Goal: Task Accomplishment & Management: Use online tool/utility

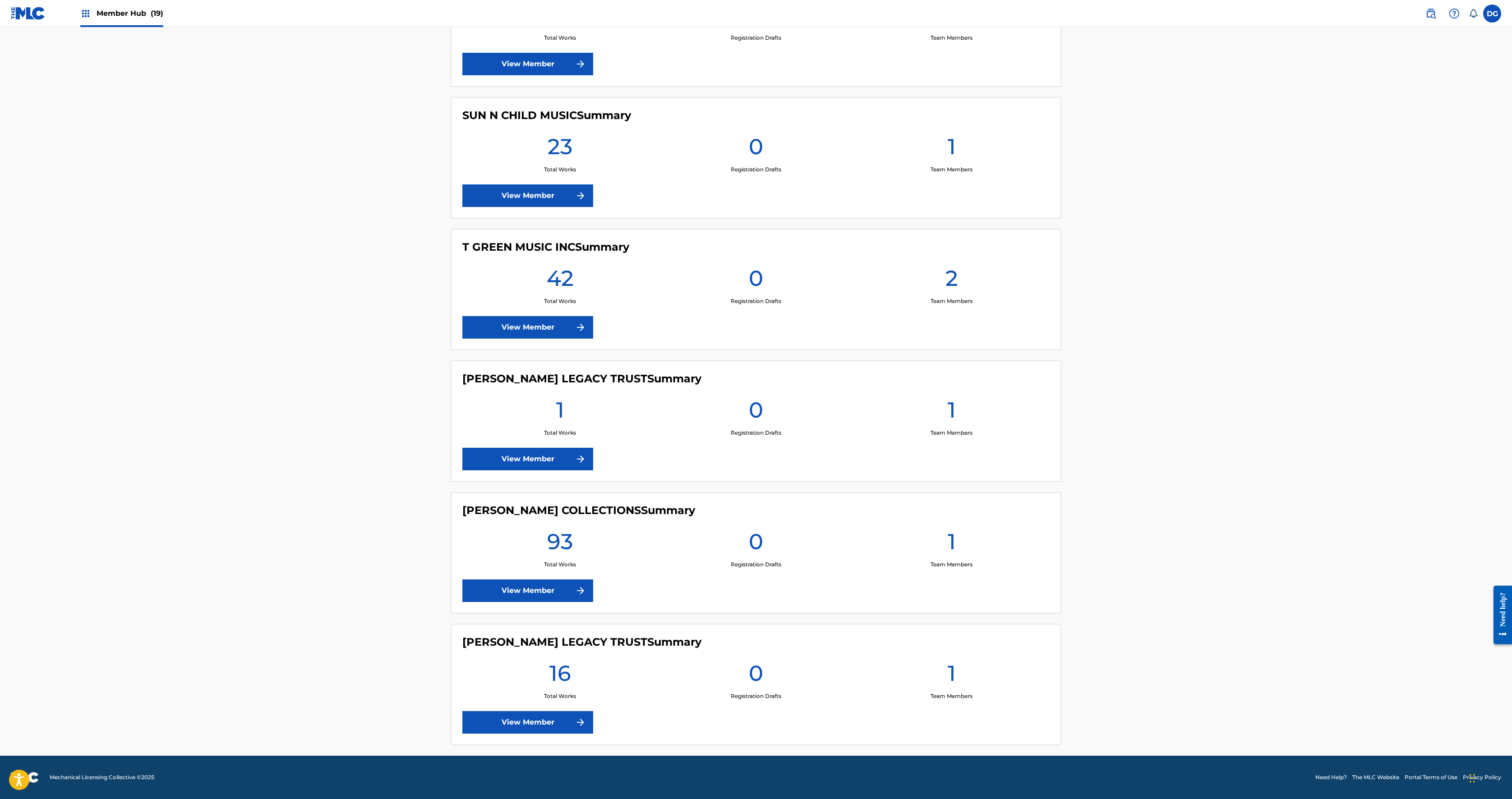
scroll to position [2724, 0]
click at [462, 75] on link "View Member" at bounding box center [527, 63] width 131 height 23
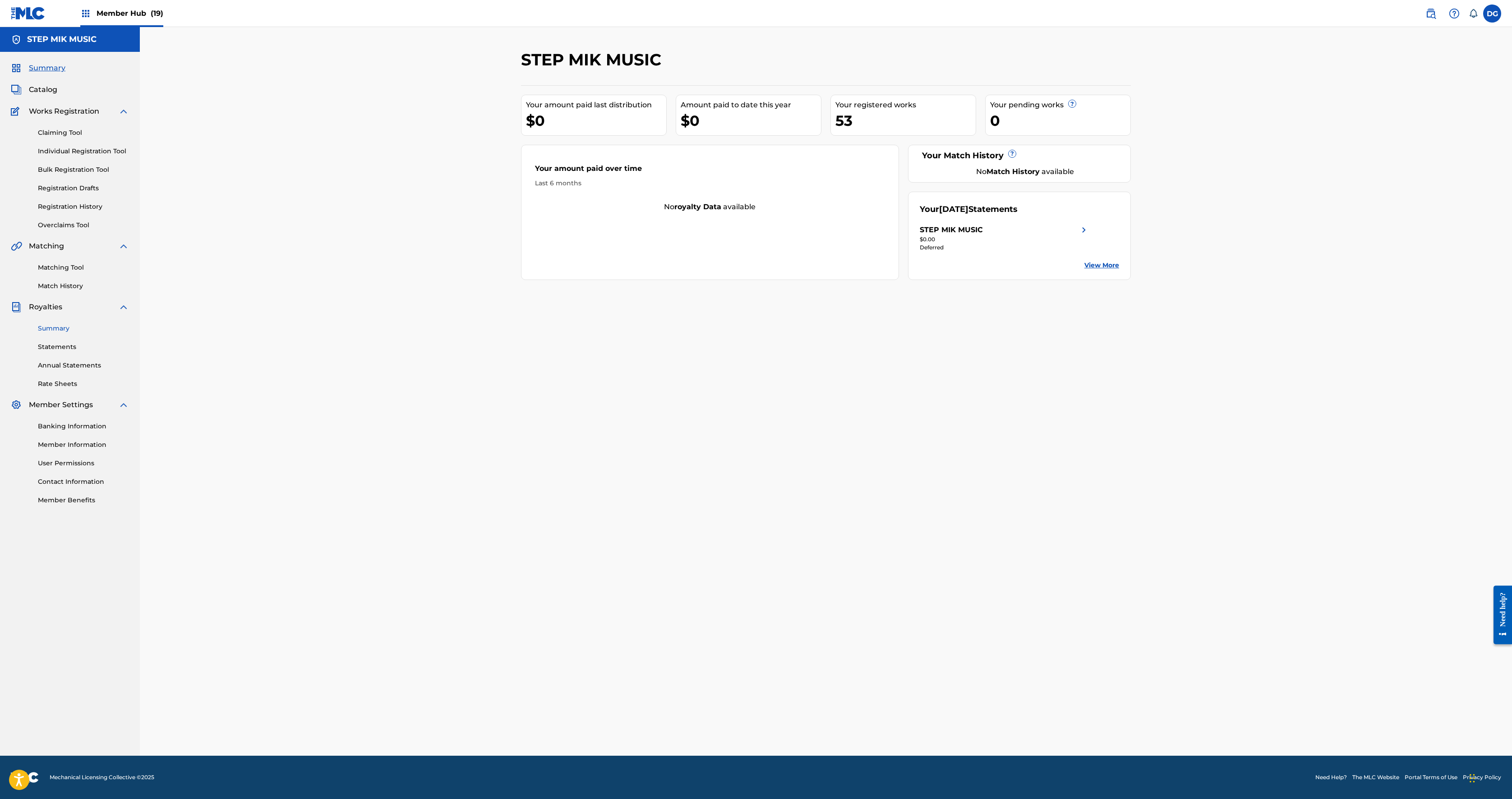
click at [111, 333] on link "Summary" at bounding box center [83, 328] width 91 height 10
click at [97, 333] on link "Summary" at bounding box center [83, 328] width 91 height 10
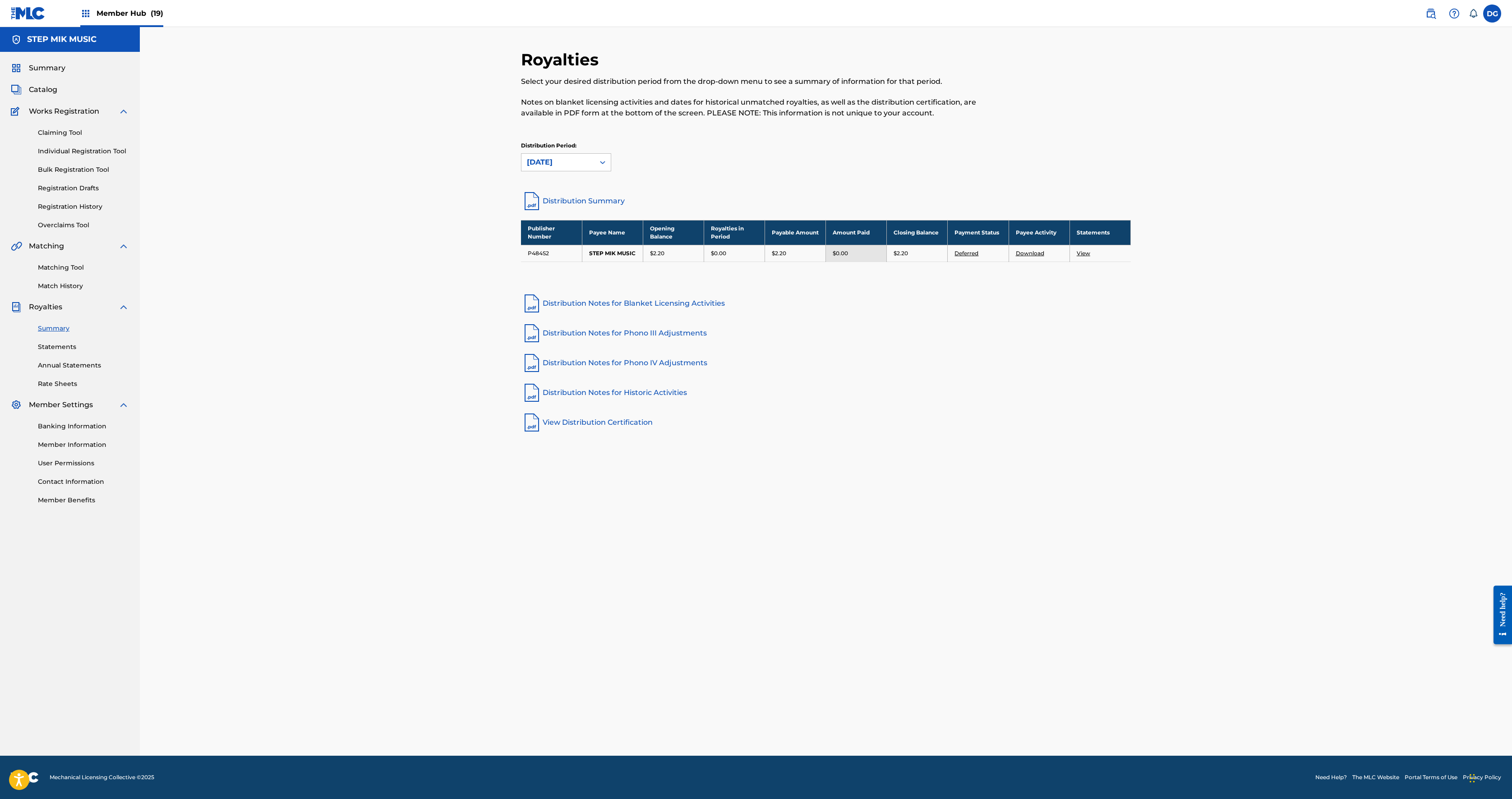
click at [153, 27] on div "Member Hub (19)" at bounding box center [121, 13] width 83 height 27
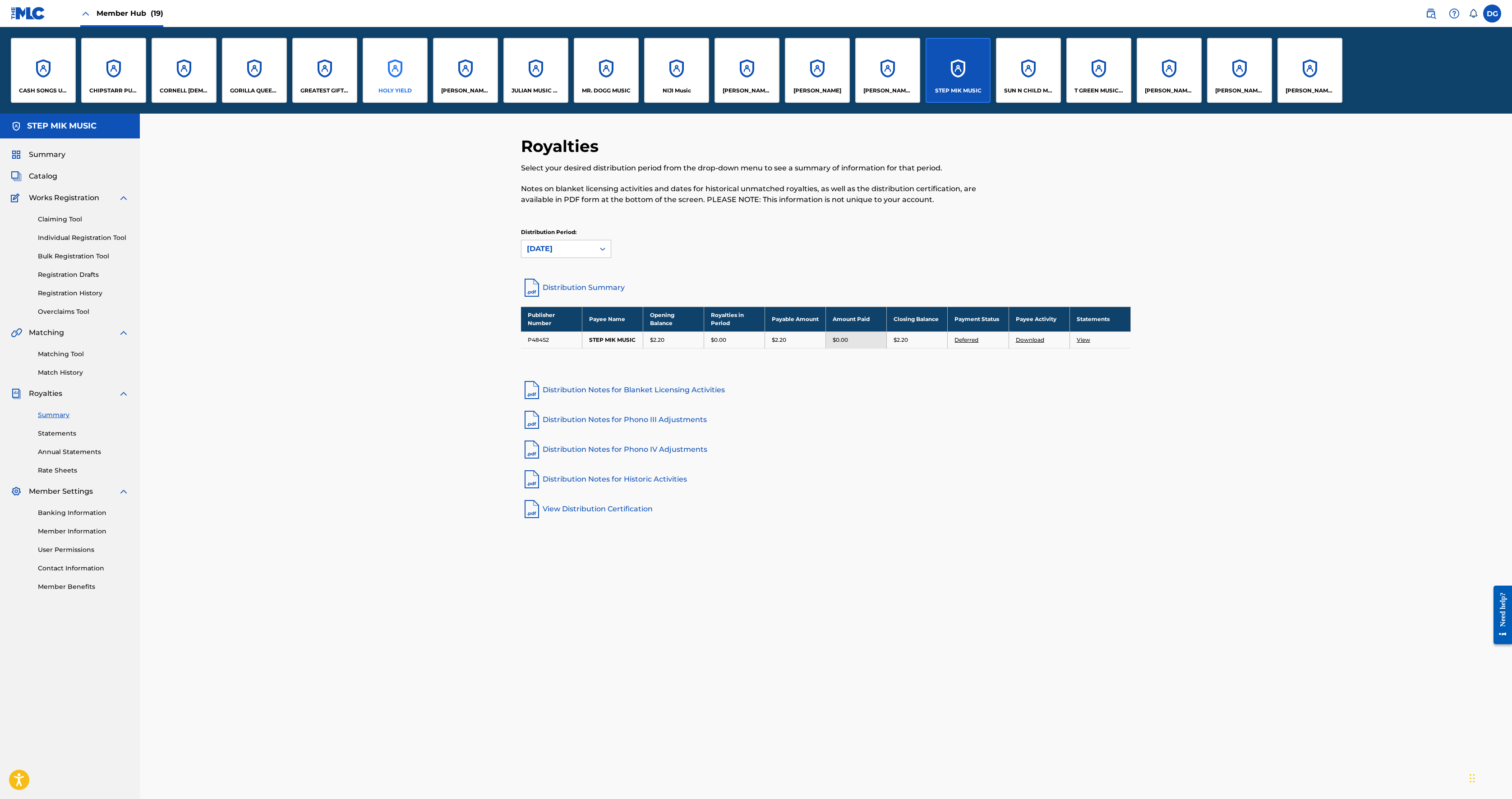
click at [424, 95] on div "HOLY YIELD" at bounding box center [395, 91] width 57 height 8
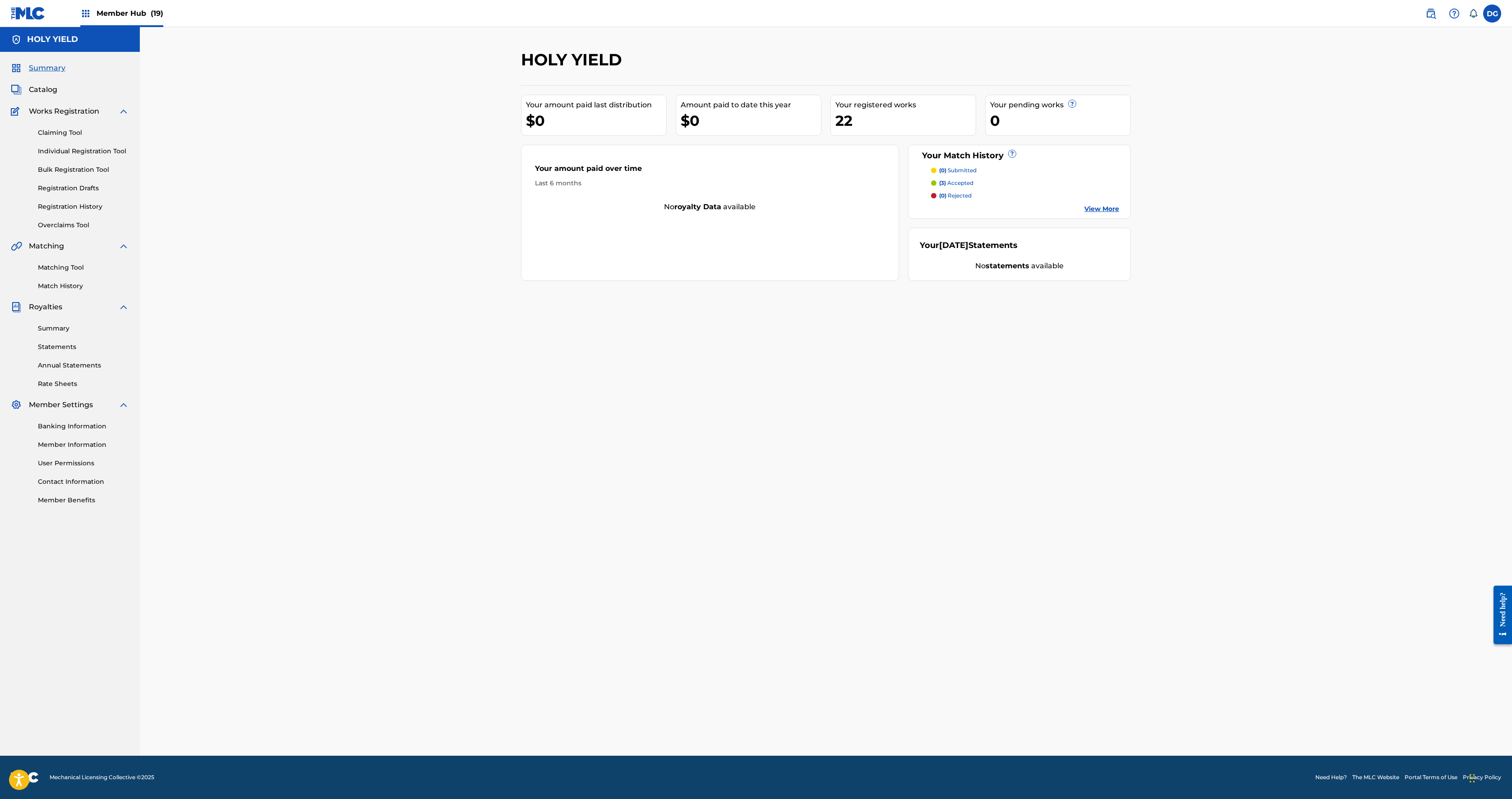
click at [1119, 214] on link "View More" at bounding box center [1101, 209] width 35 height 10
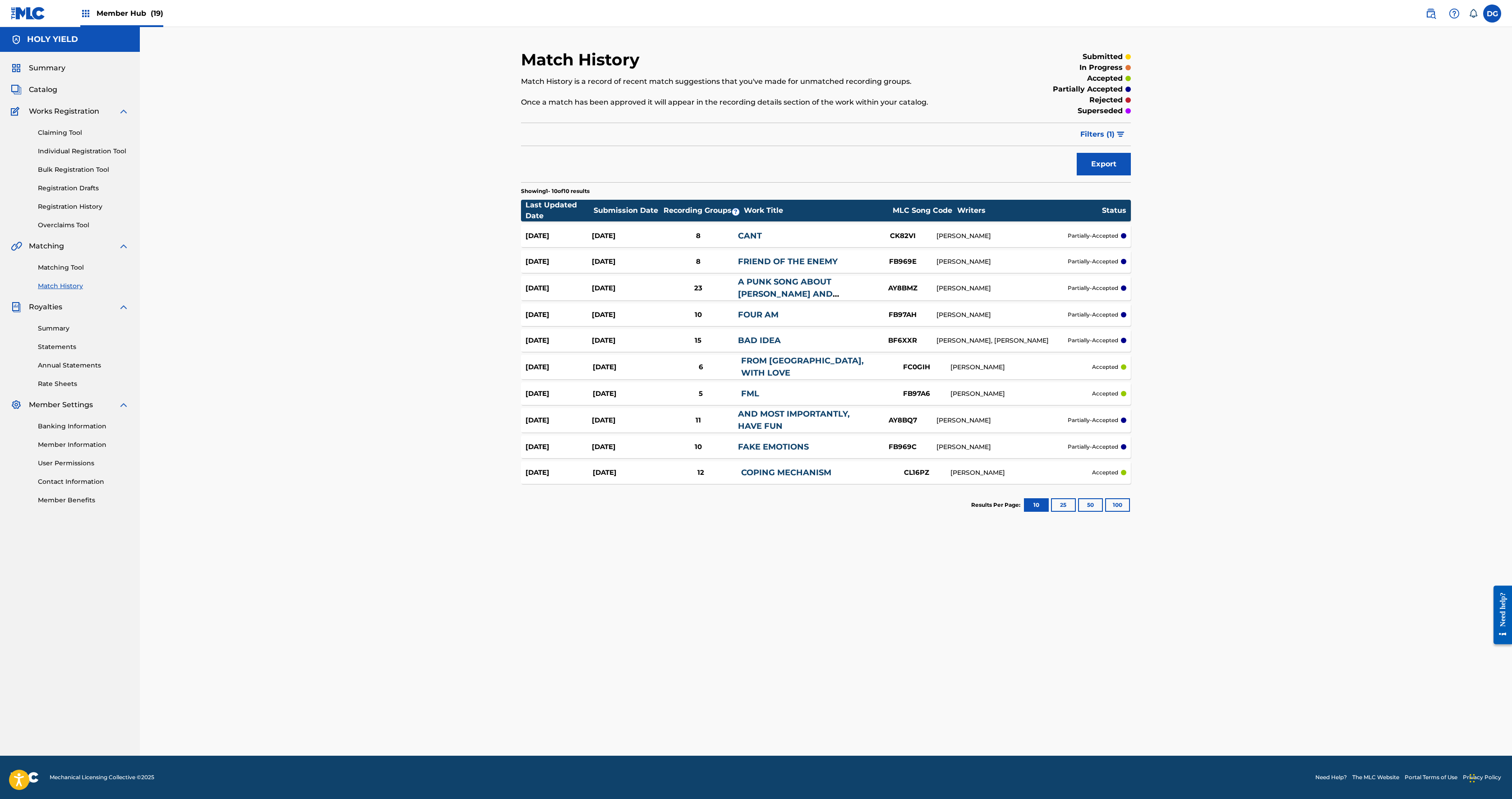
scroll to position [134, 0]
click at [1118, 451] on p "partially-accepted" at bounding box center [1093, 447] width 50 height 8
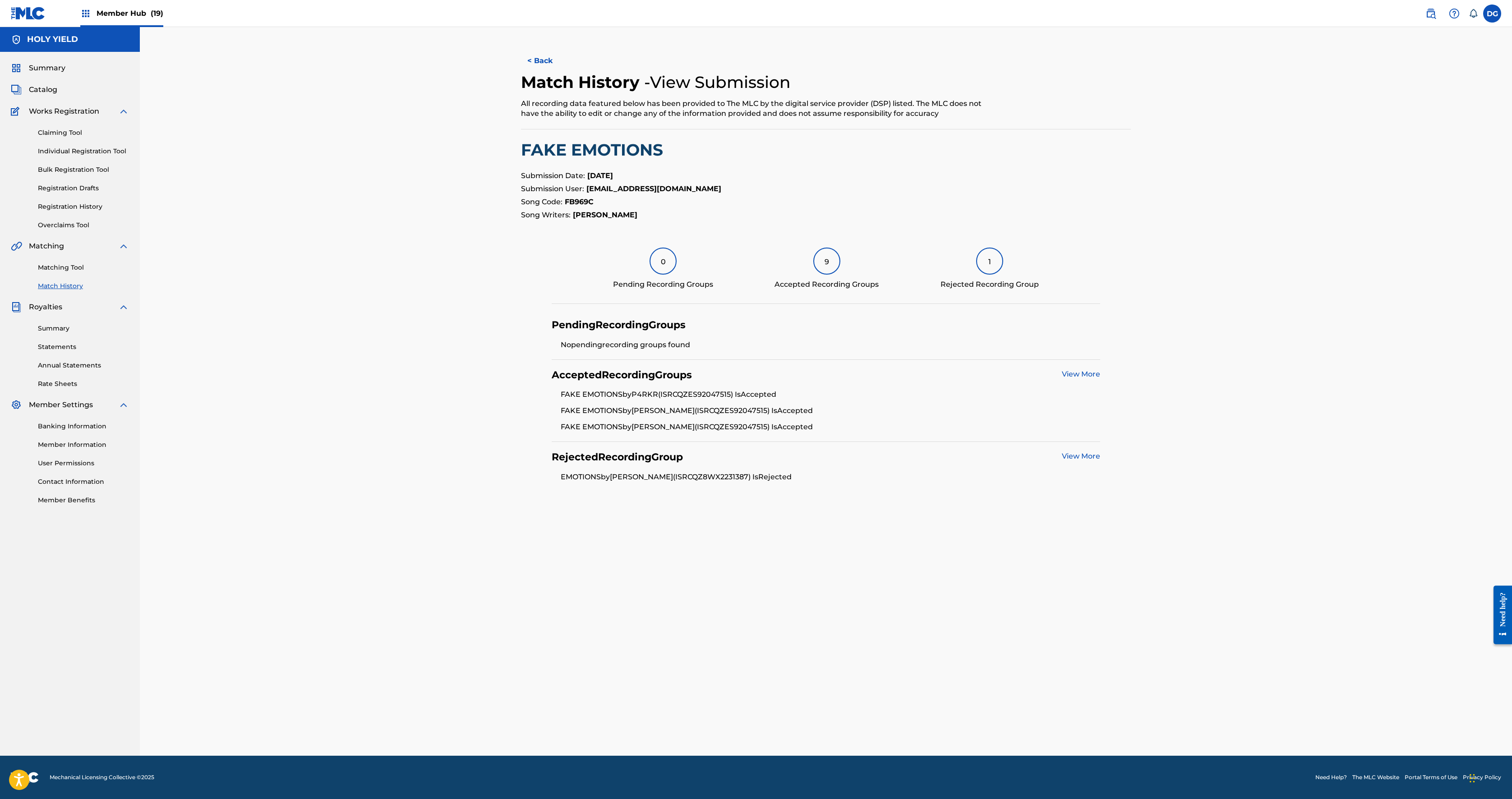
scroll to position [77, 0]
click at [1100, 461] on link "View More" at bounding box center [1081, 456] width 38 height 9
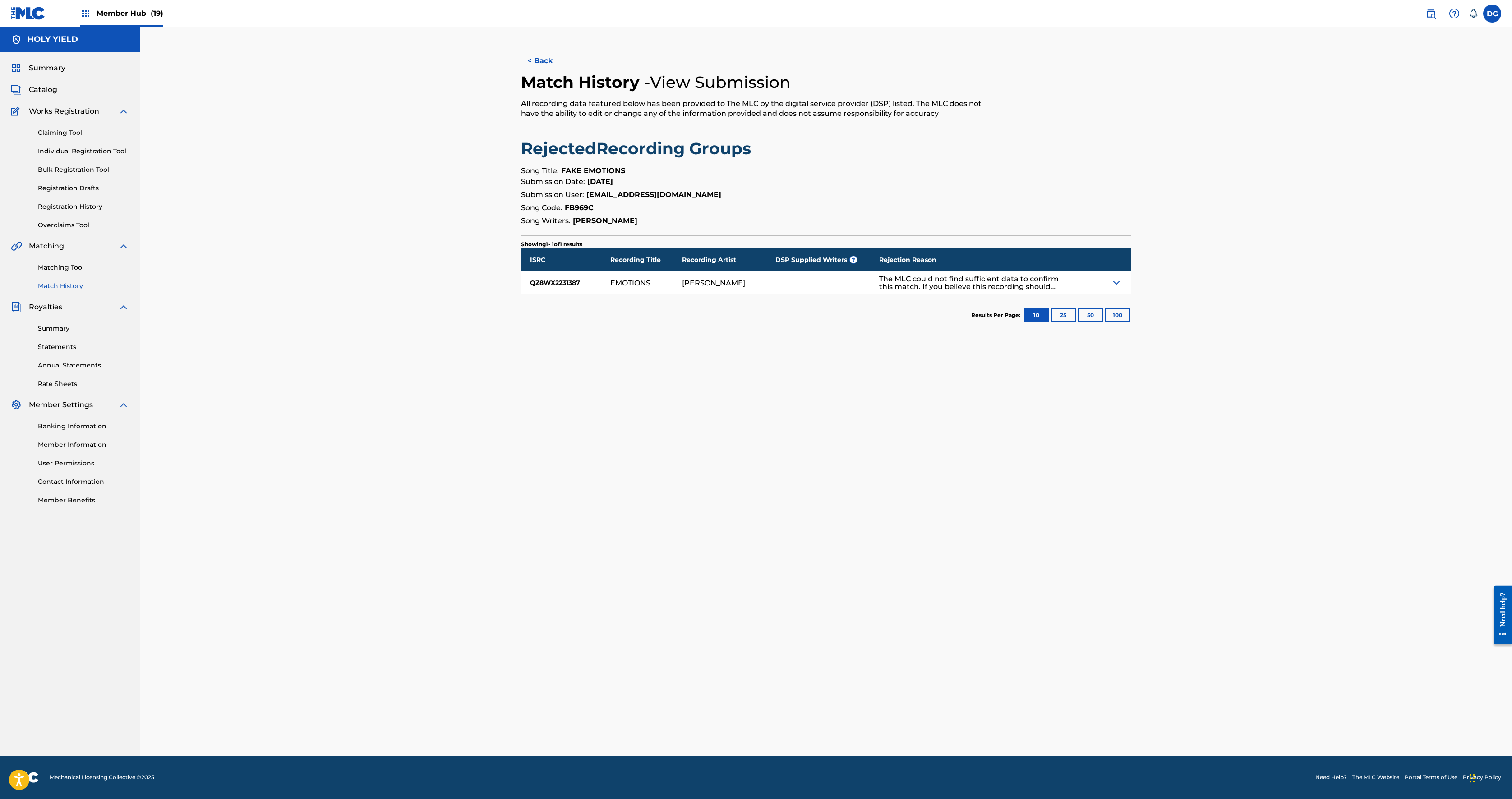
click at [1060, 290] on div "The MLC could not find sufficient data to confirm this match. If you believe th…" at bounding box center [969, 283] width 181 height 16
click at [521, 72] on button "< Back" at bounding box center [548, 60] width 54 height 23
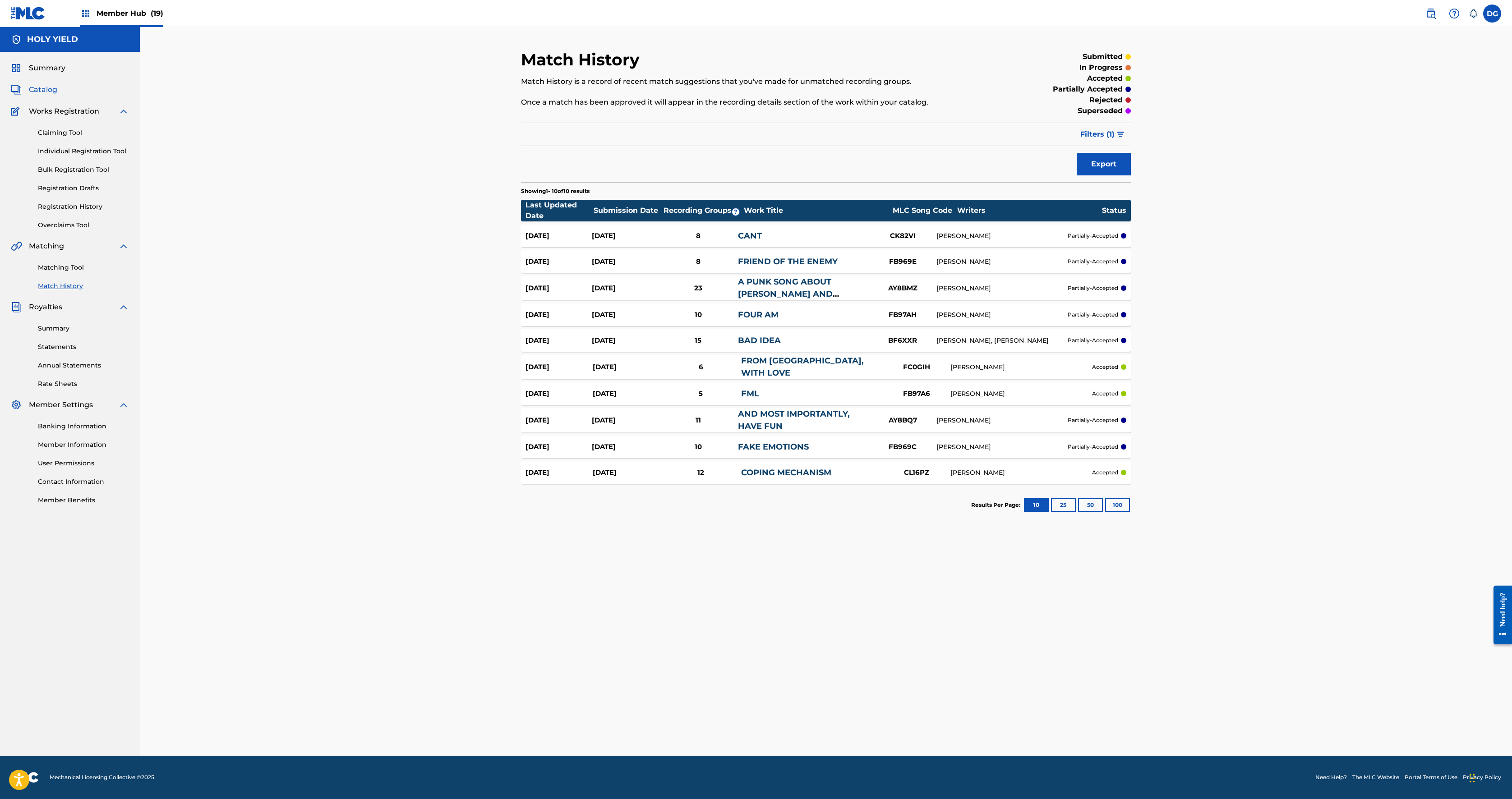
click at [57, 95] on link "Catalog" at bounding box center [34, 89] width 46 height 11
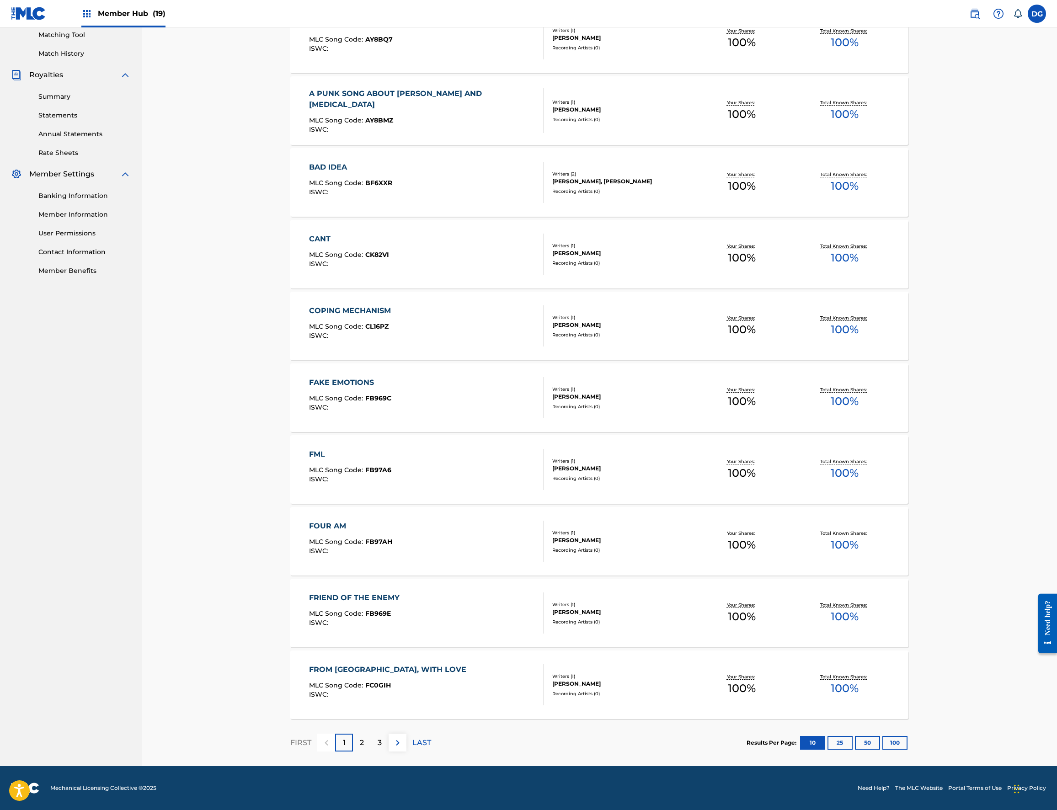
scroll to position [542, 0]
click at [364, 737] on p "2" at bounding box center [362, 742] width 4 height 11
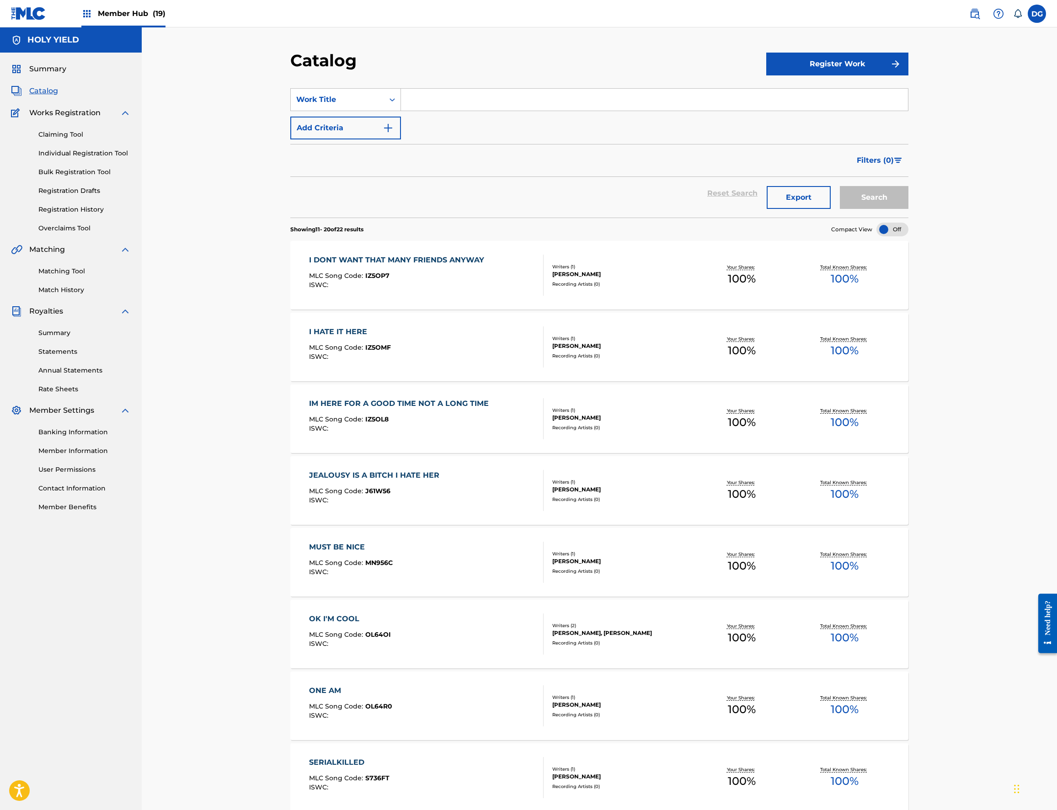
scroll to position [0, 0]
click at [98, 295] on div "Matching Tool Match History" at bounding box center [71, 275] width 120 height 40
click at [86, 276] on link "Matching Tool" at bounding box center [84, 271] width 92 height 10
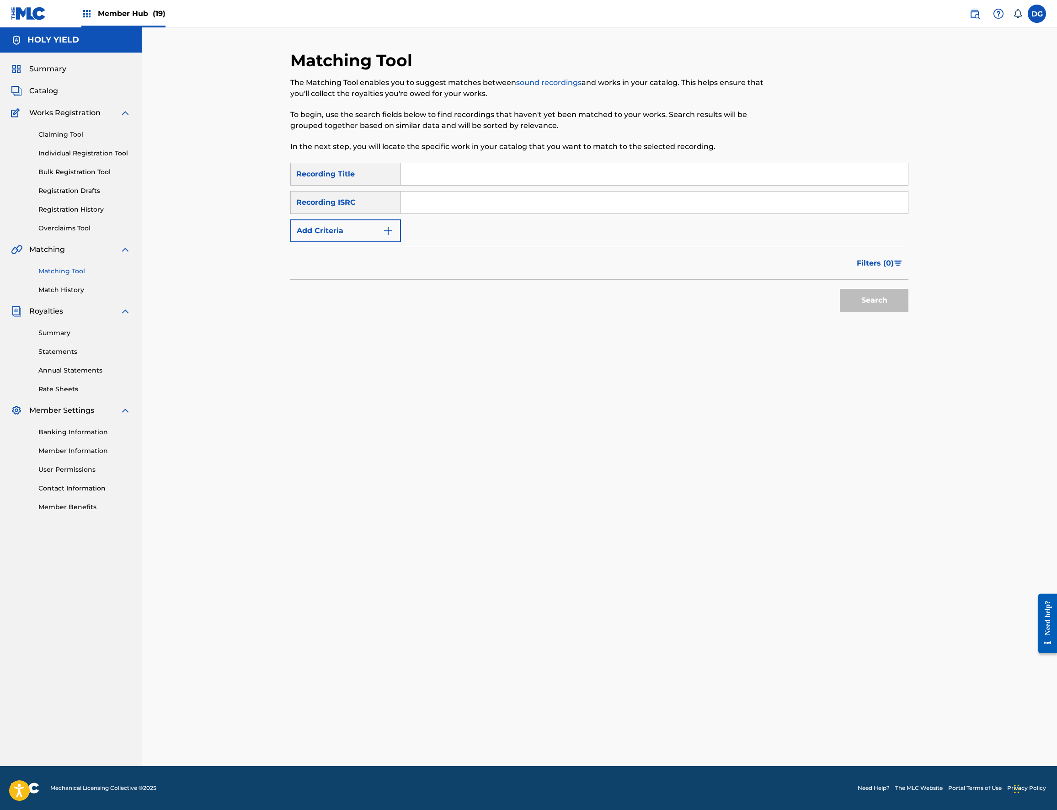
click at [706, 185] on input "Search Form" at bounding box center [654, 174] width 507 height 22
paste input "I don’t want that many friends"
type input "I don’t want that many friends in the first place"
click at [908, 312] on button "Search" at bounding box center [874, 300] width 69 height 23
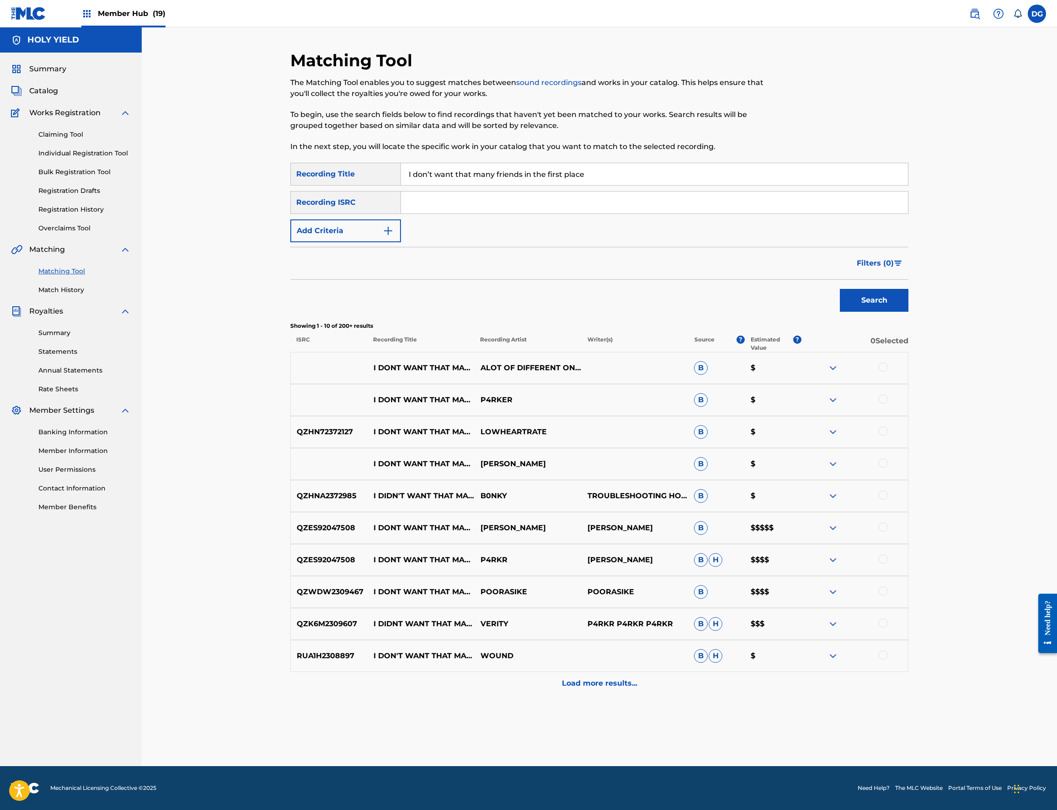
scroll to position [452, 0]
click at [888, 522] on div at bounding box center [882, 526] width 9 height 9
click at [888, 554] on div at bounding box center [882, 558] width 9 height 9
click at [838, 618] on img at bounding box center [832, 623] width 11 height 11
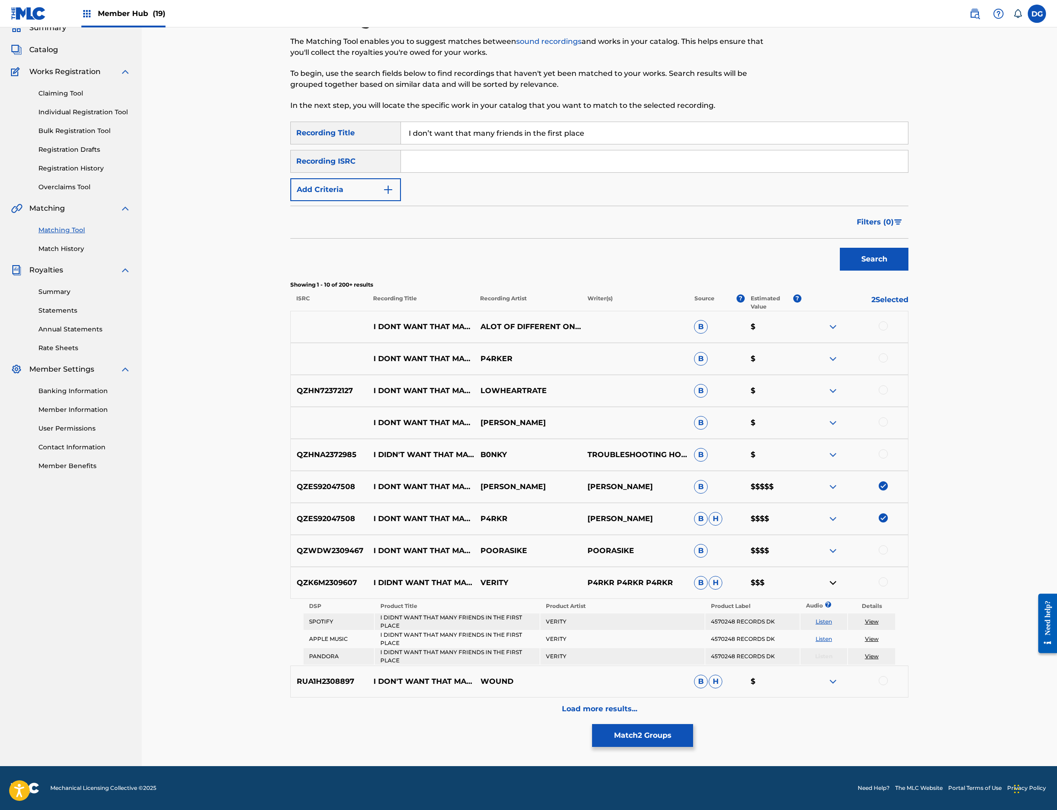
click at [832, 625] on link "Listen" at bounding box center [823, 621] width 16 height 7
click at [888, 583] on div at bounding box center [882, 581] width 9 height 9
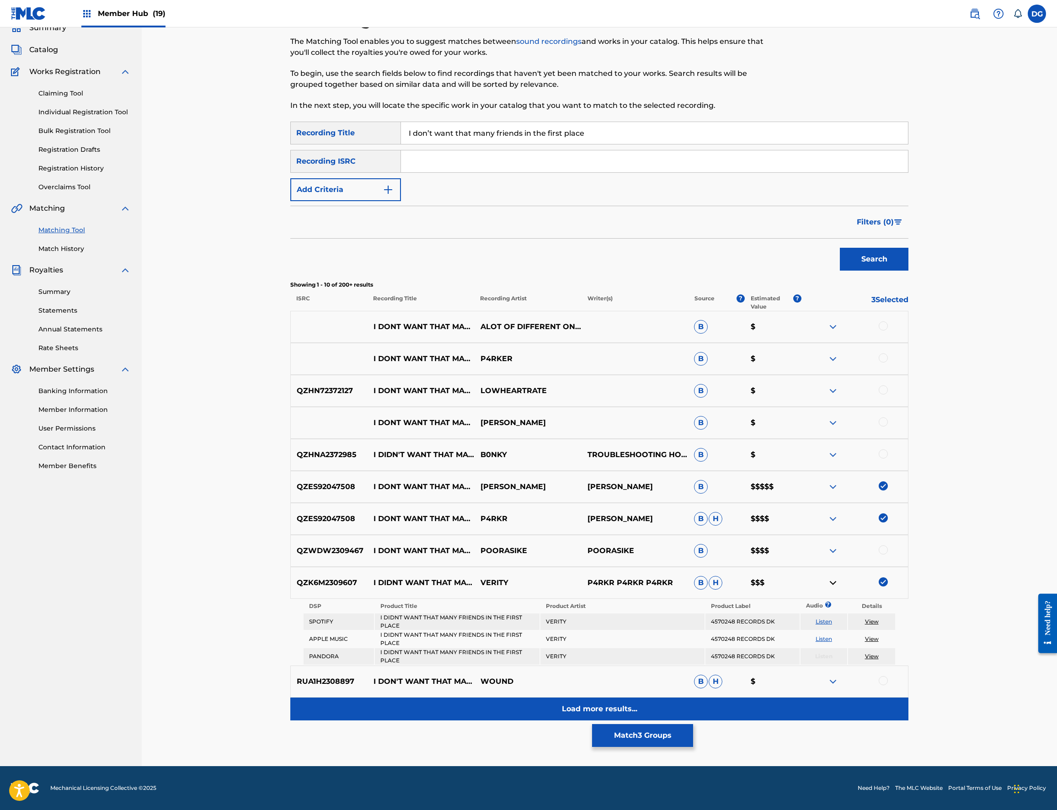
click at [702, 697] on div "Load more results..." at bounding box center [599, 708] width 618 height 23
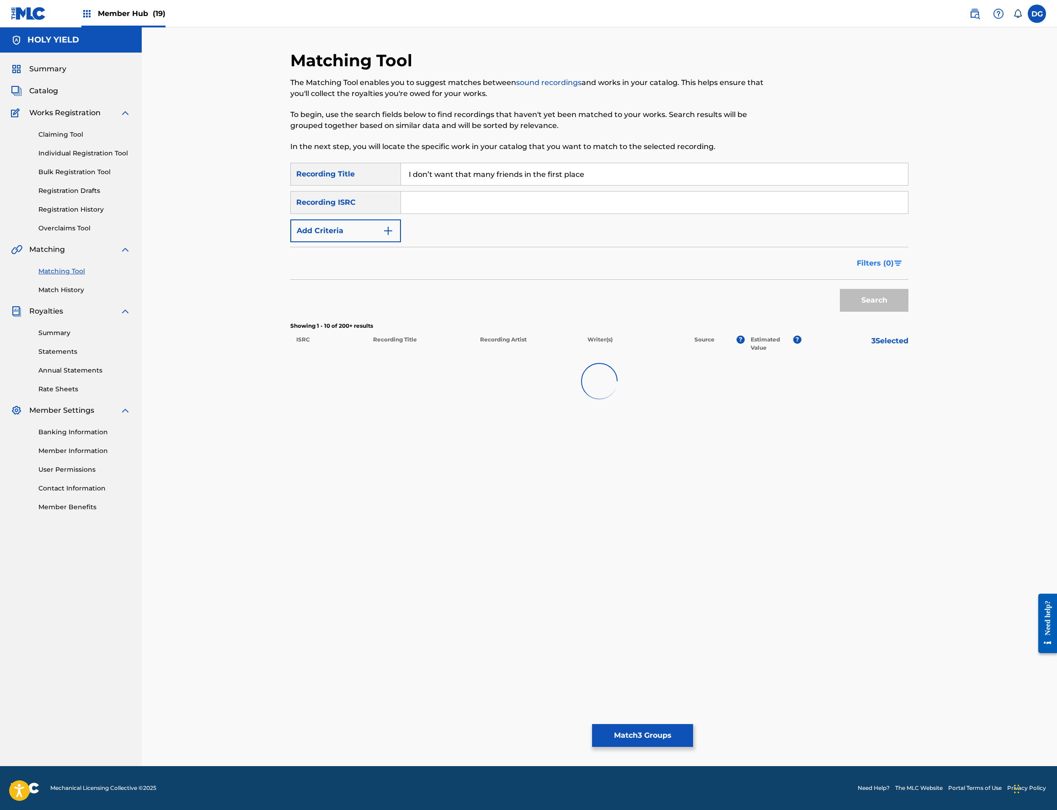
click at [893, 269] on span "Filters ( 0 )" at bounding box center [874, 263] width 37 height 11
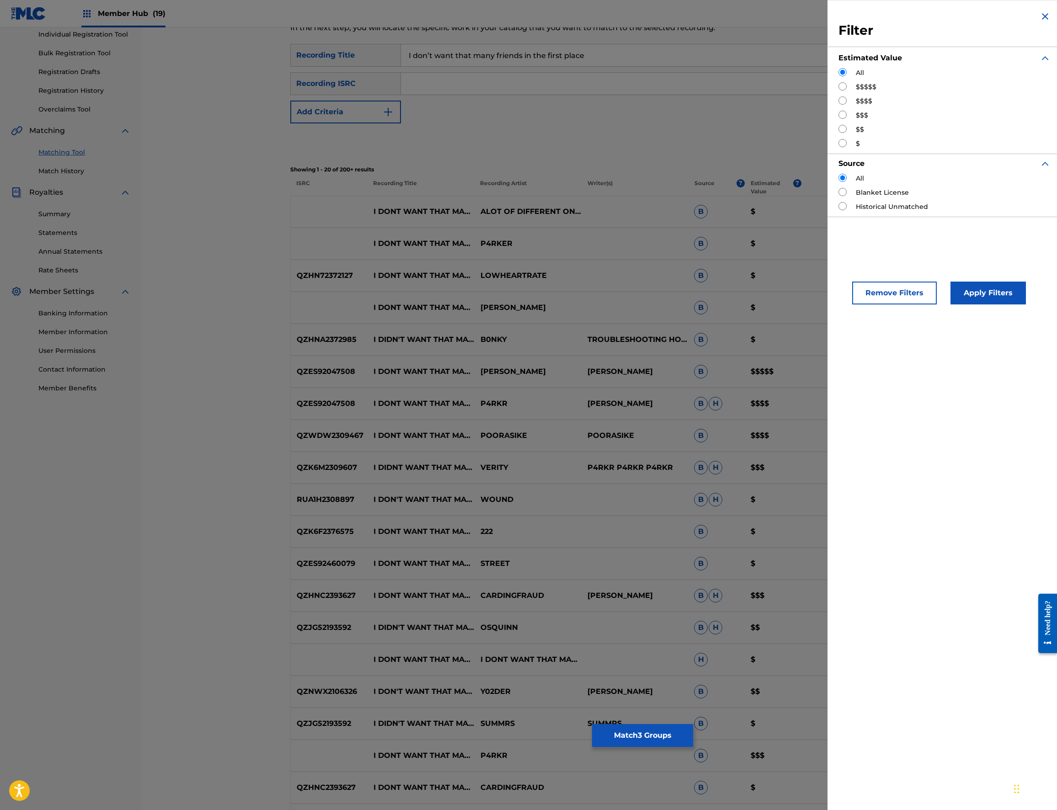
click at [838, 92] on div "$$$$$" at bounding box center [944, 87] width 212 height 10
click at [838, 90] on input "Search Form" at bounding box center [842, 86] width 8 height 8
radio input "true"
click at [950, 304] on button "Apply Filters" at bounding box center [987, 293] width 75 height 23
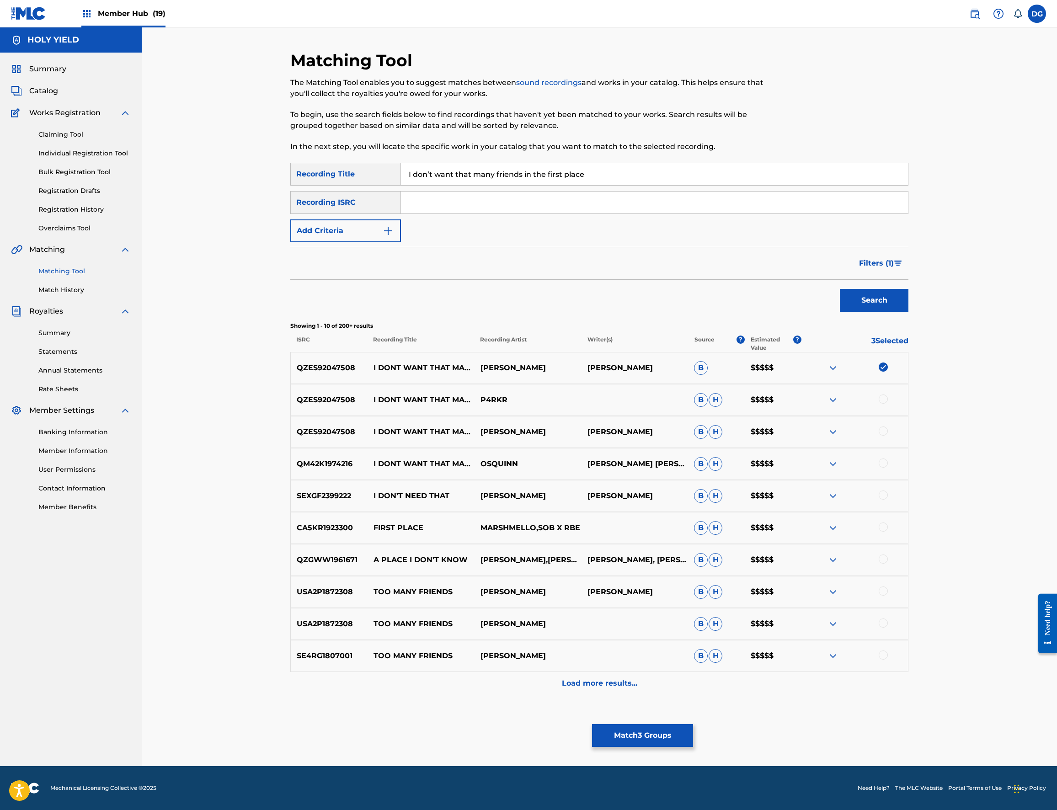
click at [888, 404] on div at bounding box center [882, 398] width 9 height 9
click at [888, 436] on div at bounding box center [882, 430] width 9 height 9
click at [888, 468] on div at bounding box center [882, 462] width 9 height 9
click at [893, 269] on span "Filters ( 1 )" at bounding box center [876, 263] width 35 height 11
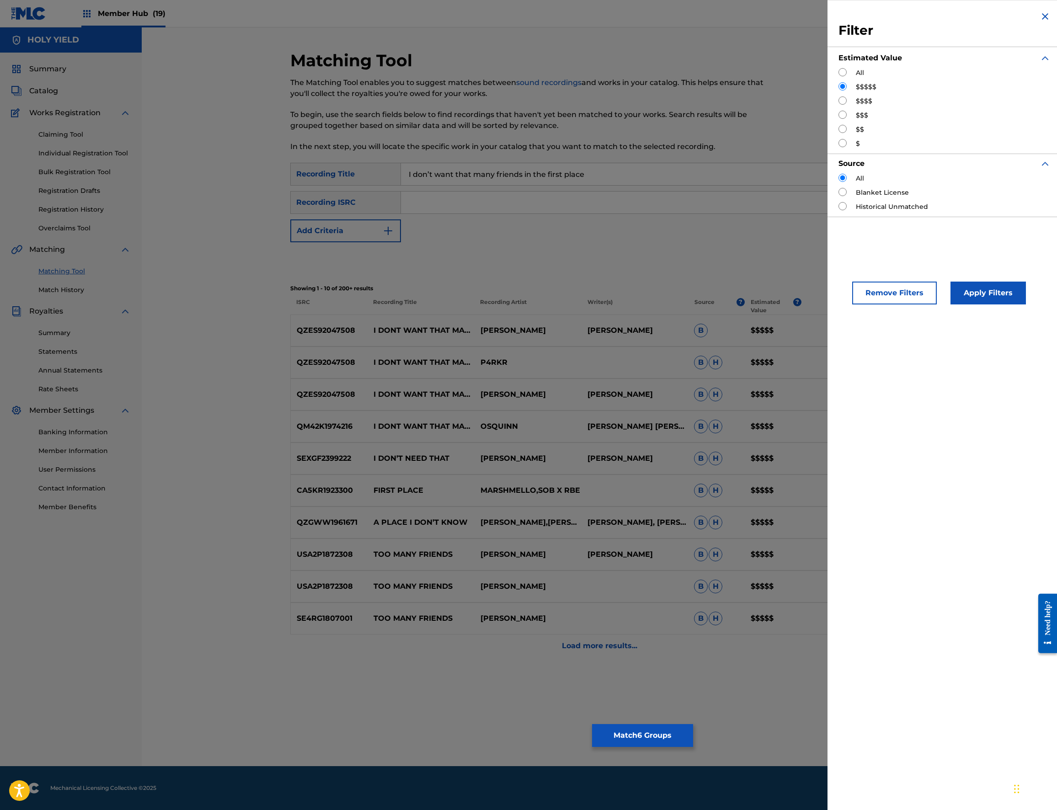
click at [838, 105] on input "Search Form" at bounding box center [842, 100] width 8 height 8
radio input "true"
click at [950, 304] on button "Apply Filters" at bounding box center [987, 293] width 75 height 23
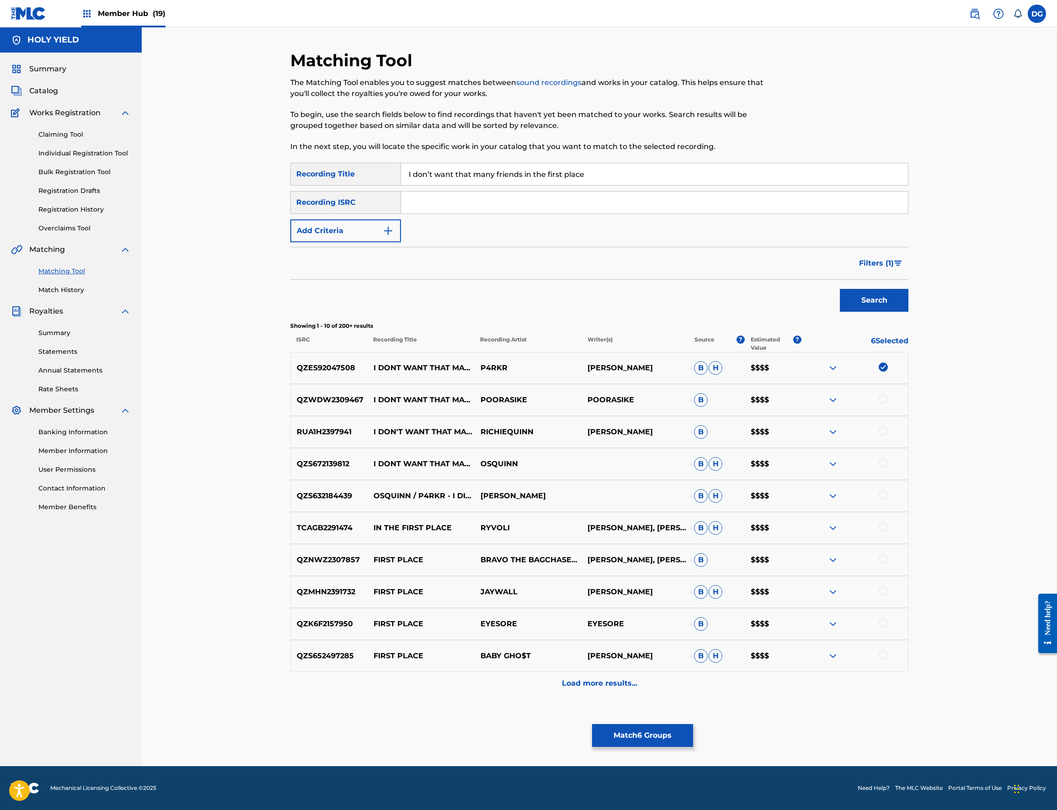
click at [838, 437] on img at bounding box center [832, 431] width 11 height 11
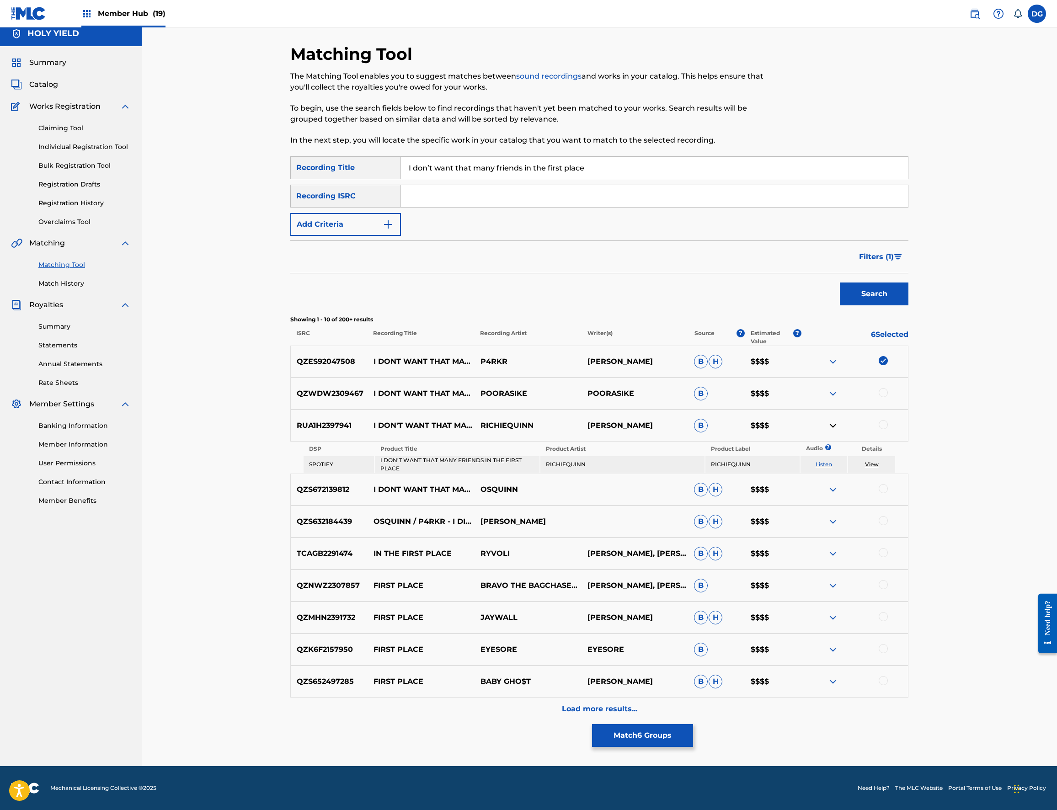
click at [832, 468] on link "Listen" at bounding box center [823, 464] width 16 height 7
click at [838, 495] on img at bounding box center [832, 489] width 11 height 11
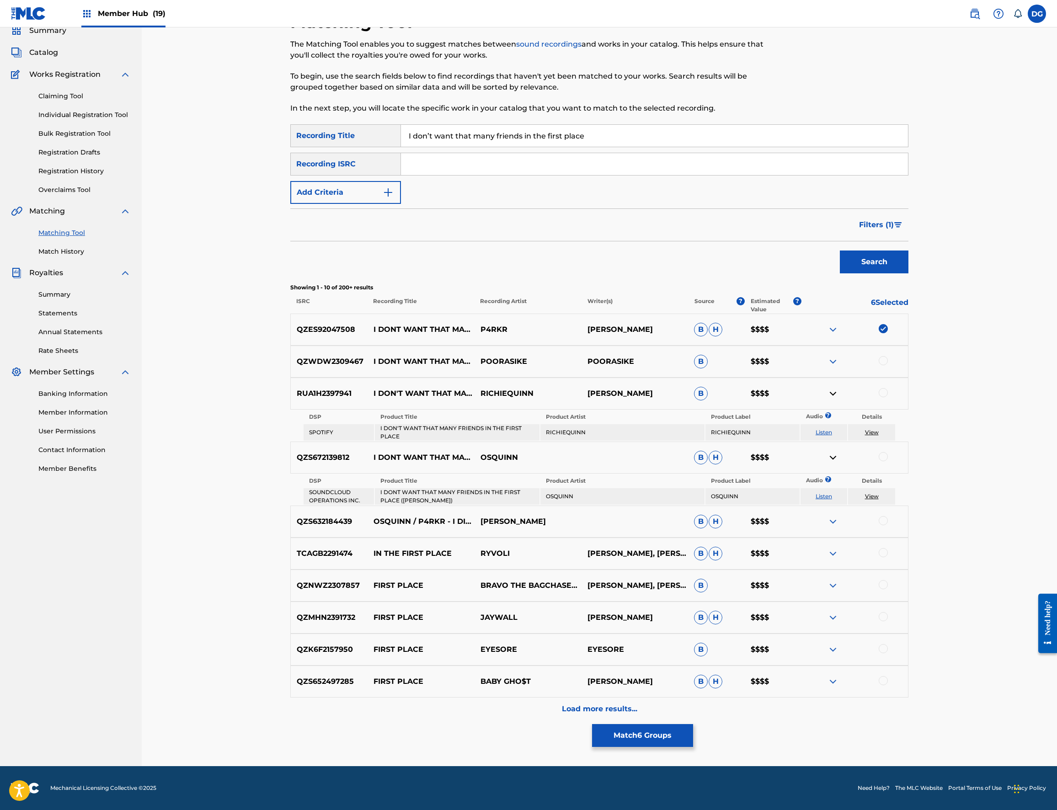
click at [888, 461] on div at bounding box center [882, 456] width 9 height 9
click at [888, 525] on div at bounding box center [882, 520] width 9 height 9
click at [908, 527] on div at bounding box center [854, 521] width 107 height 11
click at [838, 527] on img at bounding box center [832, 521] width 11 height 11
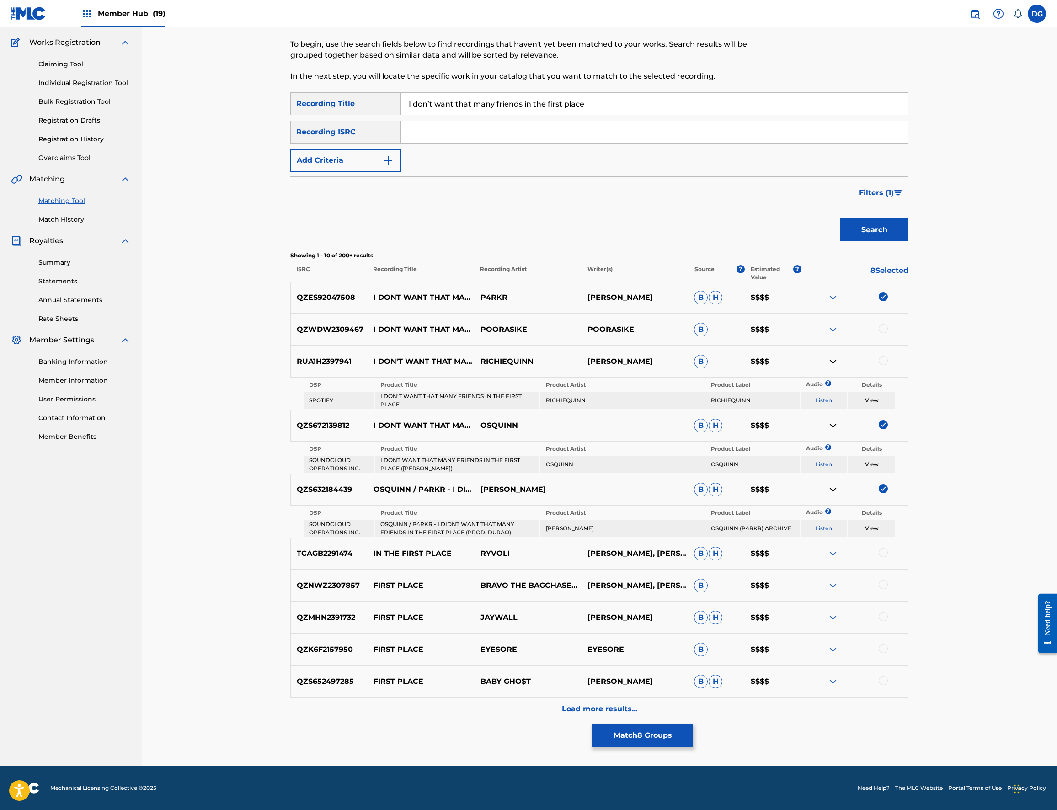
click at [908, 495] on div at bounding box center [854, 489] width 107 height 11
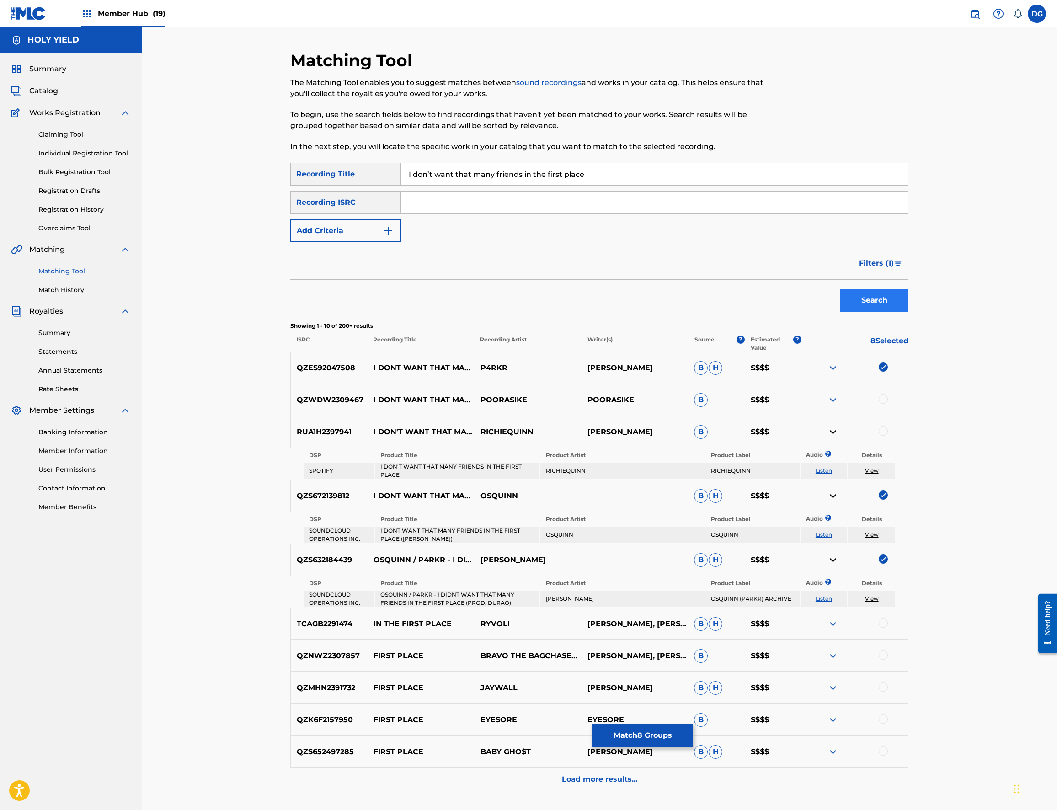
scroll to position [0, 0]
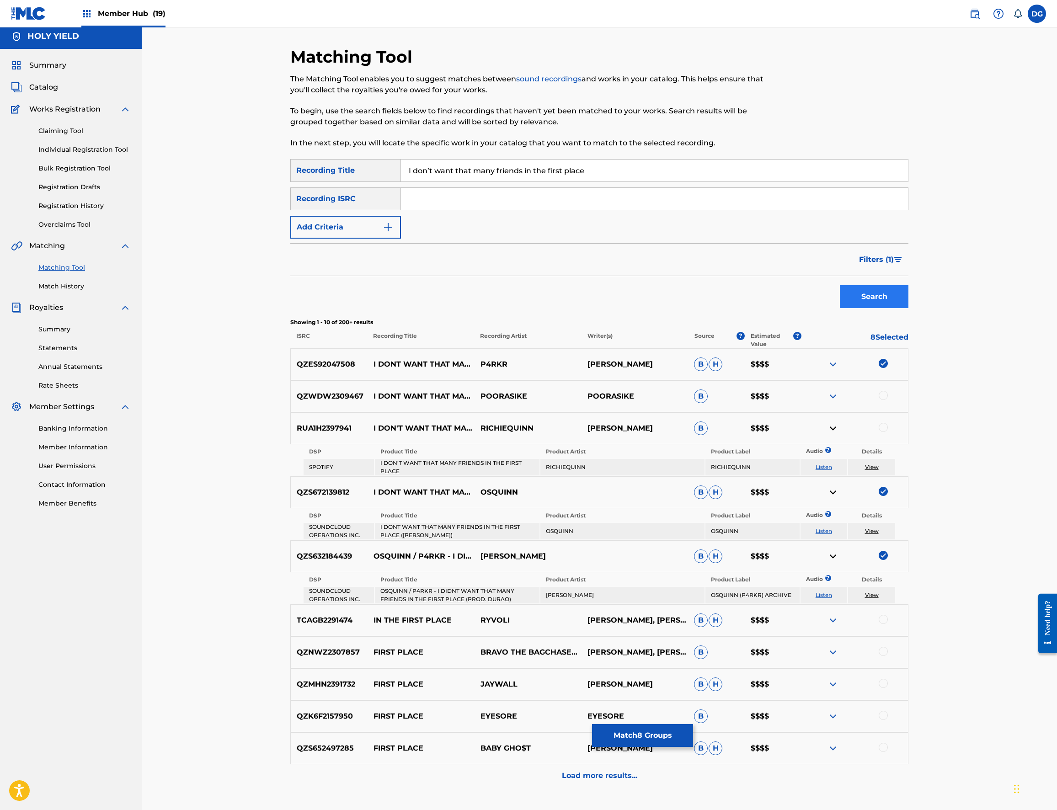
click at [908, 308] on button "Search" at bounding box center [874, 296] width 69 height 23
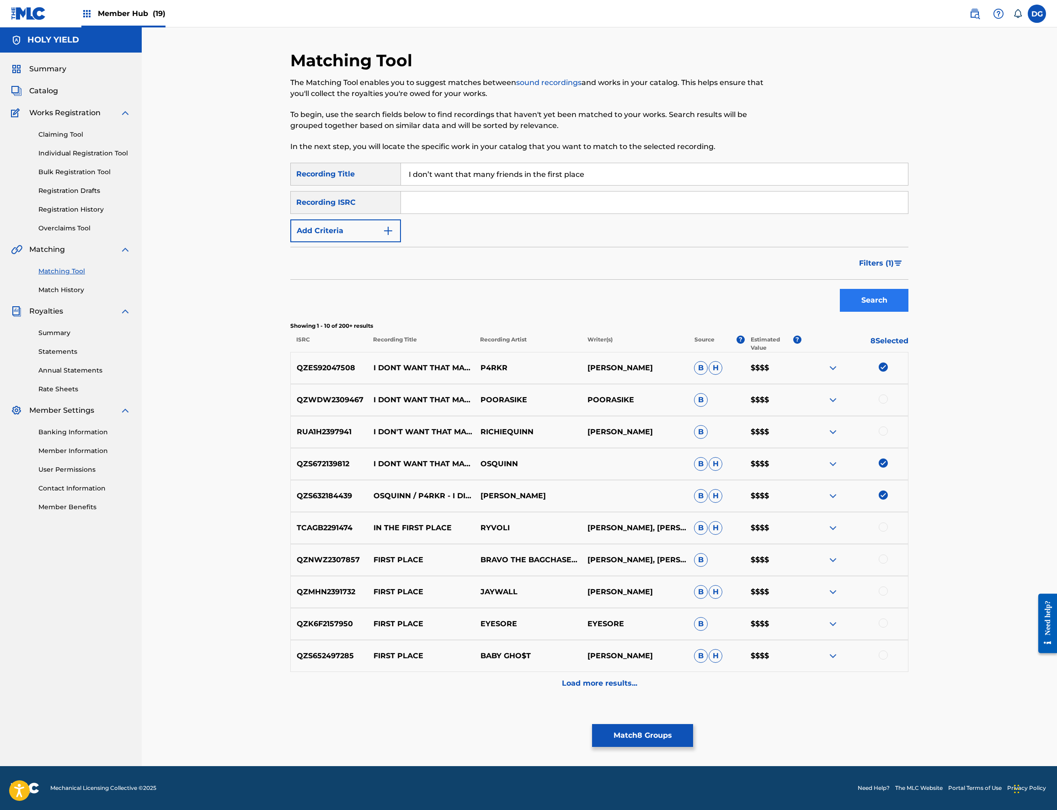
scroll to position [537, 0]
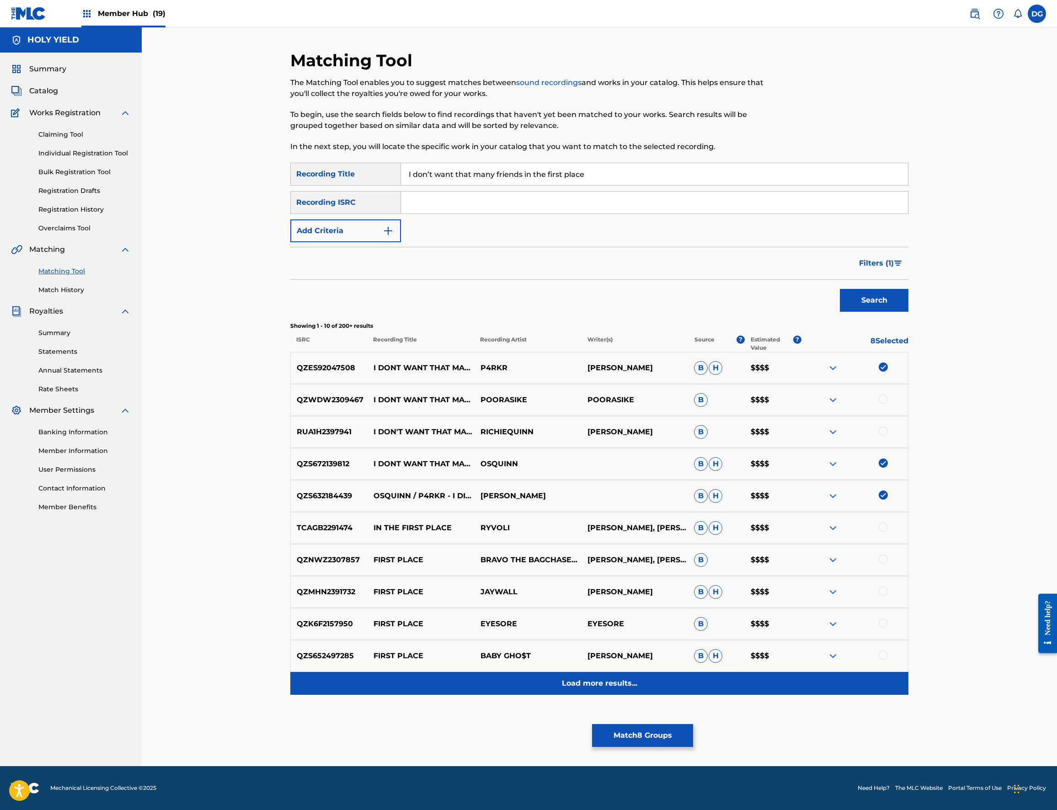
click at [794, 672] on div "Load more results..." at bounding box center [599, 683] width 618 height 23
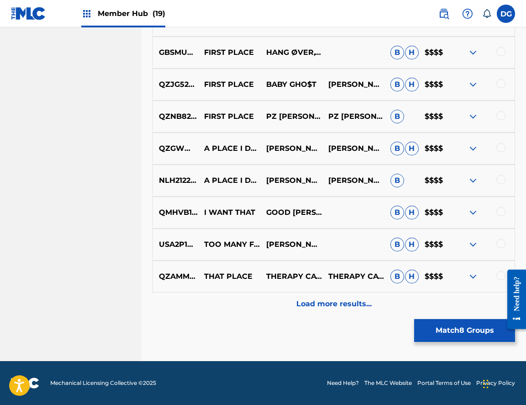
scroll to position [732, 0]
drag, startPoint x: 441, startPoint y: 338, endPoint x: 382, endPoint y: 326, distance: 59.7
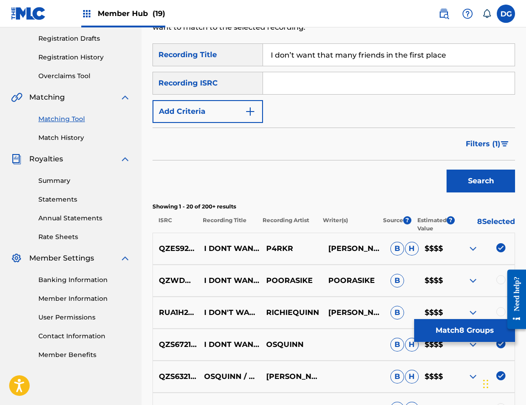
scroll to position [149, 0]
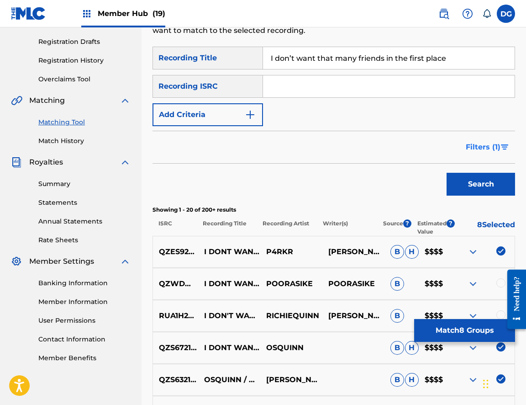
click at [480, 138] on button "Filters ( 1 )" at bounding box center [488, 147] width 55 height 23
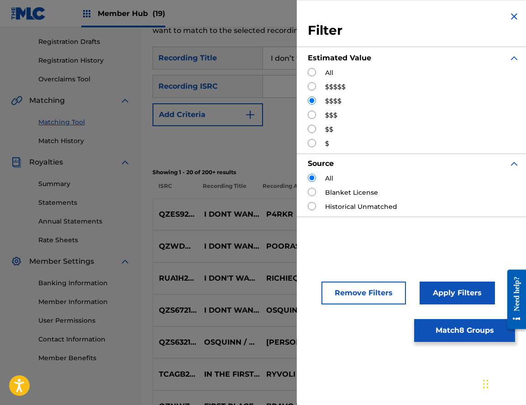
click at [324, 114] on div "$$$" at bounding box center [414, 116] width 212 height 10
click at [314, 115] on input "Search Form" at bounding box center [312, 115] width 8 height 8
radio input "true"
click at [446, 291] on button "Apply Filters" at bounding box center [457, 293] width 75 height 23
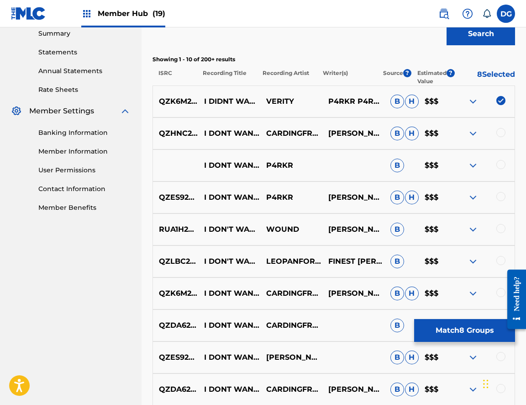
scroll to position [307, 0]
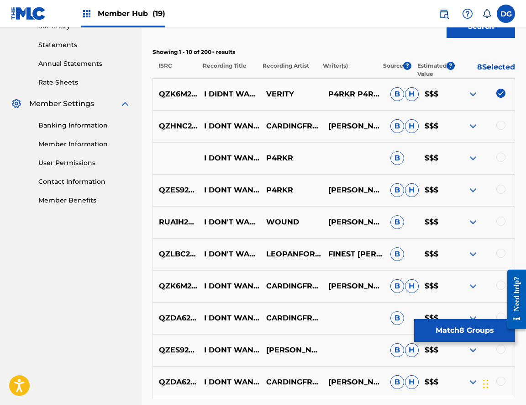
click at [471, 289] on img at bounding box center [473, 286] width 11 height 11
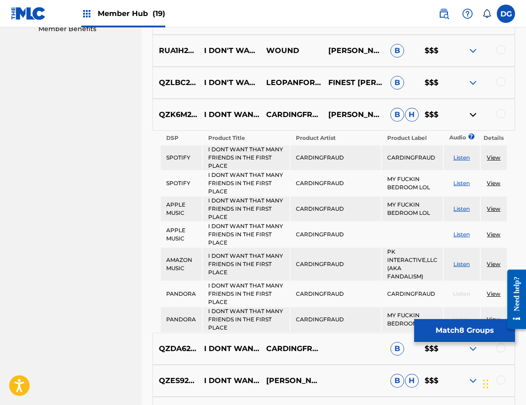
scroll to position [506, 0]
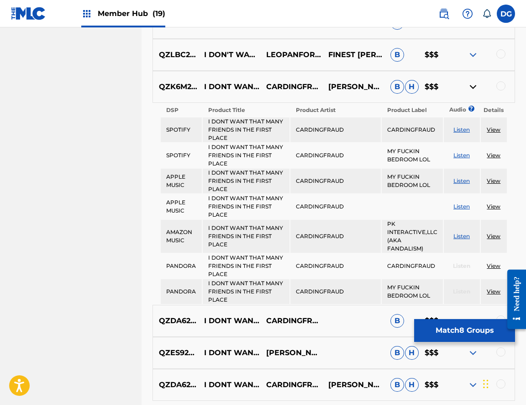
click at [474, 89] on img at bounding box center [473, 86] width 11 height 11
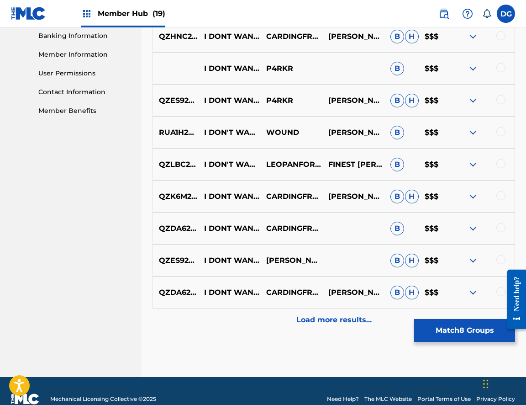
scroll to position [394, 0]
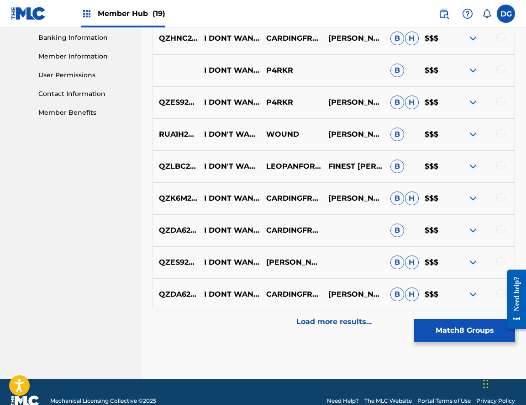
click at [466, 103] on div at bounding box center [484, 102] width 62 height 11
click at [468, 103] on img at bounding box center [473, 102] width 11 height 11
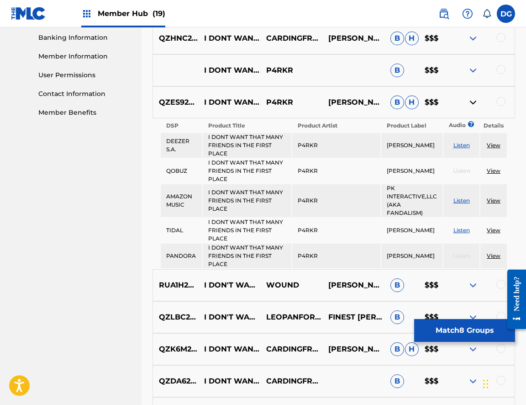
click at [471, 103] on img at bounding box center [473, 102] width 11 height 11
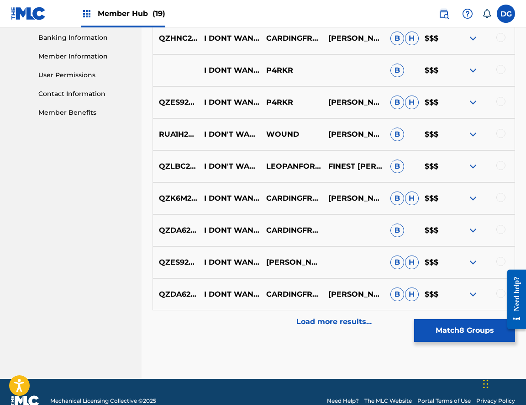
click at [500, 102] on div at bounding box center [501, 101] width 9 height 9
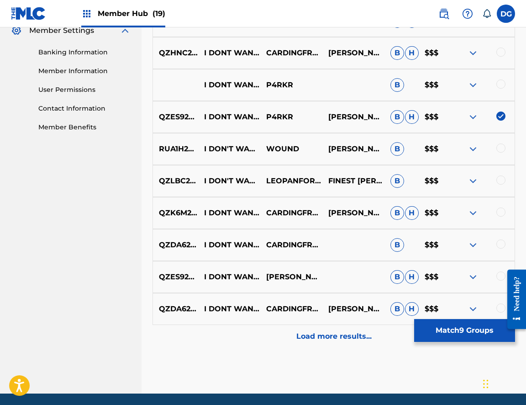
scroll to position [378, 0]
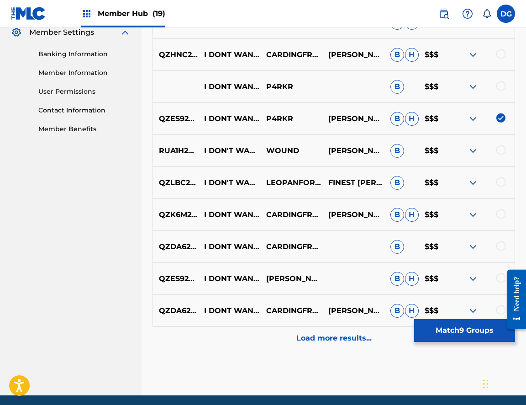
click at [503, 87] on div at bounding box center [501, 85] width 9 height 9
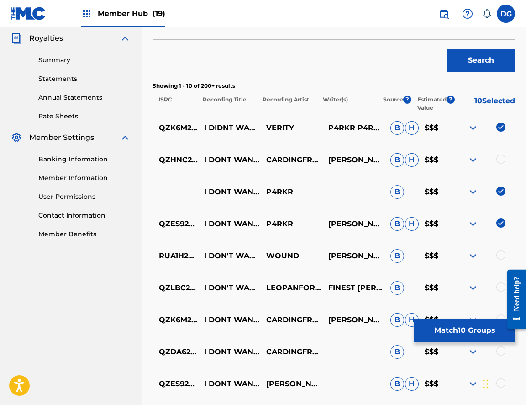
scroll to position [271, 0]
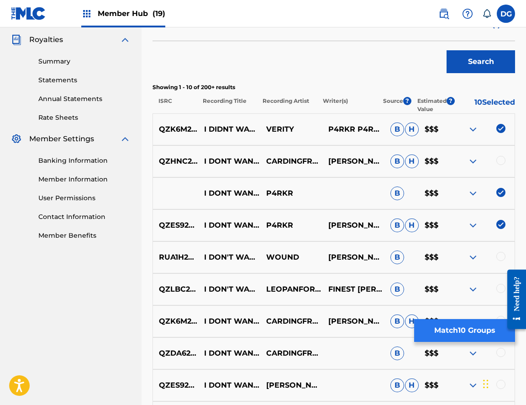
click at [468, 325] on button "Match 10 Groups" at bounding box center [465, 330] width 101 height 23
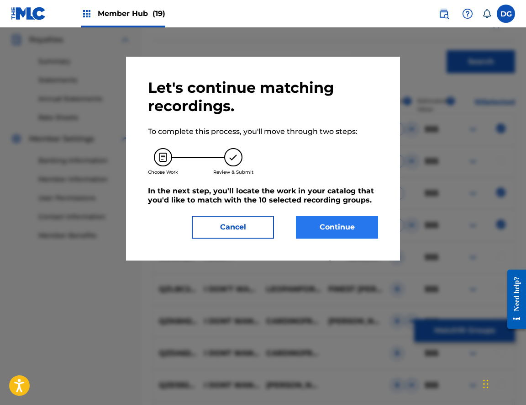
click at [329, 229] on button "Continue" at bounding box center [337, 227] width 82 height 23
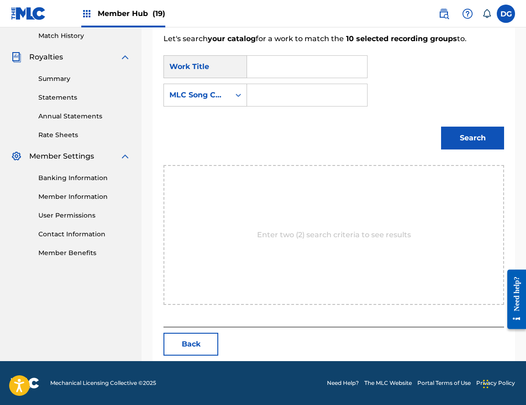
scroll to position [162, 0]
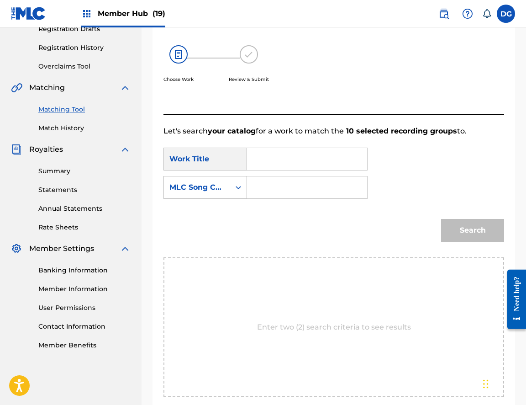
click at [294, 168] on input "Search Form" at bounding box center [307, 159] width 105 height 22
type input "I don't want"
click at [227, 185] on div "MLC Song Code" at bounding box center [197, 187] width 66 height 17
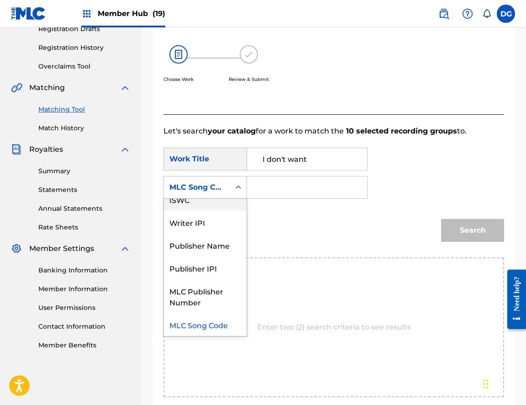
scroll to position [0, 0]
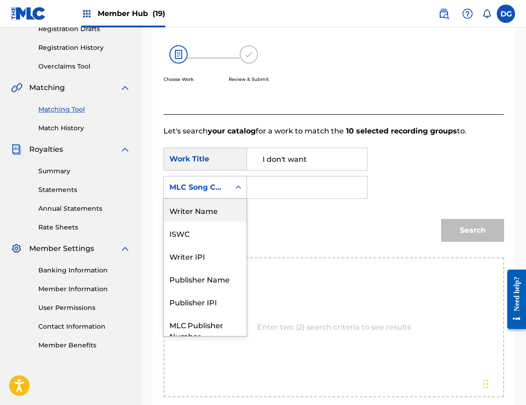
click at [226, 209] on div "Writer Name" at bounding box center [205, 210] width 83 height 23
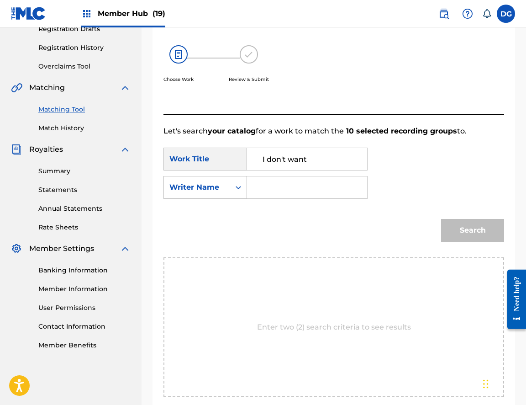
click at [269, 191] on input "Search Form" at bounding box center [307, 187] width 105 height 22
click at [473, 230] on button "Search" at bounding box center [472, 230] width 63 height 23
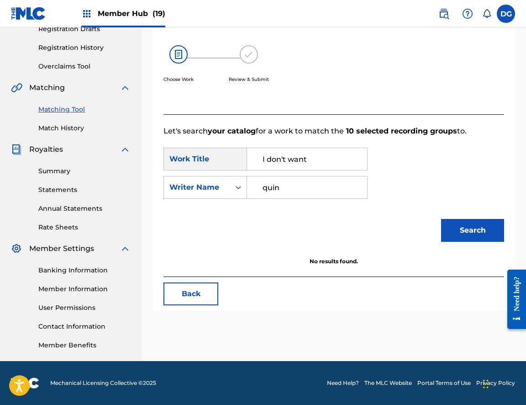
click at [269, 191] on input "quin" at bounding box center [307, 187] width 105 height 22
click at [290, 191] on input "quin" at bounding box center [307, 187] width 105 height 22
click at [473, 230] on button "Search" at bounding box center [472, 230] width 63 height 23
click at [290, 190] on input "[PERSON_NAME]" at bounding box center [307, 187] width 105 height 22
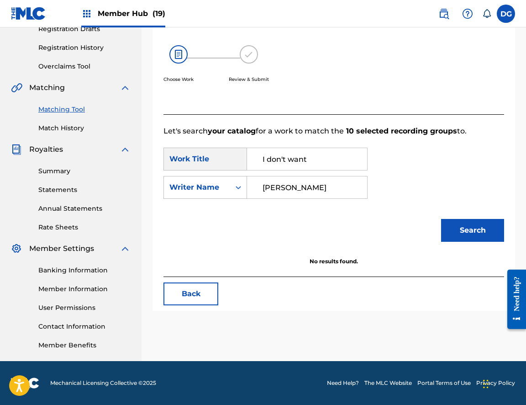
click at [290, 190] on input "[PERSON_NAME]" at bounding box center [307, 187] width 105 height 22
type input "[PERSON_NAME]"
click at [473, 230] on button "Search" at bounding box center [472, 230] width 63 height 23
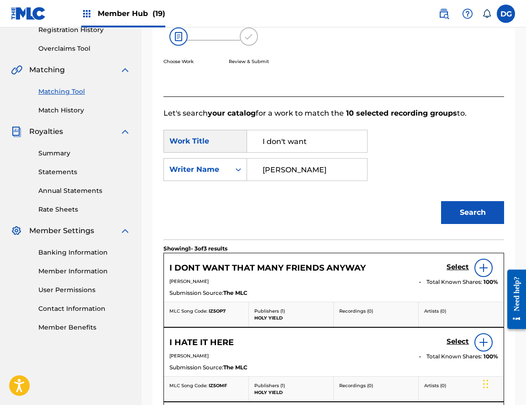
scroll to position [184, 0]
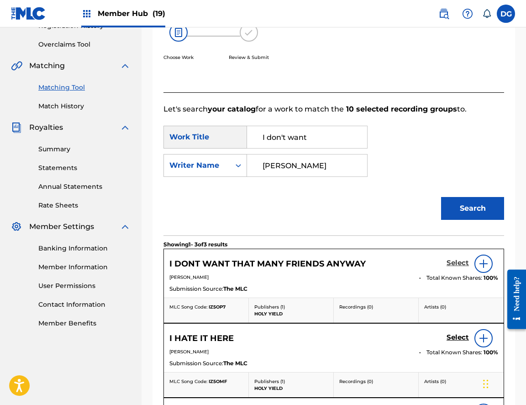
click at [463, 263] on h5 "Select" at bounding box center [458, 263] width 22 height 9
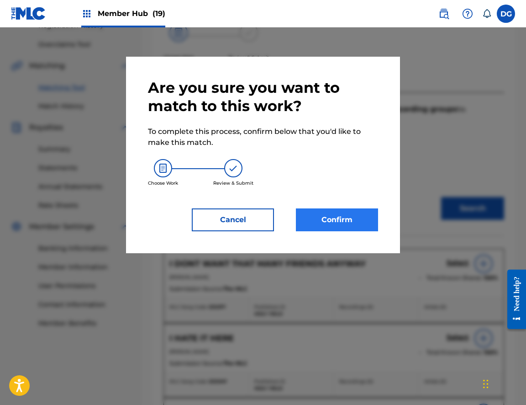
click at [308, 226] on button "Confirm" at bounding box center [337, 219] width 82 height 23
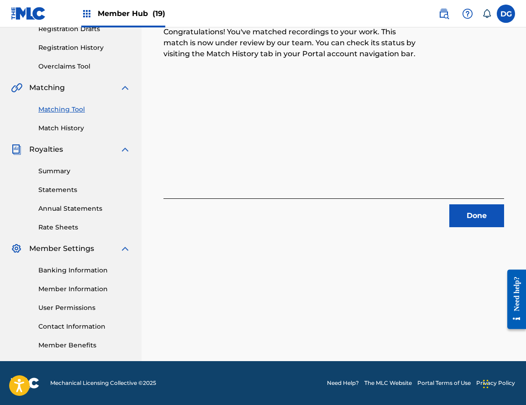
click at [81, 99] on div "Matching Tool Match History" at bounding box center [71, 113] width 120 height 40
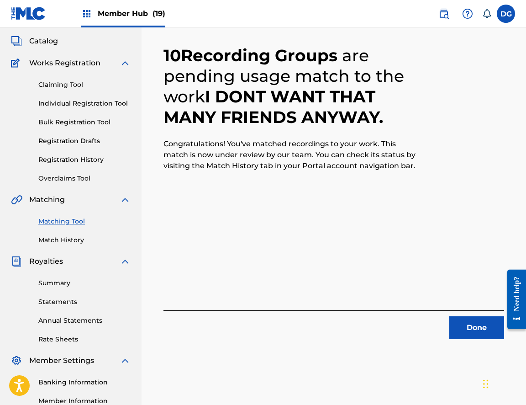
scroll to position [39, 0]
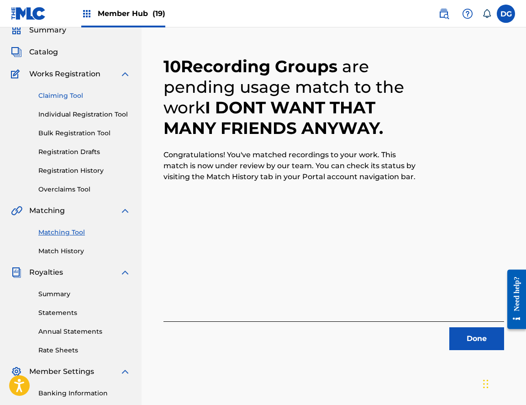
click at [53, 95] on link "Claiming Tool" at bounding box center [84, 96] width 92 height 10
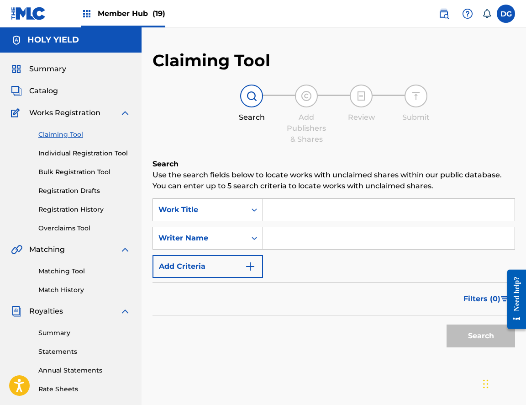
click at [43, 98] on div "Summary Catalog Works Registration Claiming Tool Individual Registration Tool B…" at bounding box center [71, 288] width 142 height 470
click at [40, 89] on span "Catalog" at bounding box center [43, 90] width 29 height 11
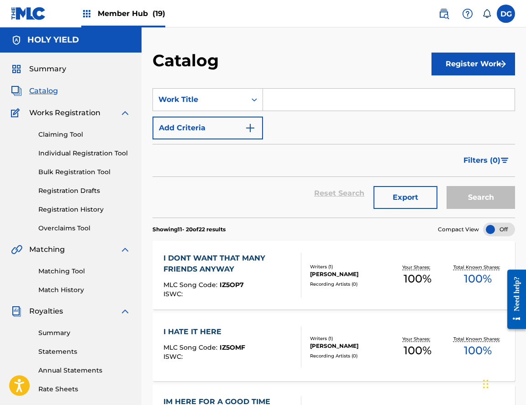
click at [269, 261] on div "I DONT WANT THAT MANY FRIENDS ANYWAY" at bounding box center [229, 264] width 130 height 22
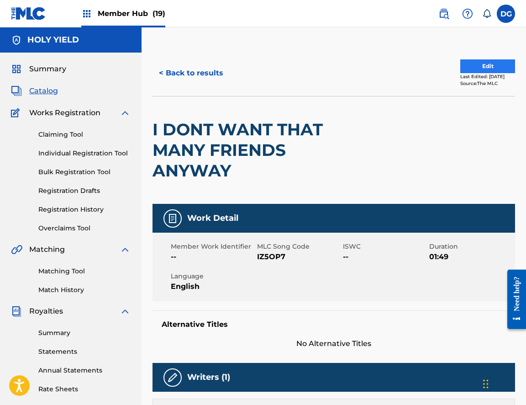
click at [478, 65] on button "Edit" at bounding box center [488, 66] width 55 height 14
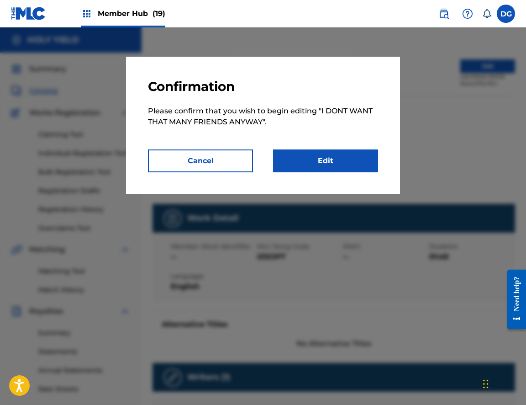
click at [309, 147] on p "Please confirm that you wish to begin editing " I DONT WANT THAT MANY FRIENDS A…" at bounding box center [263, 122] width 230 height 55
click at [306, 158] on link "Edit" at bounding box center [325, 160] width 105 height 23
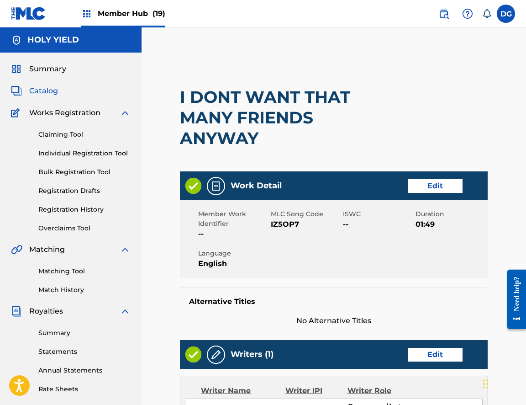
click at [306, 158] on div "I DONT WANT THAT MANY FRIENDS ANYWAY" at bounding box center [272, 117] width 185 height 107
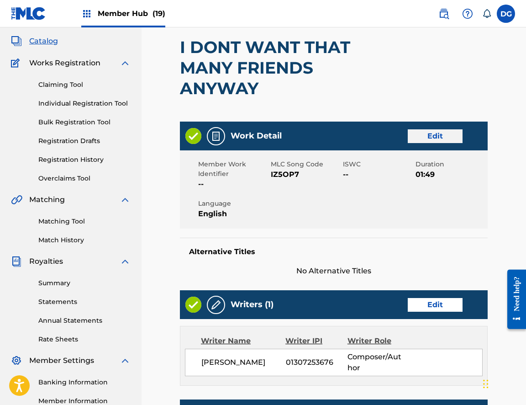
scroll to position [1, 0]
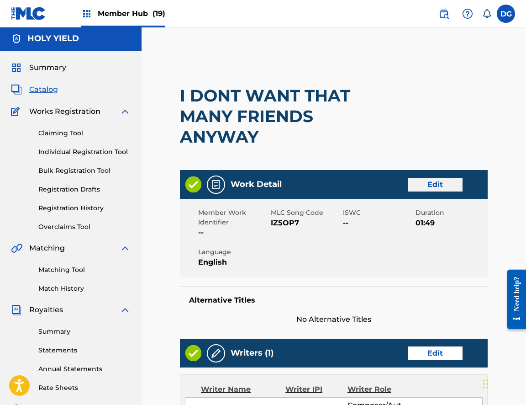
click at [437, 181] on link "Edit" at bounding box center [435, 185] width 55 height 14
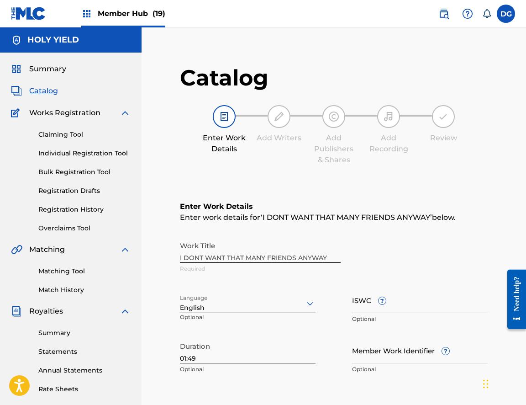
scroll to position [73, 0]
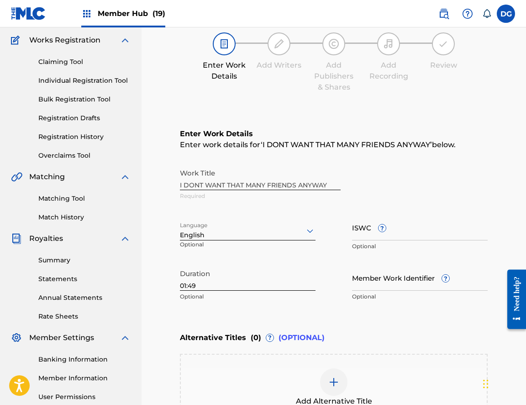
click at [311, 183] on div "Work Title I DONT WANT THAT MANY FRIENDS ANYWAY Required" at bounding box center [334, 184] width 308 height 41
click at [292, 185] on div "Work Title I DONT WANT THAT MANY FRIENDS ANYWAY Required" at bounding box center [334, 184] width 308 height 41
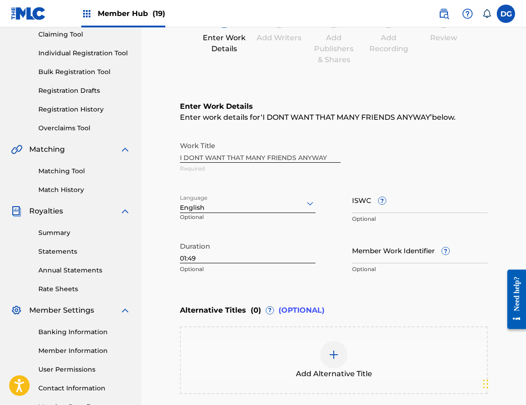
scroll to position [143, 0]
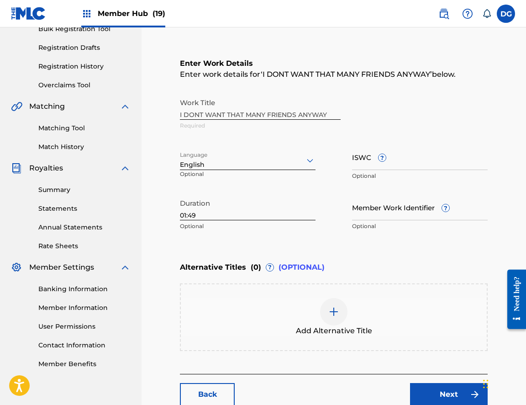
click at [329, 321] on div at bounding box center [333, 311] width 27 height 27
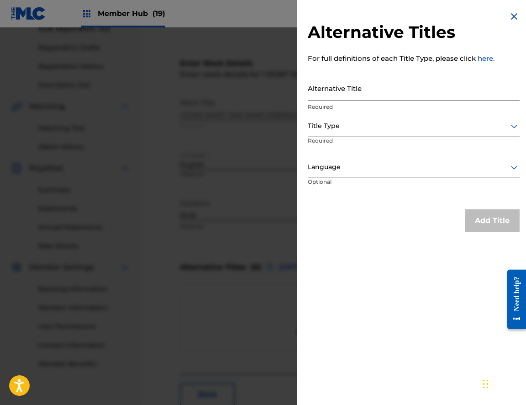
click at [339, 87] on input "Alternative Title" at bounding box center [414, 88] width 212 height 26
type input "I"
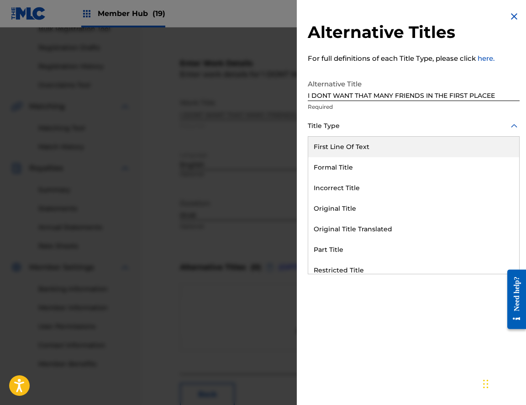
click at [321, 127] on div at bounding box center [414, 125] width 212 height 11
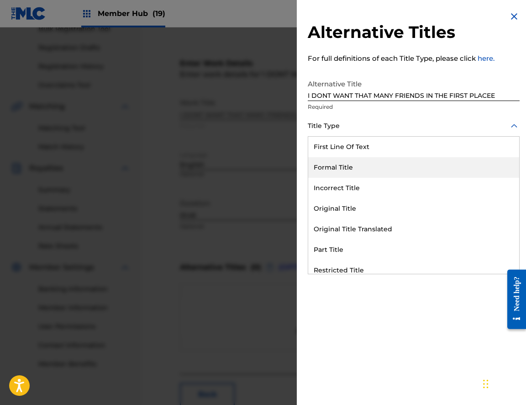
click at [335, 164] on div "Formal Title" at bounding box center [413, 167] width 211 height 21
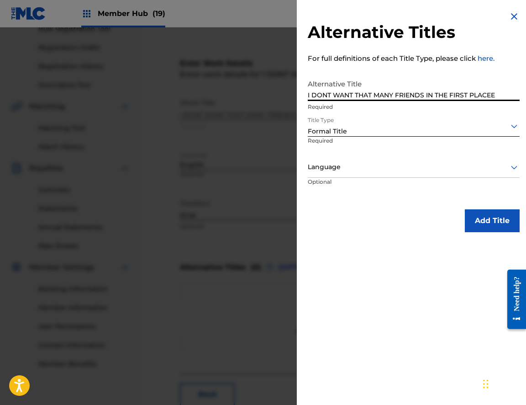
click at [500, 96] on input "I DONT WANT THAT MANY FRIENDS IN THE FIRST PLACEE" at bounding box center [414, 88] width 212 height 26
type input "I DONT WANT THAT MANY FRIENDS IN THE FIRST PLACE"
click at [446, 158] on div "Language" at bounding box center [414, 167] width 212 height 21
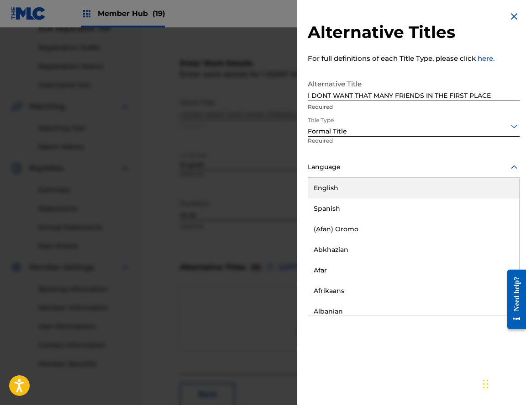
click at [434, 183] on div "English" at bounding box center [413, 188] width 211 height 21
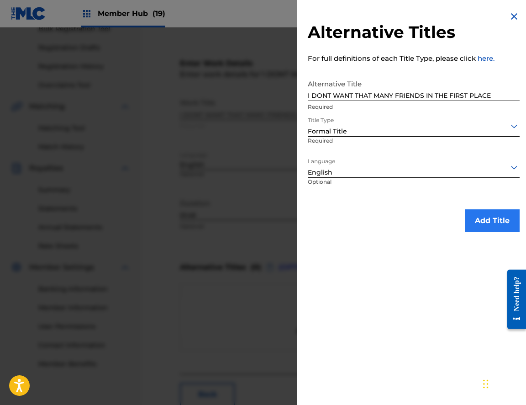
click at [482, 216] on button "Add Title" at bounding box center [492, 220] width 55 height 23
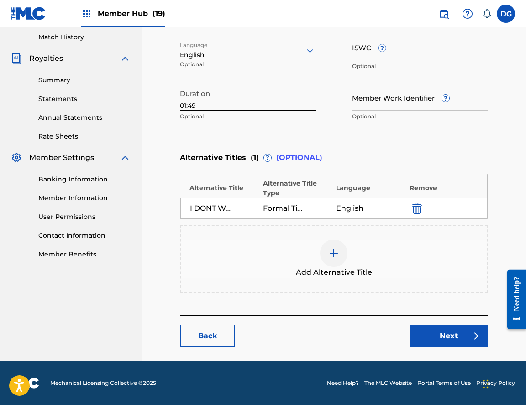
scroll to position [252, 0]
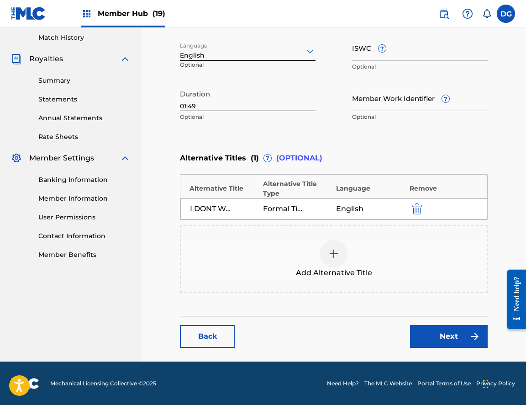
click at [442, 349] on main "Catalog Enter Work Details Add Writers Add Publishers & Shares Add Recording Re…" at bounding box center [334, 79] width 363 height 563
click at [452, 341] on link "Next" at bounding box center [449, 336] width 78 height 23
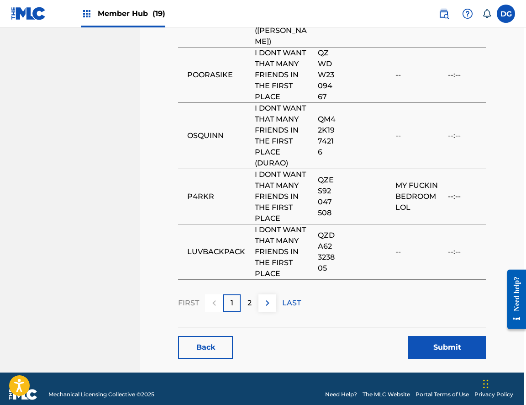
scroll to position [1066, 2]
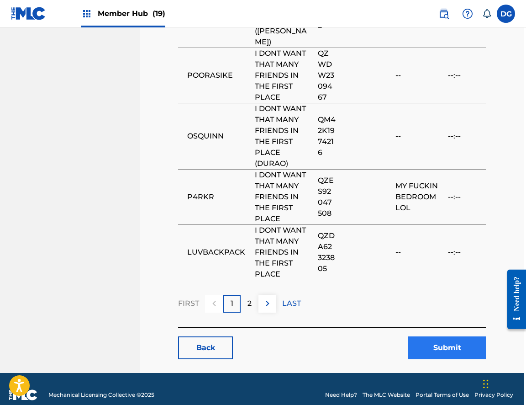
click at [457, 336] on button "Submit" at bounding box center [448, 347] width 78 height 23
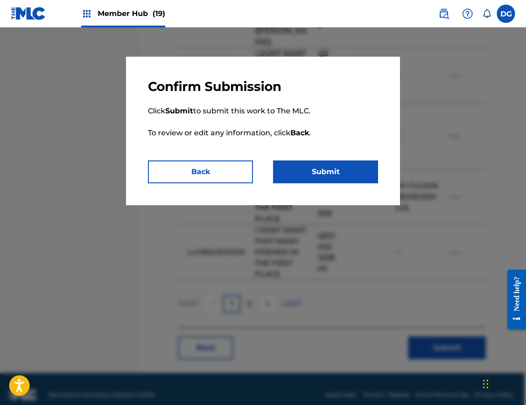
click at [333, 185] on div "Confirm Submission Click Submit to submit this work to The MLC. To review or ed…" at bounding box center [263, 131] width 274 height 149
click at [333, 181] on button "Submit" at bounding box center [325, 171] width 105 height 23
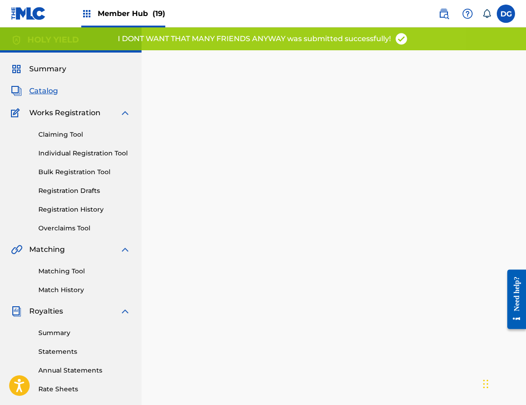
click at [299, 178] on div "Back Done" at bounding box center [334, 252] width 308 height 377
click at [43, 70] on span "Summary" at bounding box center [47, 69] width 37 height 11
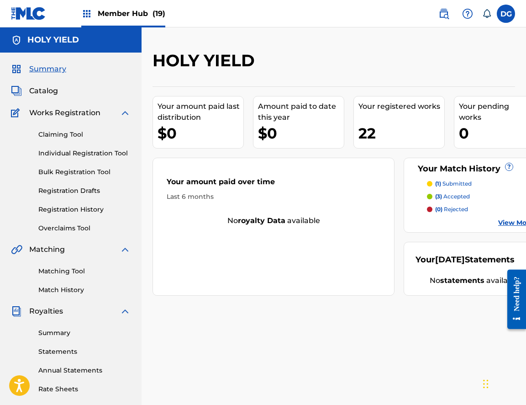
click at [73, 266] on div "Matching Tool Match History" at bounding box center [71, 275] width 120 height 40
click at [70, 270] on link "Matching Tool" at bounding box center [84, 271] width 92 height 10
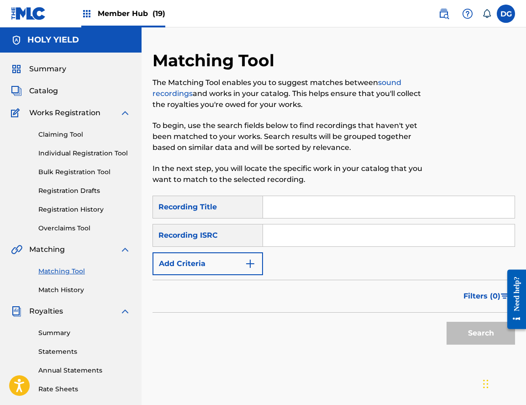
click at [328, 205] on input "Search Form" at bounding box center [389, 207] width 252 height 22
paste input "- I hate it here"
click at [337, 237] on input "Search Form" at bounding box center [389, 235] width 252 height 22
click at [272, 207] on input "- I hate it here" at bounding box center [389, 207] width 252 height 22
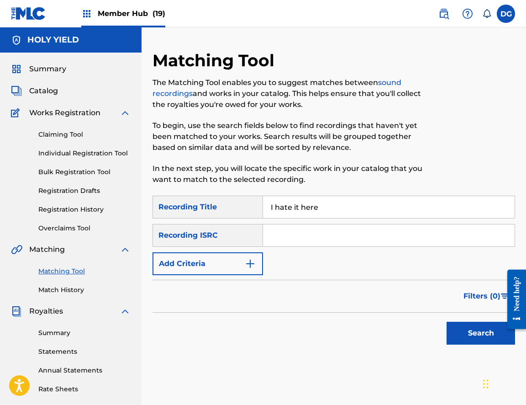
type input "I hate it here"
click at [218, 251] on div "SearchWithCriteria85926ae5-7e51-437a-9264-794b49f3426d Recording Title I hate i…" at bounding box center [334, 236] width 363 height 80
click at [217, 255] on div "SearchWithCriteria85926ae5-7e51-437a-9264-794b49f3426d Recording Title I hate i…" at bounding box center [334, 236] width 363 height 80
click at [217, 255] on button "Add Criteria" at bounding box center [208, 263] width 111 height 23
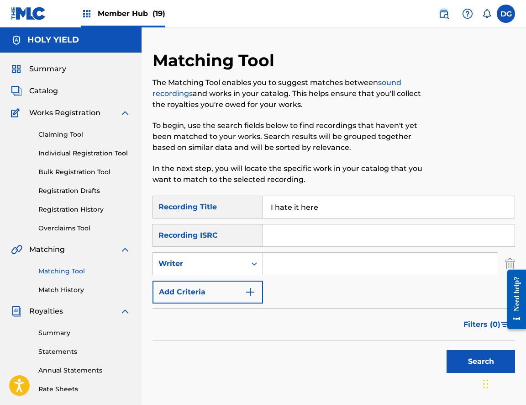
click at [275, 264] on input "Search Form" at bounding box center [380, 264] width 235 height 22
type input "q"
click at [253, 260] on icon "Search Form" at bounding box center [254, 263] width 9 height 9
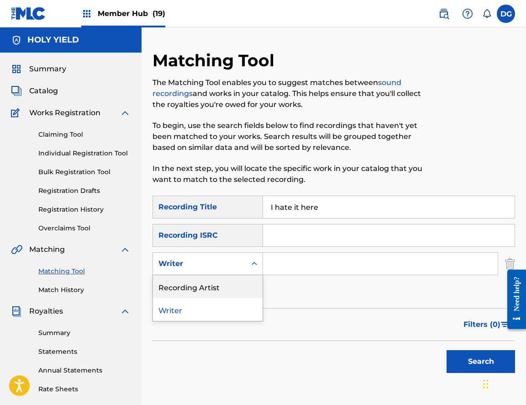
click at [222, 284] on div "Recording Artist" at bounding box center [208, 286] width 110 height 23
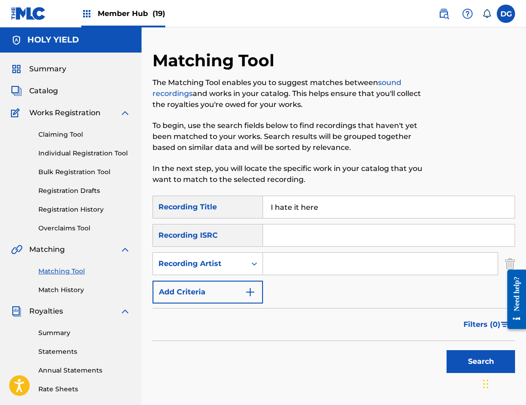
click at [266, 265] on input "Search Form" at bounding box center [380, 264] width 235 height 22
click at [481, 361] on button "Search" at bounding box center [481, 361] width 69 height 23
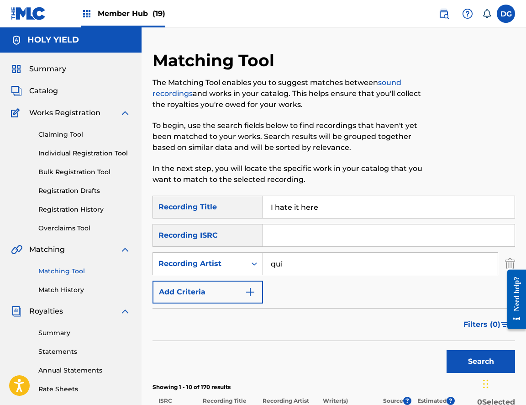
click at [266, 265] on input "qui" at bounding box center [380, 264] width 235 height 22
click at [295, 264] on input "qui" at bounding box center [380, 264] width 235 height 22
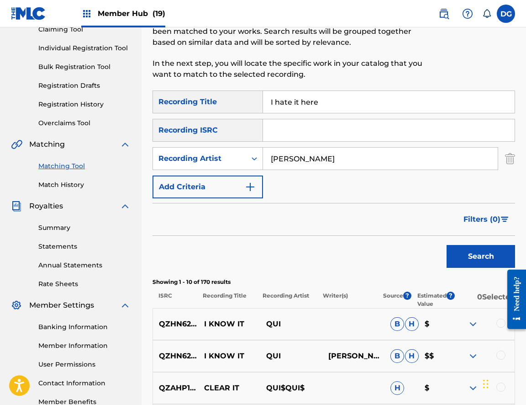
click at [481, 256] on button "Search" at bounding box center [481, 256] width 69 height 23
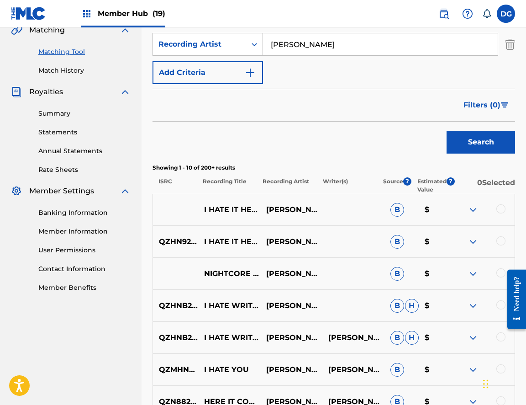
scroll to position [144, 0]
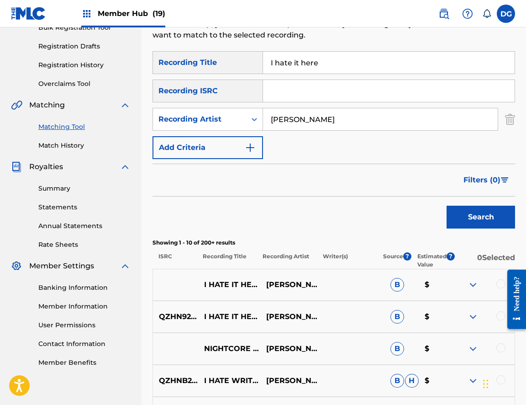
click at [294, 111] on input "[PERSON_NAME]" at bounding box center [380, 119] width 235 height 22
click at [481, 217] on button "Search" at bounding box center [481, 217] width 69 height 23
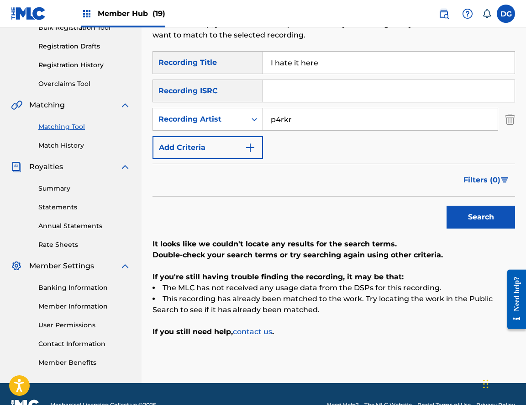
type input "p4rkr"
click at [481, 217] on button "Search" at bounding box center [481, 217] width 69 height 23
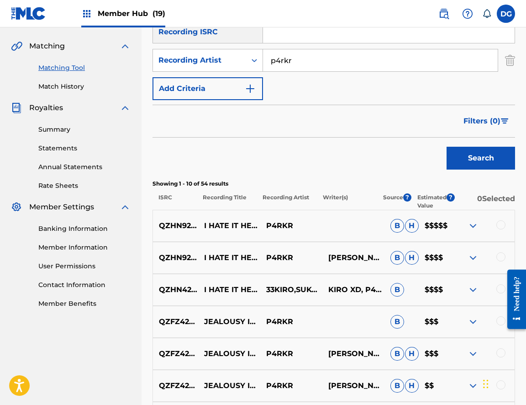
scroll to position [268, 0]
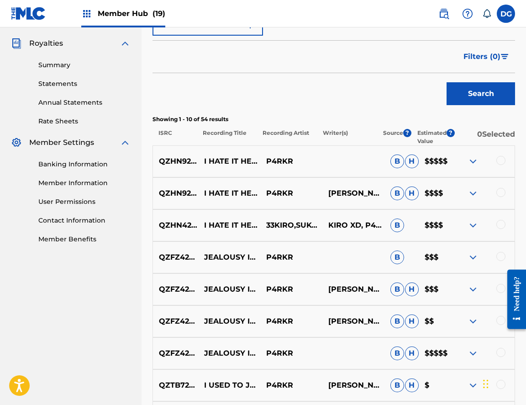
click at [503, 161] on div at bounding box center [501, 160] width 9 height 9
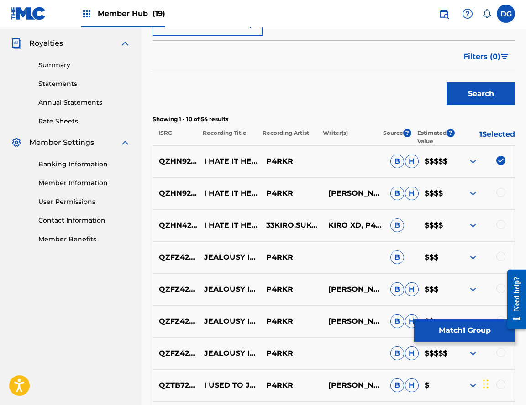
click at [500, 190] on div at bounding box center [501, 192] width 9 height 9
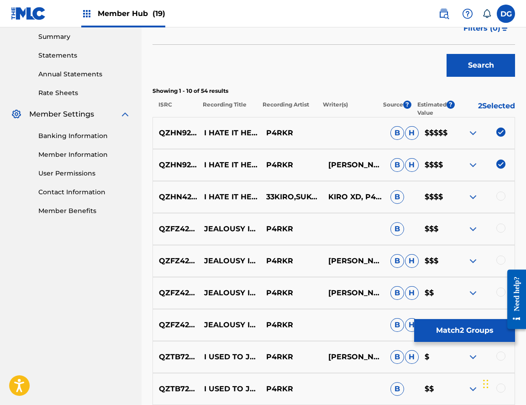
scroll to position [306, 0]
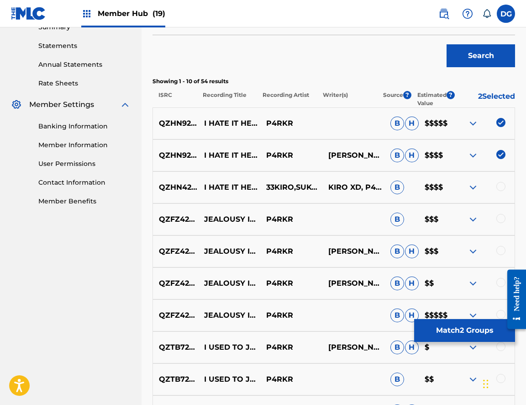
click at [500, 186] on div at bounding box center [501, 186] width 9 height 9
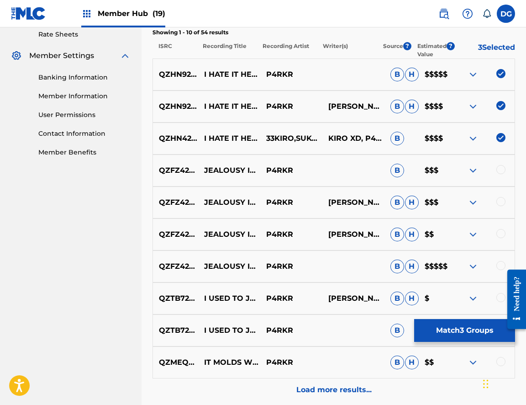
scroll to position [229, 0]
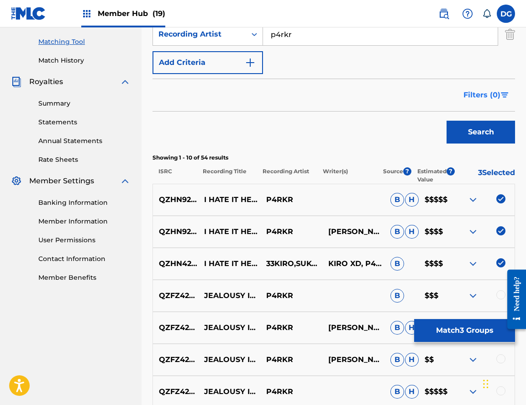
click at [485, 100] on span "Filters ( 0 )" at bounding box center [482, 95] width 37 height 11
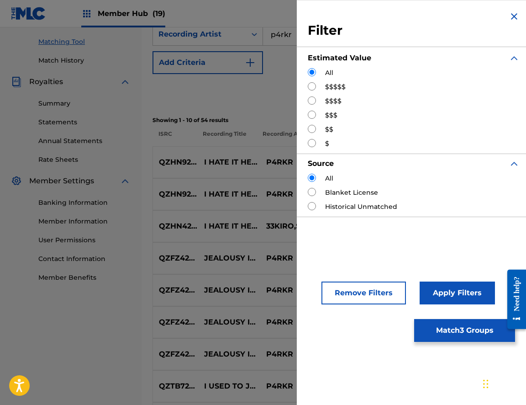
click at [239, 120] on p "Showing 1 - 10 of 54 results" at bounding box center [334, 120] width 363 height 8
click at [310, 97] on input "Search Form" at bounding box center [312, 100] width 8 height 8
radio input "true"
click at [443, 292] on button "Apply Filters" at bounding box center [457, 293] width 75 height 23
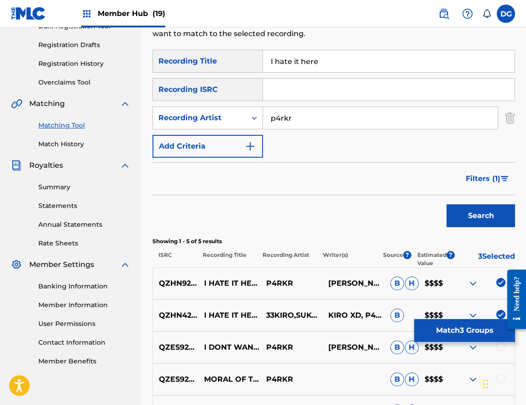
scroll to position [95, 0]
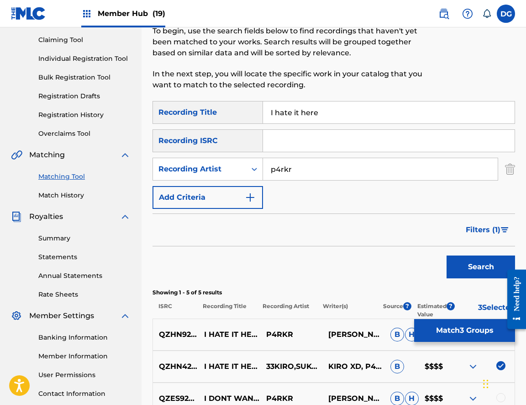
click at [311, 171] on input "p4rkr" at bounding box center [380, 169] width 235 height 22
click at [481, 267] on button "Search" at bounding box center [481, 266] width 69 height 23
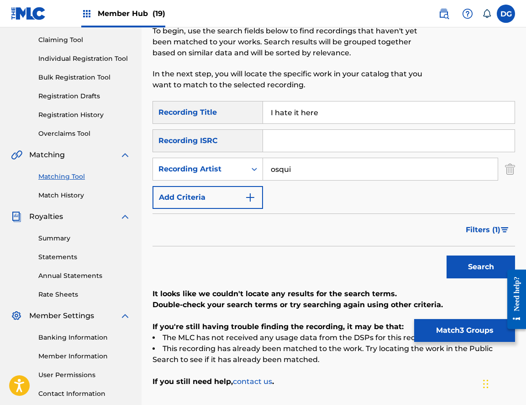
click at [315, 172] on input "osqui" at bounding box center [380, 169] width 235 height 22
type input "osquinn"
click at [481, 267] on button "Search" at bounding box center [481, 266] width 69 height 23
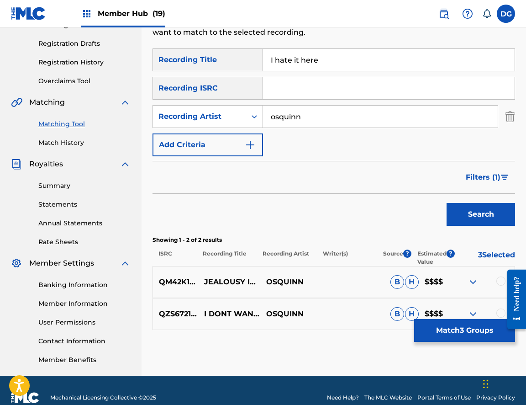
scroll to position [154, 0]
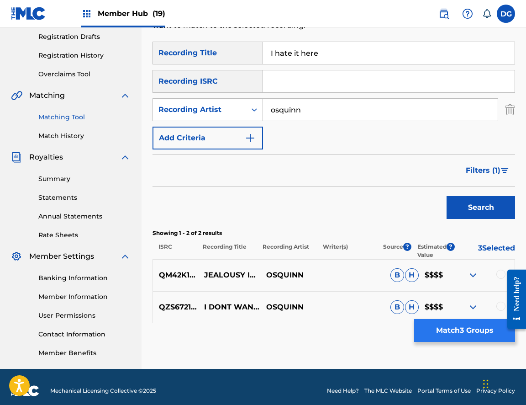
click at [467, 335] on button "Match 3 Groups" at bounding box center [465, 330] width 101 height 23
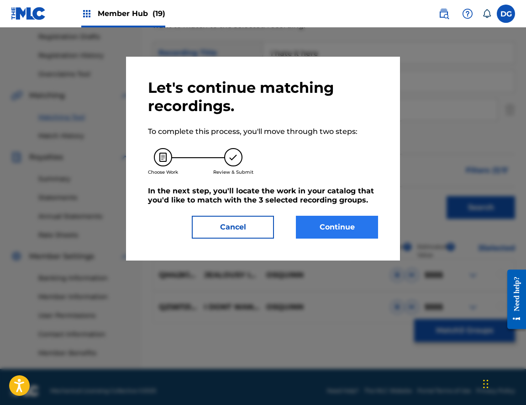
click at [318, 228] on button "Continue" at bounding box center [337, 227] width 82 height 23
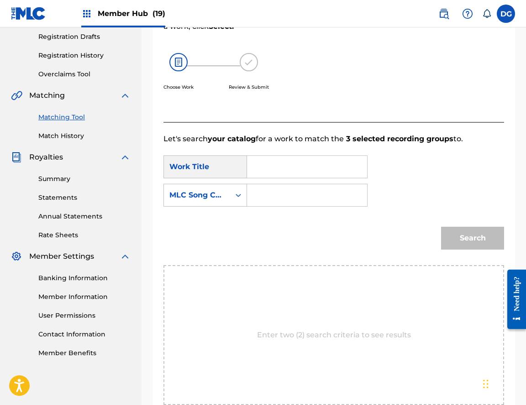
click at [267, 163] on input "Search Form" at bounding box center [307, 167] width 105 height 22
type input "i"
type input "I hate it here"
drag, startPoint x: 250, startPoint y: 177, endPoint x: 276, endPoint y: 195, distance: 31.9
click at [276, 195] on input "Search Form" at bounding box center [307, 195] width 105 height 22
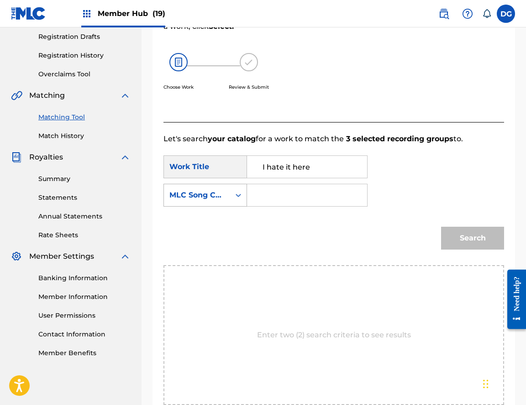
click at [227, 196] on div "MLC Song Code" at bounding box center [197, 194] width 66 height 17
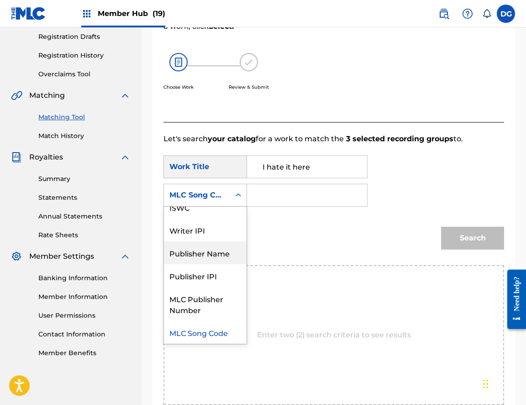
scroll to position [0, 0]
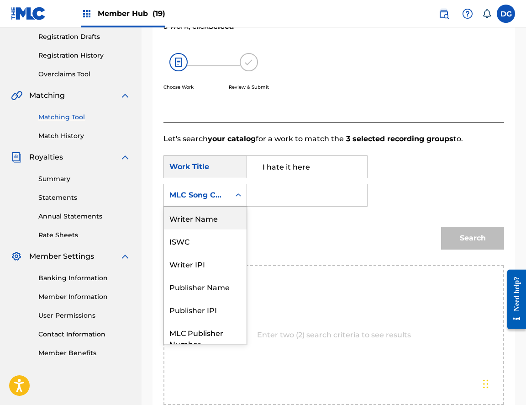
click at [199, 214] on div "Writer Name" at bounding box center [205, 218] width 83 height 23
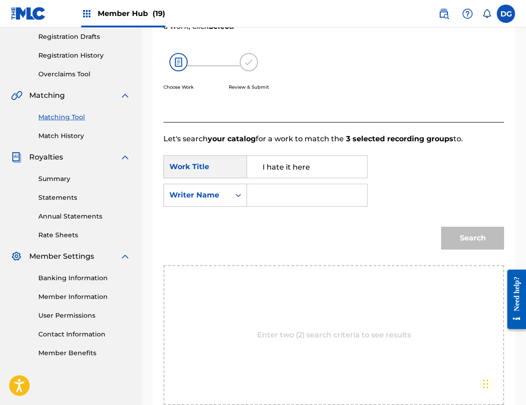
click at [267, 191] on input "Search Form" at bounding box center [307, 195] width 105 height 22
click at [473, 238] on button "Search" at bounding box center [472, 238] width 63 height 23
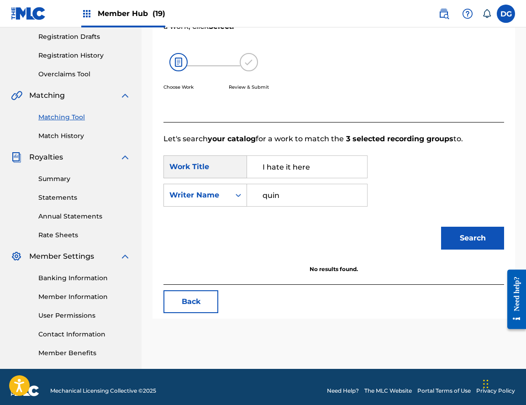
click at [276, 196] on input "quin" at bounding box center [307, 195] width 105 height 22
click at [473, 238] on button "Search" at bounding box center [472, 238] width 63 height 23
click at [281, 192] on input "[PERSON_NAME]" at bounding box center [307, 195] width 105 height 22
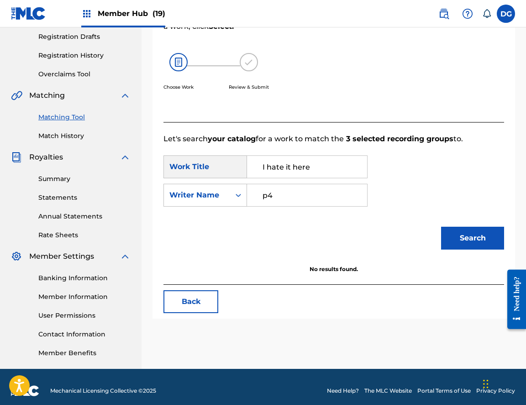
type input "p"
type input "[PERSON_NAME]"
click at [473, 238] on button "Search" at bounding box center [472, 238] width 63 height 23
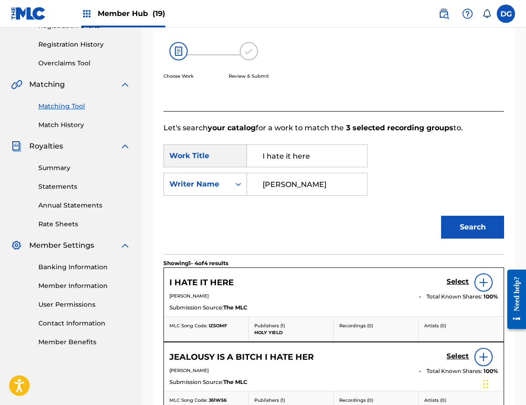
scroll to position [172, 0]
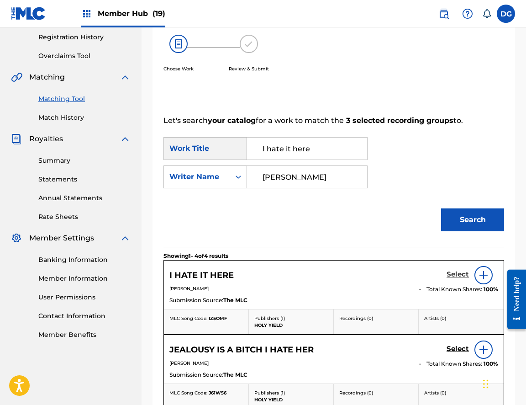
click at [454, 270] on h5 "Select" at bounding box center [458, 274] width 22 height 9
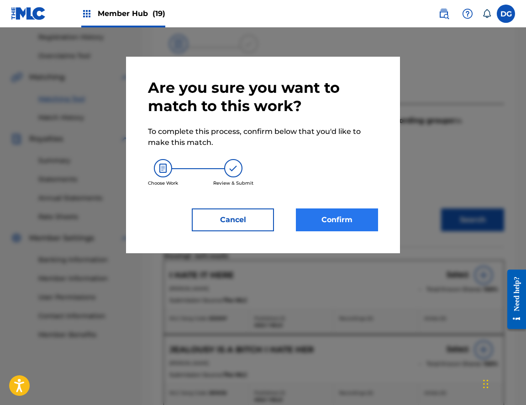
click at [322, 219] on button "Confirm" at bounding box center [337, 219] width 82 height 23
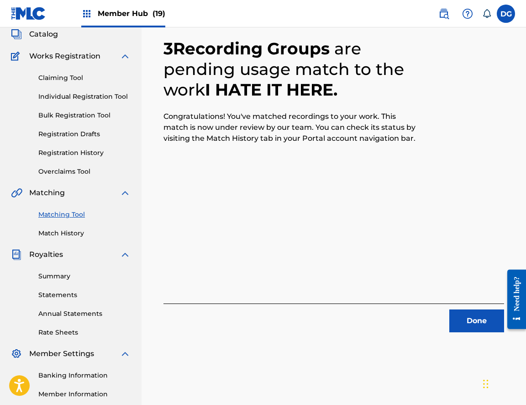
scroll to position [18, 0]
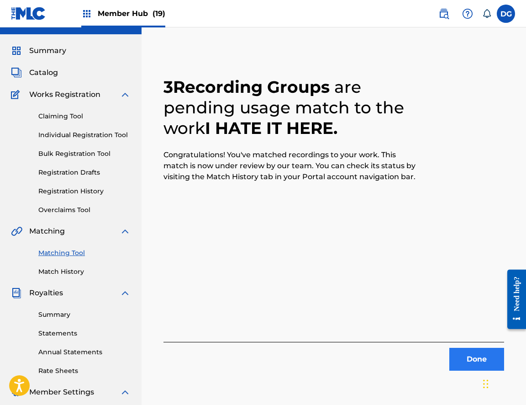
click at [470, 367] on button "Done" at bounding box center [477, 359] width 55 height 23
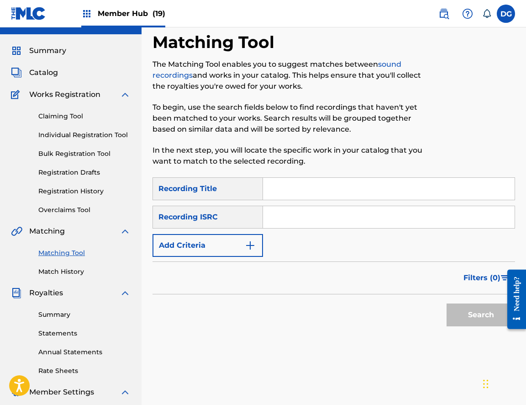
click at [319, 191] on input "Search Form" at bounding box center [389, 189] width 252 height 22
paste input "- Im here for a good time not a long time"
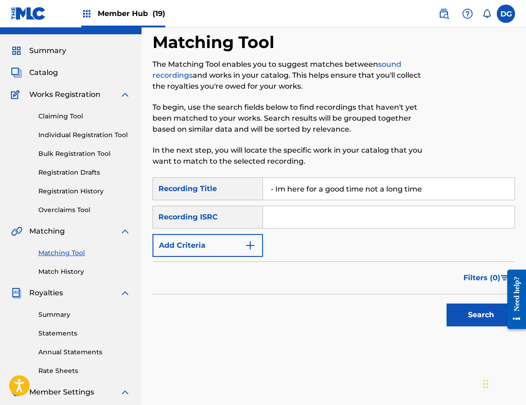
click at [481, 315] on button "Search" at bounding box center [481, 314] width 69 height 23
click at [276, 189] on input "- Im here for a good time not a long time" at bounding box center [389, 189] width 252 height 22
type input "Im here for a good time not a long time"
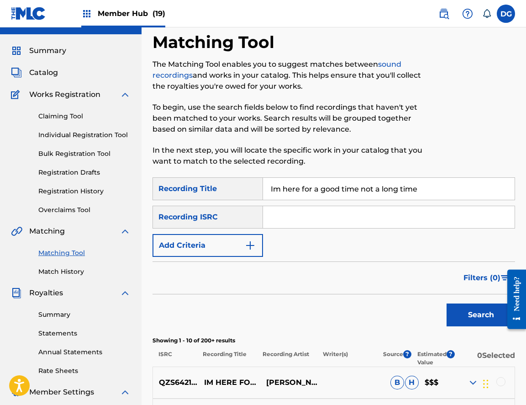
click at [481, 315] on button "Search" at bounding box center [481, 314] width 69 height 23
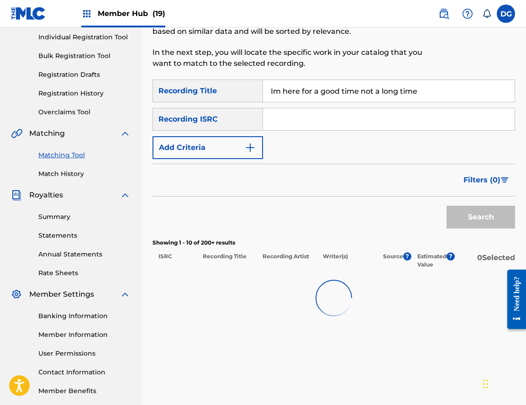
scroll to position [151, 0]
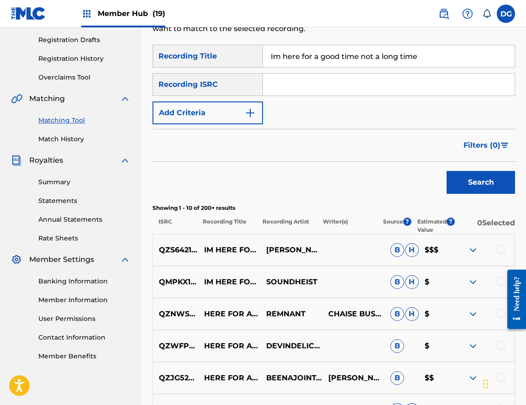
click at [500, 250] on div at bounding box center [501, 248] width 9 height 9
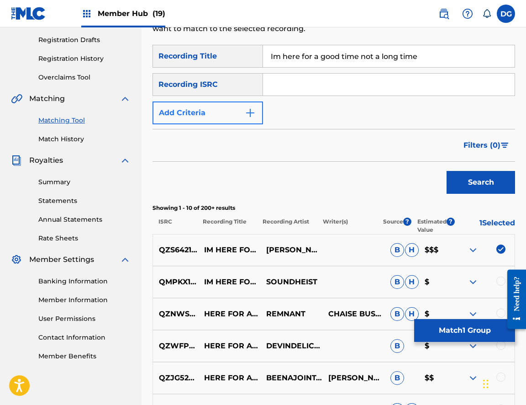
click at [232, 107] on button "Add Criteria" at bounding box center [208, 112] width 111 height 23
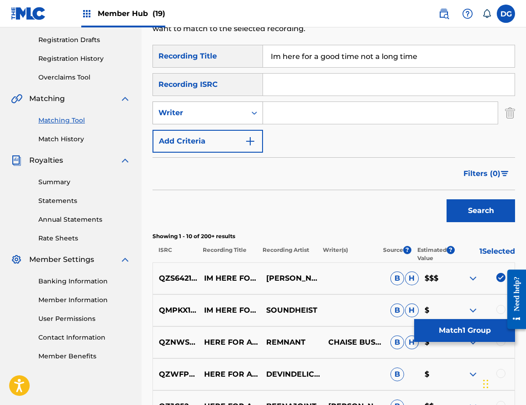
click at [213, 112] on div "Writer" at bounding box center [200, 112] width 82 height 11
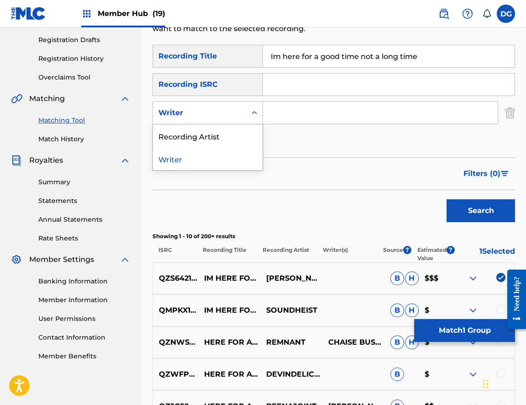
click at [294, 113] on input "Search Form" at bounding box center [380, 113] width 235 height 22
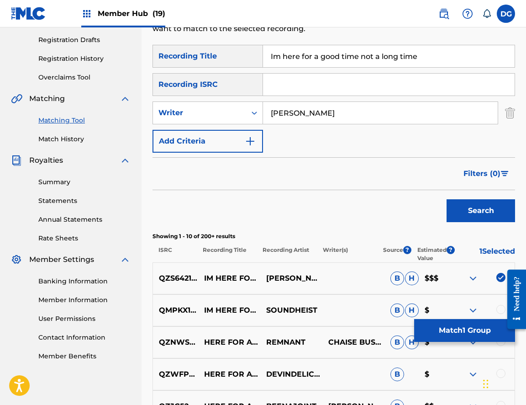
click at [481, 211] on button "Search" at bounding box center [481, 210] width 69 height 23
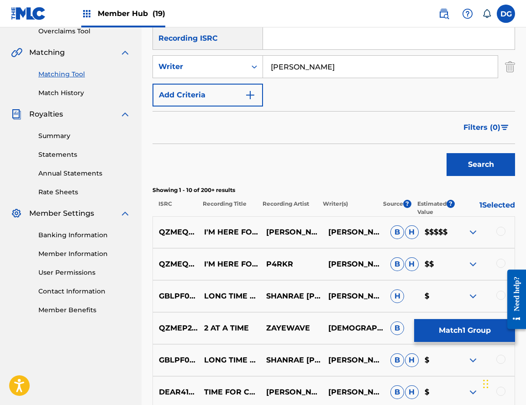
scroll to position [217, 0]
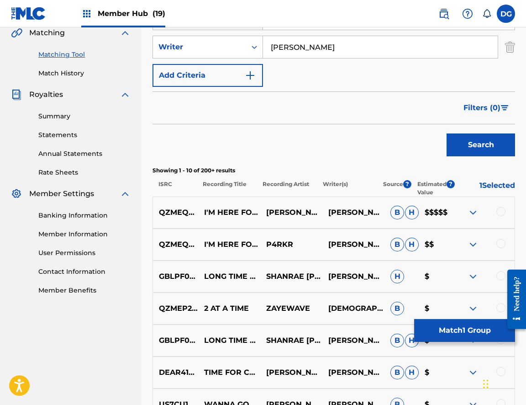
click at [503, 245] on div at bounding box center [501, 243] width 9 height 9
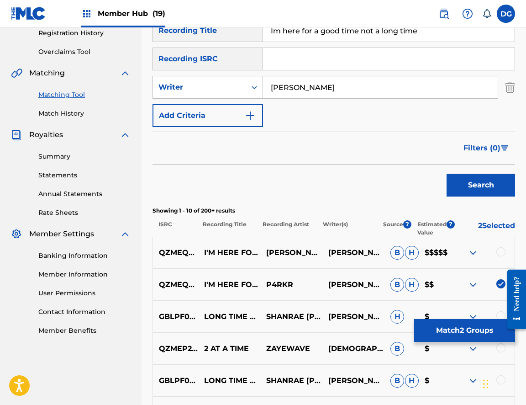
click at [303, 91] on input "[PERSON_NAME]" at bounding box center [380, 87] width 235 height 22
click at [481, 185] on button "Search" at bounding box center [481, 185] width 69 height 23
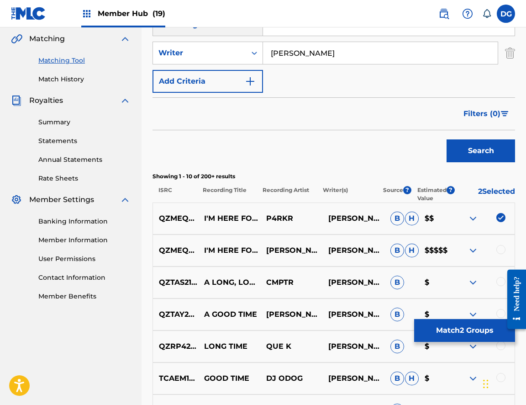
scroll to position [218, 0]
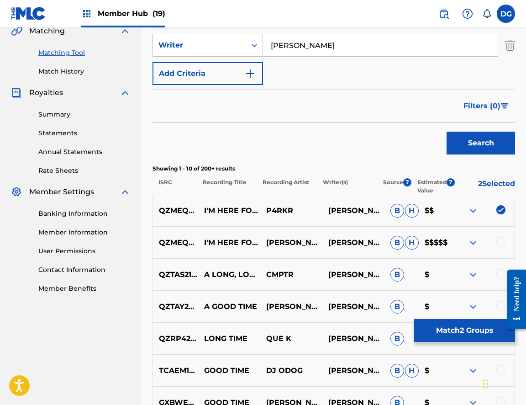
type input "[PERSON_NAME]"
click at [503, 239] on div at bounding box center [501, 241] width 9 height 9
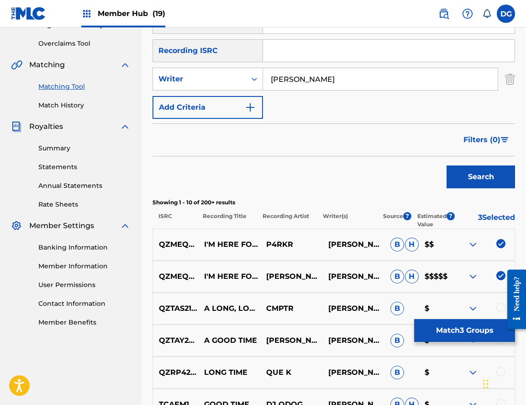
scroll to position [176, 0]
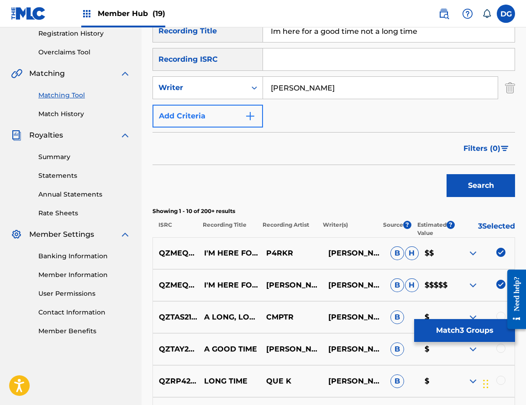
click at [229, 120] on button "Add Criteria" at bounding box center [208, 116] width 111 height 23
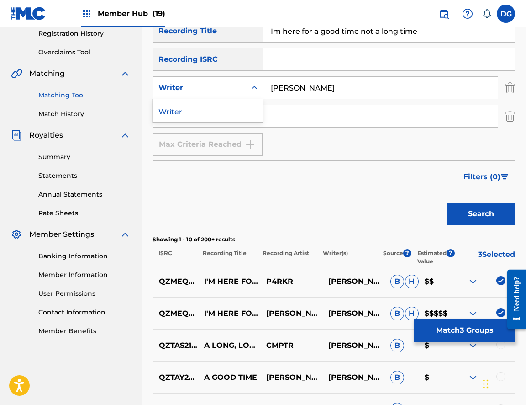
click at [234, 90] on div "Writer" at bounding box center [200, 87] width 82 height 11
click at [501, 88] on div "SearchWithCriteriaf2243137-081f-4fd1-8ca3-24271e6d5353 Writer selected, 1 of 1.…" at bounding box center [334, 87] width 363 height 23
click at [511, 88] on img "Search Form" at bounding box center [510, 87] width 10 height 23
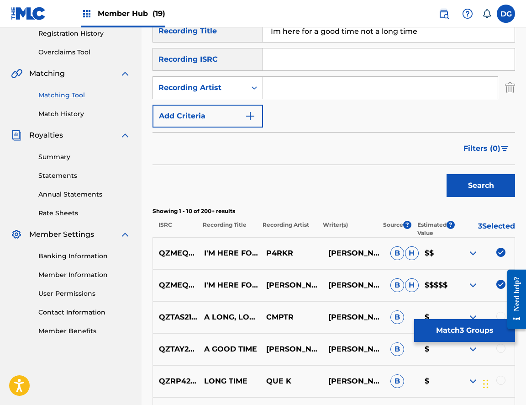
click at [413, 109] on div "SearchWithCriteria85926ae5-7e51-437a-9264-794b49f3426d Recording Title Im here …" at bounding box center [334, 74] width 363 height 108
click at [402, 78] on input "Search Form" at bounding box center [380, 88] width 235 height 22
click at [481, 186] on button "Search" at bounding box center [481, 185] width 69 height 23
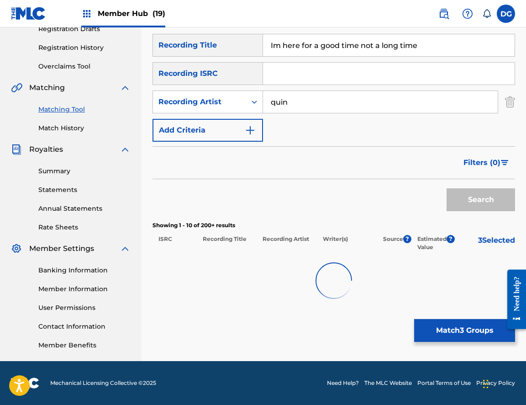
scroll to position [162, 0]
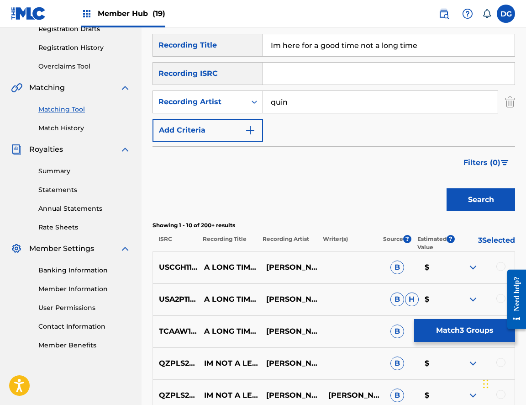
click at [402, 77] on input "Search Form" at bounding box center [389, 74] width 252 height 22
click at [396, 97] on input "quin" at bounding box center [380, 102] width 235 height 22
click at [388, 106] on input "quin" at bounding box center [380, 102] width 235 height 22
click at [481, 200] on button "Search" at bounding box center [481, 199] width 69 height 23
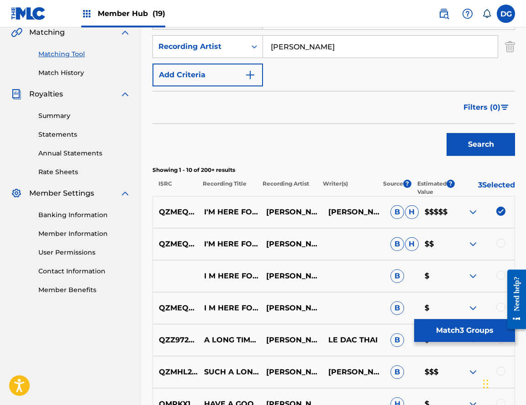
scroll to position [242, 0]
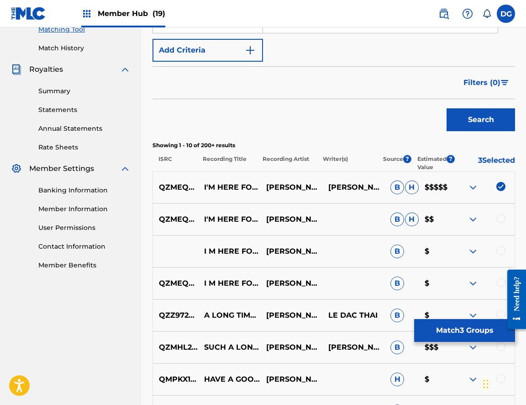
type input "[PERSON_NAME]"
click at [505, 250] on div at bounding box center [501, 250] width 9 height 9
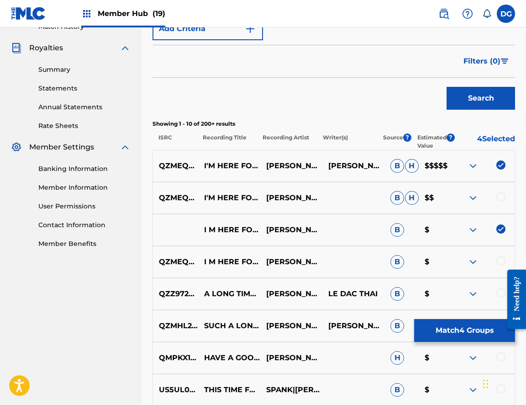
scroll to position [276, 0]
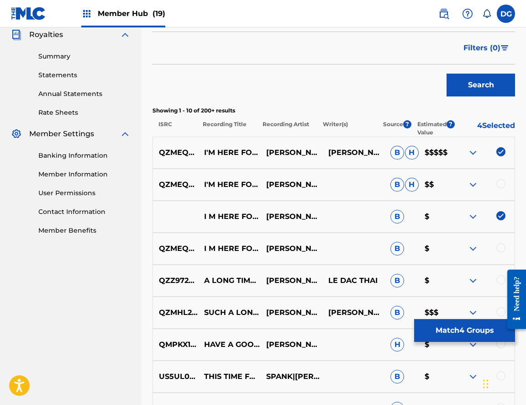
click at [505, 250] on div at bounding box center [501, 247] width 9 height 9
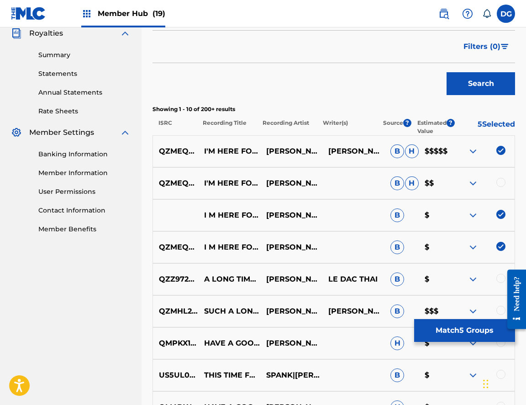
click at [502, 183] on div at bounding box center [501, 182] width 9 height 9
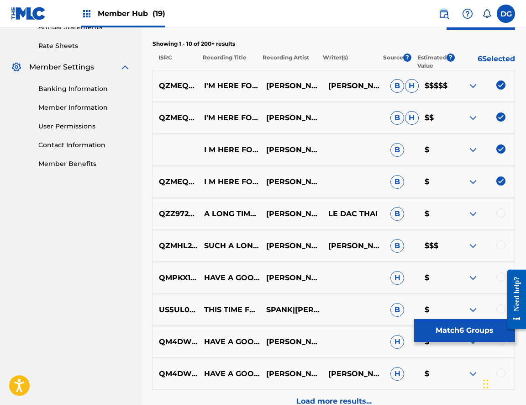
scroll to position [345, 0]
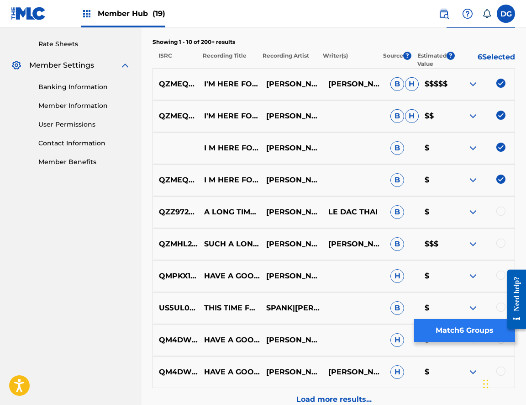
click at [448, 328] on button "Match 6 Groups" at bounding box center [465, 330] width 101 height 23
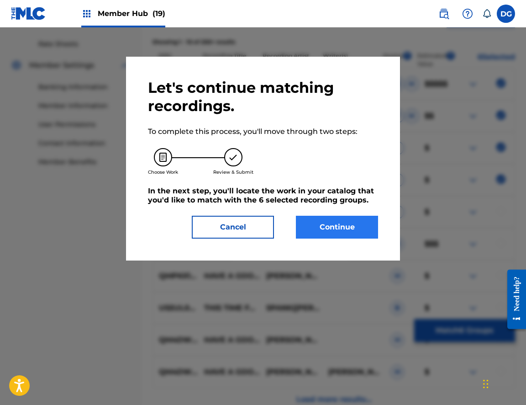
click at [324, 234] on button "Continue" at bounding box center [337, 227] width 82 height 23
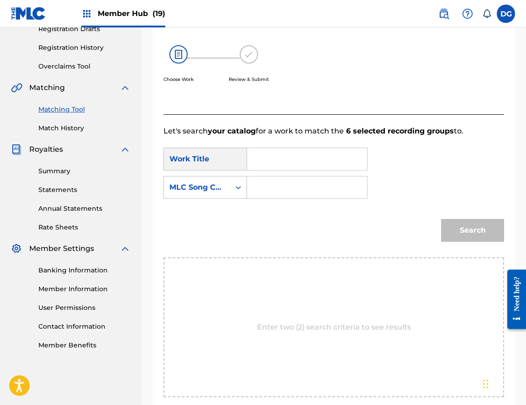
scroll to position [162, 0]
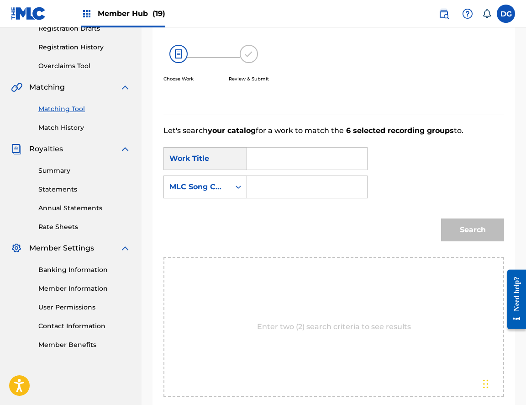
click at [305, 159] on input "Search Form" at bounding box center [307, 159] width 105 height 22
paste input "- Im here for a good time not a long time"
click at [274, 160] on input "- Im here for a good time not a long time" at bounding box center [307, 159] width 105 height 22
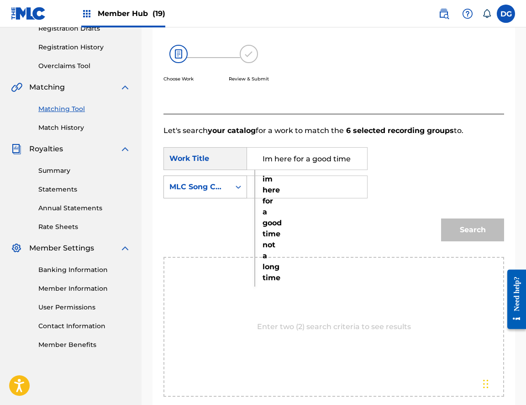
type input "Im here for a good time not a long time"
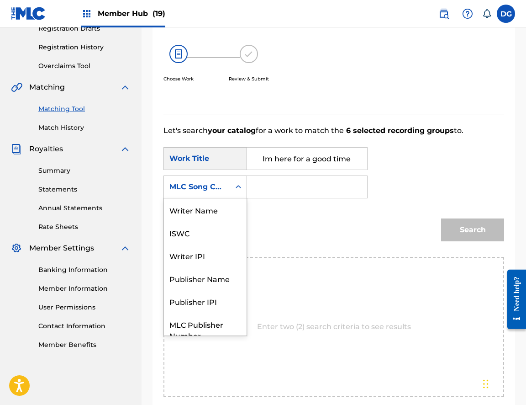
click at [210, 185] on div "MLC Song Code" at bounding box center [197, 186] width 55 height 11
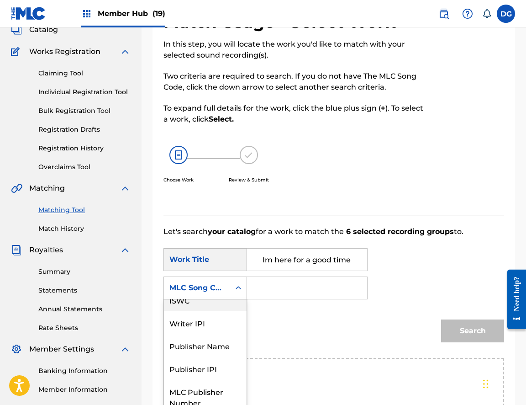
scroll to position [0, 0]
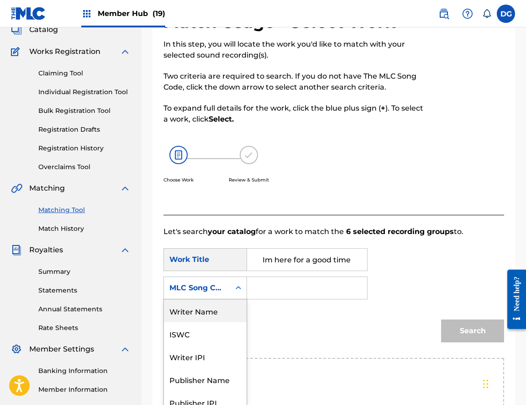
click at [216, 308] on div "Writer Name" at bounding box center [205, 310] width 83 height 23
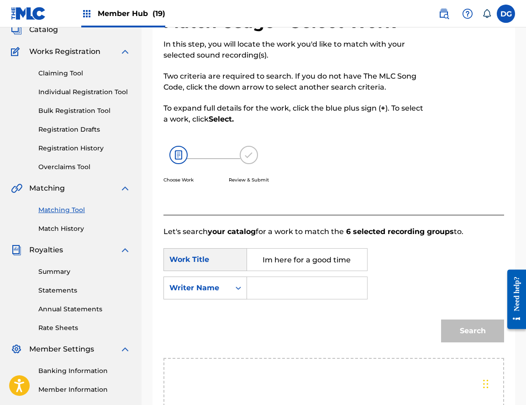
click at [279, 287] on input "Search Form" at bounding box center [307, 288] width 105 height 22
click at [473, 331] on button "Search" at bounding box center [472, 330] width 63 height 23
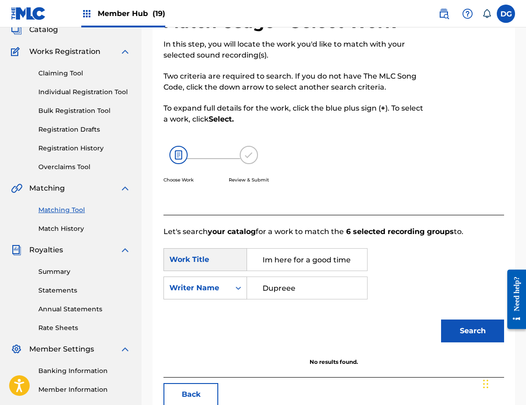
click at [473, 331] on button "Search" at bounding box center [472, 330] width 63 height 23
type input "[PERSON_NAME]"
click at [473, 331] on button "Search" at bounding box center [472, 330] width 63 height 23
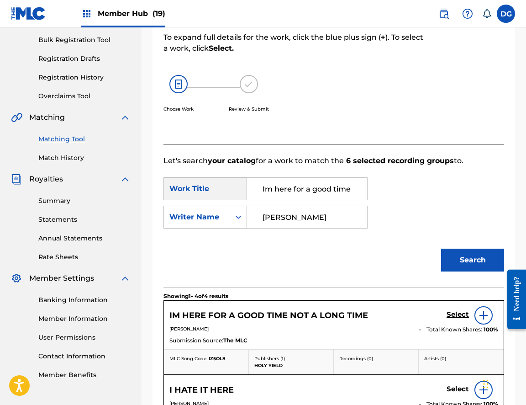
scroll to position [159, 0]
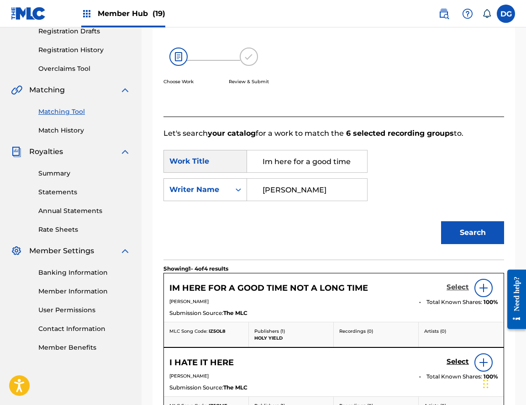
click at [458, 285] on h5 "Select" at bounding box center [458, 287] width 22 height 9
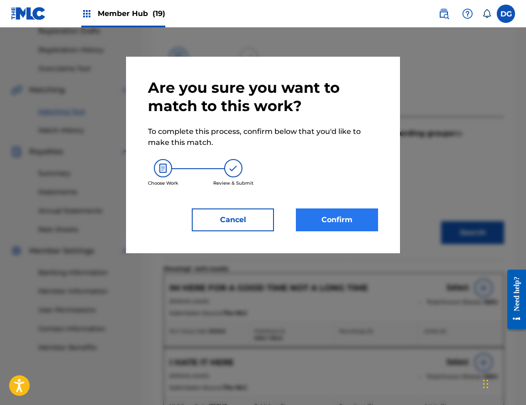
click at [359, 224] on button "Confirm" at bounding box center [337, 219] width 82 height 23
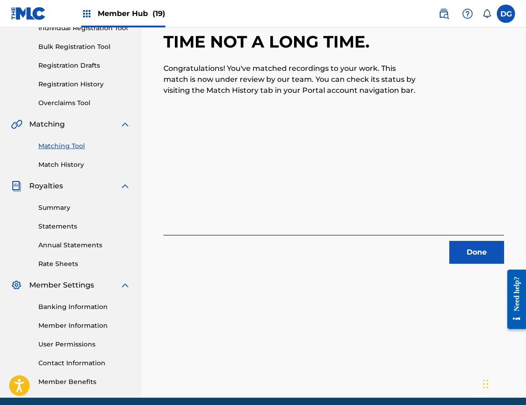
scroll to position [121, 0]
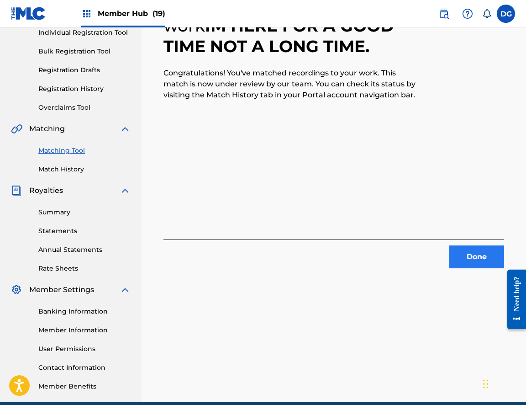
click at [459, 259] on button "Done" at bounding box center [477, 256] width 55 height 23
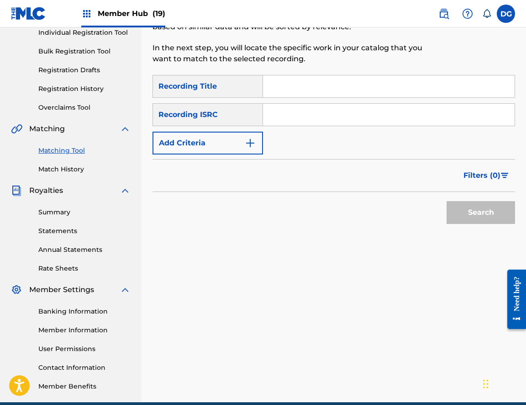
click at [357, 95] on input "Search Form" at bounding box center [389, 86] width 252 height 22
paste input "- Jealousy is a bitch I hate her"
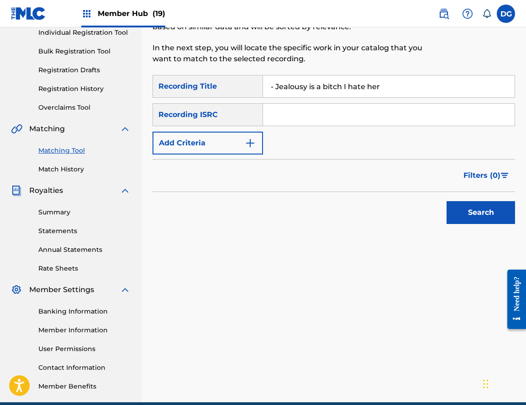
click at [272, 90] on input "- Jealousy is a bitch I hate her" at bounding box center [389, 86] width 252 height 22
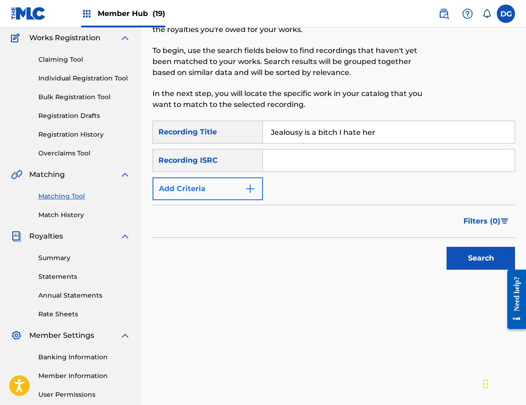
type input "Jealousy is a bitch I hate her"
click at [481, 259] on button "Search" at bounding box center [481, 258] width 69 height 23
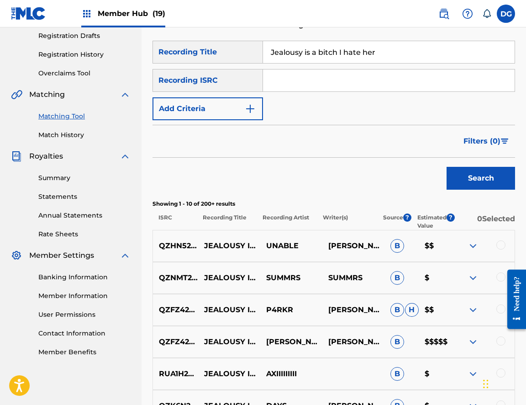
scroll to position [165, 0]
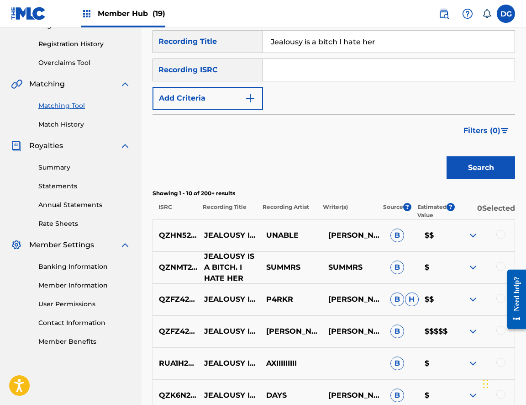
click at [229, 273] on p "JEALOUSY IS A BITCH. I HATE HER" at bounding box center [229, 267] width 62 height 33
copy p "JEALOUSY IS A BITCH. I HATE HER"
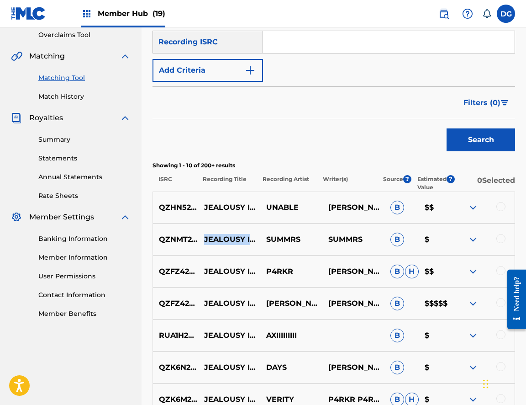
scroll to position [202, 0]
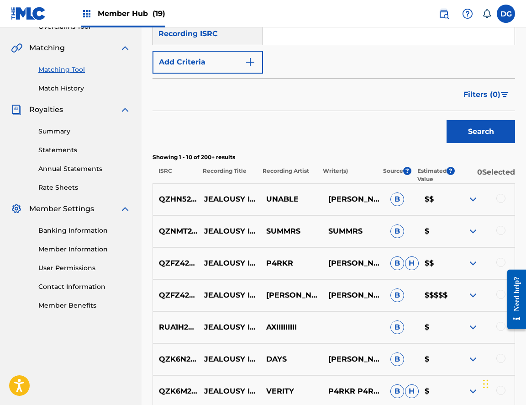
click at [500, 294] on div at bounding box center [501, 294] width 9 height 9
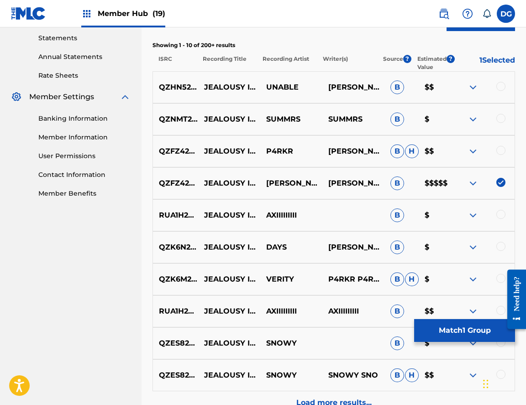
scroll to position [294, 0]
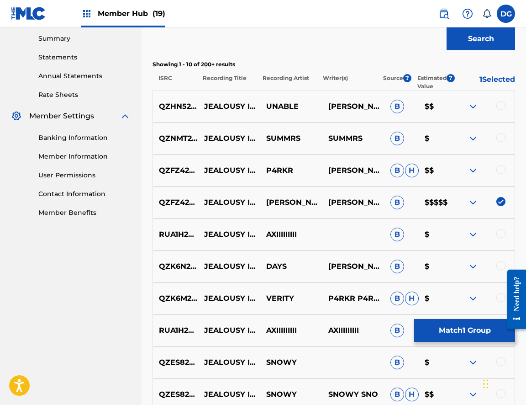
click at [498, 167] on div at bounding box center [501, 169] width 9 height 9
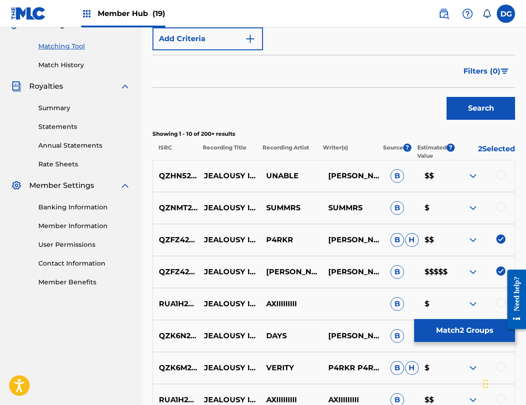
scroll to position [188, 0]
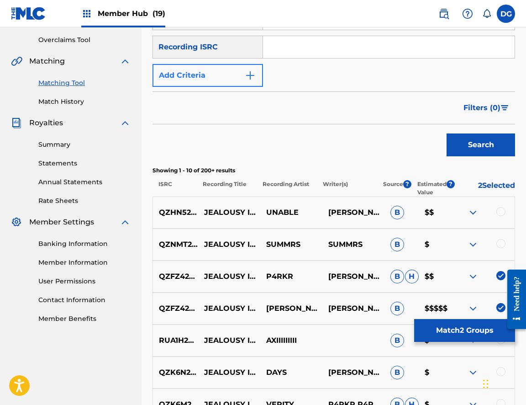
click at [226, 70] on button "Add Criteria" at bounding box center [208, 75] width 111 height 23
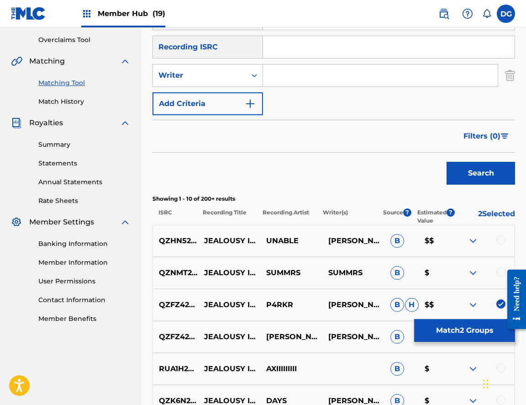
drag, startPoint x: 285, startPoint y: 76, endPoint x: 278, endPoint y: 77, distance: 6.4
click at [284, 76] on input "Search Form" at bounding box center [380, 75] width 235 height 22
click at [481, 173] on button "Search" at bounding box center [481, 173] width 69 height 23
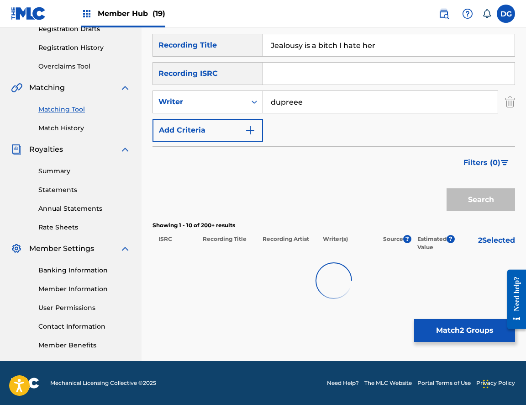
scroll to position [162, 0]
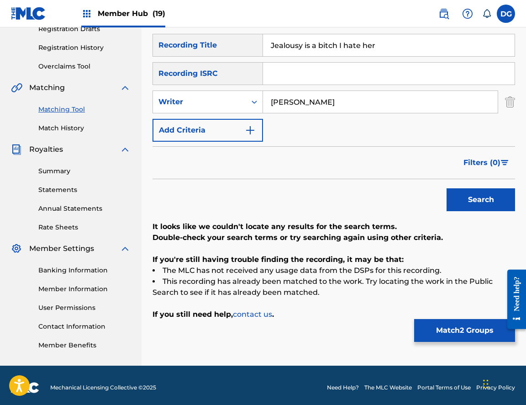
click at [481, 200] on button "Search" at bounding box center [481, 199] width 69 height 23
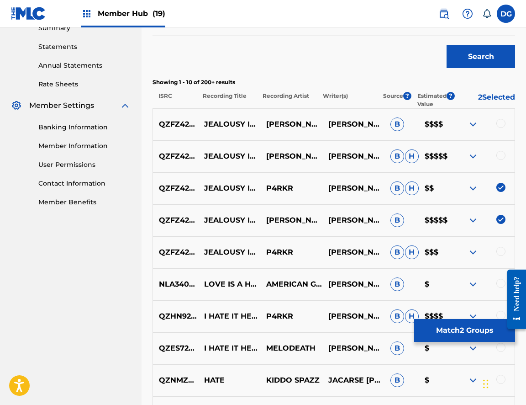
scroll to position [314, 0]
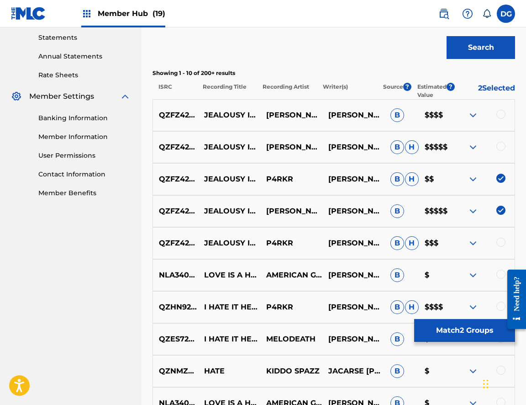
click at [503, 244] on div at bounding box center [501, 242] width 9 height 9
click at [500, 144] on div at bounding box center [501, 146] width 9 height 9
click at [500, 111] on div at bounding box center [501, 114] width 9 height 9
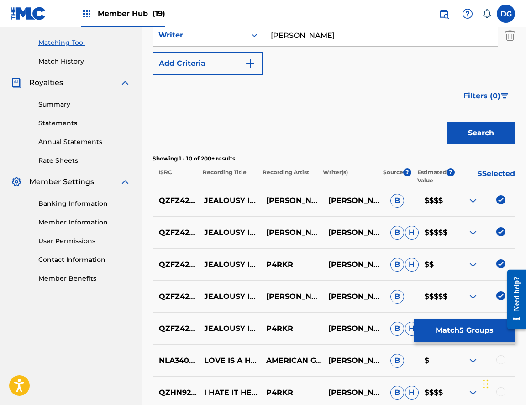
scroll to position [198, 0]
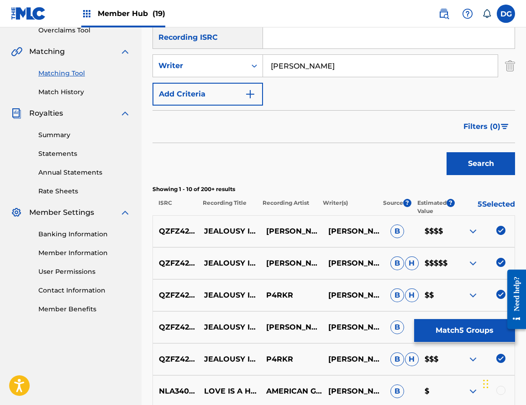
click at [287, 71] on input "[PERSON_NAME]" at bounding box center [380, 66] width 235 height 22
click at [481, 164] on button "Search" at bounding box center [481, 163] width 69 height 23
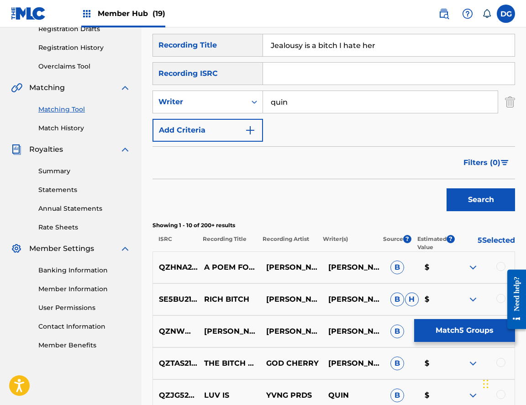
click at [287, 71] on input "Search Form" at bounding box center [389, 74] width 252 height 22
click at [290, 103] on input "quin" at bounding box center [380, 102] width 235 height 22
click at [481, 200] on button "Search" at bounding box center [481, 199] width 69 height 23
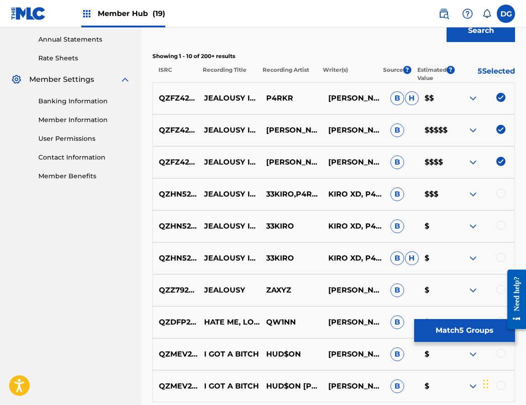
scroll to position [331, 0]
type input "[PERSON_NAME]"
click at [502, 254] on div at bounding box center [501, 257] width 9 height 9
click at [500, 225] on div at bounding box center [501, 225] width 9 height 9
click at [499, 194] on div at bounding box center [501, 193] width 9 height 9
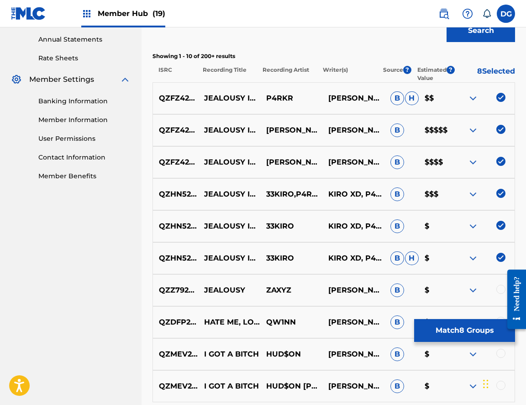
click at [494, 197] on div at bounding box center [484, 194] width 62 height 11
click at [497, 194] on img at bounding box center [501, 193] width 9 height 9
click at [499, 222] on img at bounding box center [501, 225] width 9 height 9
click at [501, 251] on div "QZHN52334584 ​JEALOUSY IS A BITCH. I HATE HER (FEAT. P4RKR & SUKOYOMI) 33KIRO K…" at bounding box center [334, 258] width 363 height 32
click at [500, 256] on img at bounding box center [501, 257] width 9 height 9
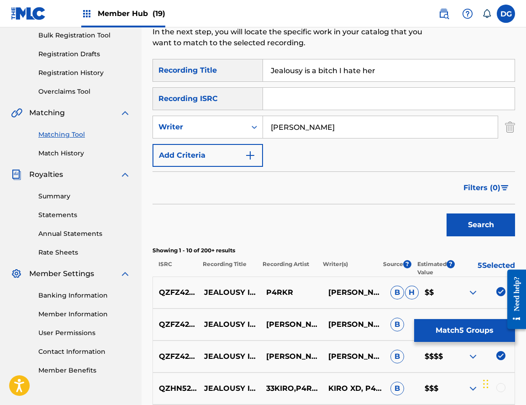
scroll to position [104, 0]
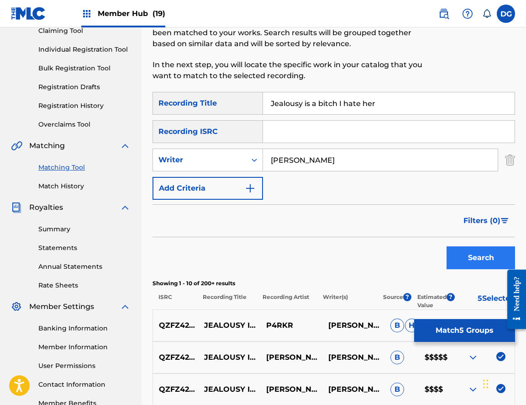
click at [473, 255] on button "Search" at bounding box center [481, 257] width 69 height 23
click at [356, 166] on input "[PERSON_NAME]" at bounding box center [380, 160] width 235 height 22
click at [481, 258] on button "Search" at bounding box center [481, 257] width 69 height 23
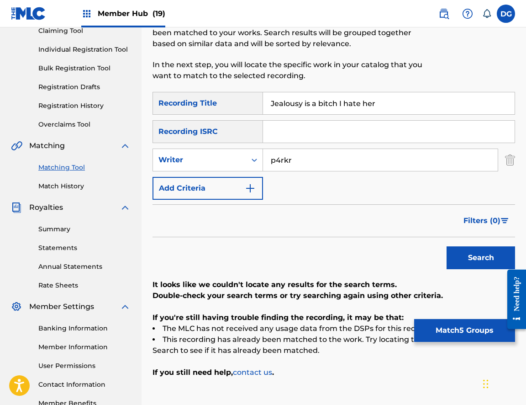
type input "p4rkr"
click at [481, 258] on button "Search" at bounding box center [481, 257] width 69 height 23
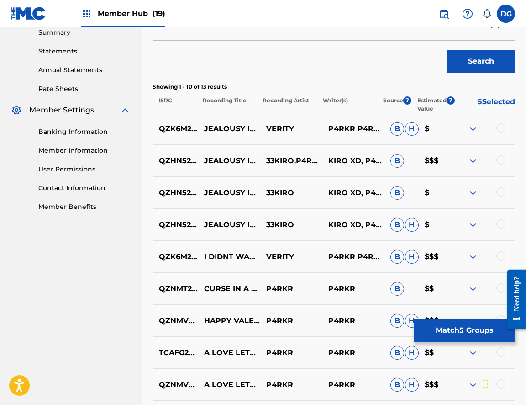
scroll to position [305, 0]
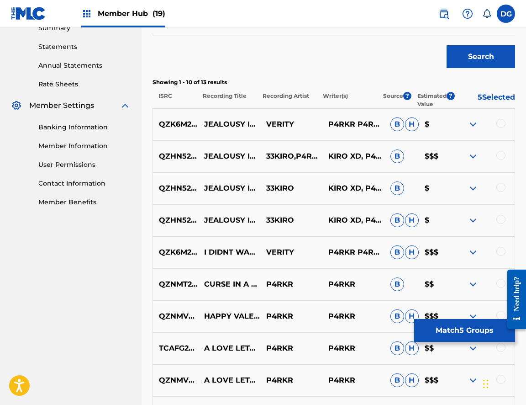
click at [491, 159] on div at bounding box center [484, 156] width 62 height 11
click at [497, 159] on div at bounding box center [484, 156] width 62 height 11
click at [503, 157] on div at bounding box center [501, 155] width 9 height 9
click at [462, 332] on button "Match 6 Groups" at bounding box center [465, 330] width 101 height 23
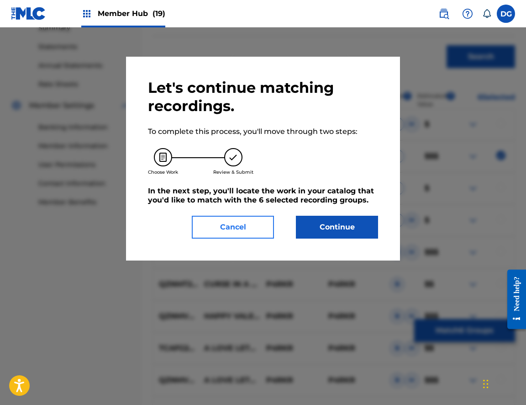
click at [268, 222] on button "Cancel" at bounding box center [233, 227] width 82 height 23
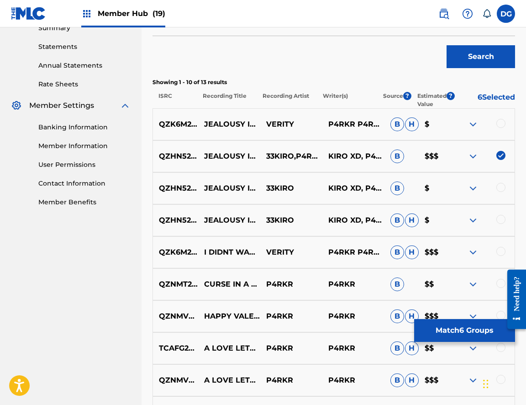
click at [472, 156] on img at bounding box center [473, 156] width 11 height 11
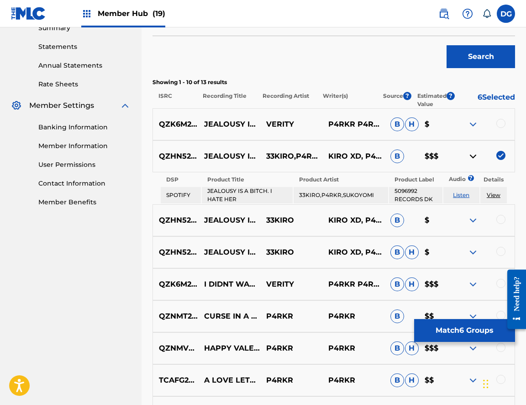
click at [456, 192] on link "Listen" at bounding box center [461, 194] width 16 height 7
click at [462, 324] on button "Match 6 Groups" at bounding box center [465, 330] width 101 height 23
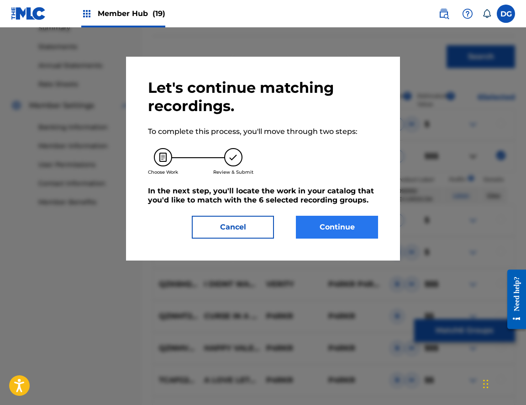
click at [353, 225] on button "Continue" at bounding box center [337, 227] width 82 height 23
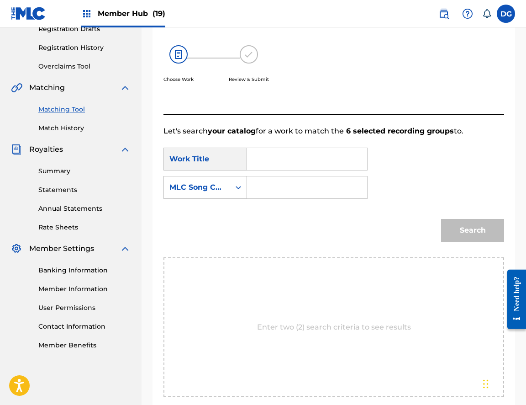
click at [282, 163] on input "Search Form" at bounding box center [307, 159] width 105 height 22
paste input "JEALOUSY IS A BITCH. I HATE HER"
click at [266, 160] on input "JEALOUSY IS A BITCH. I HATE HER" at bounding box center [307, 159] width 105 height 22
type input "JEALOUSY IS A BITCH. I HATE HER"
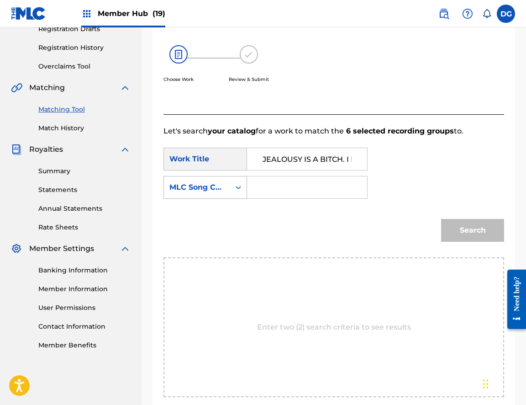
click at [219, 192] on div "MLC Song Code" at bounding box center [197, 187] width 55 height 11
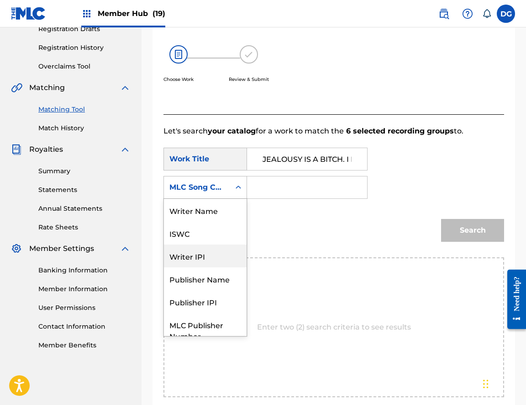
scroll to position [0, 0]
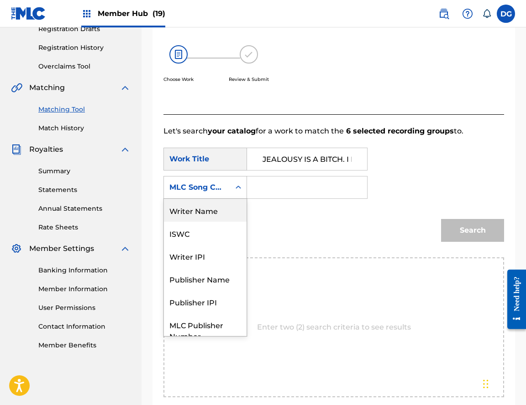
click at [198, 214] on div "Writer Name" at bounding box center [205, 210] width 83 height 23
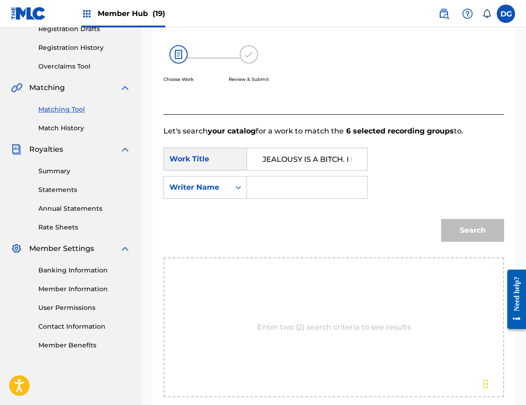
click at [278, 192] on input "Search Form" at bounding box center [307, 187] width 105 height 22
type input "[PERSON_NAME]"
click at [473, 230] on button "Search" at bounding box center [472, 230] width 63 height 23
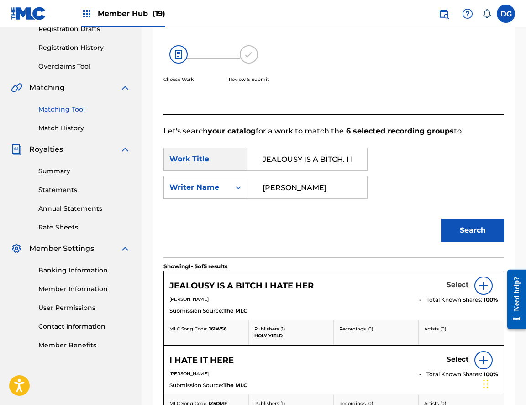
click at [455, 283] on h5 "Select" at bounding box center [458, 285] width 22 height 9
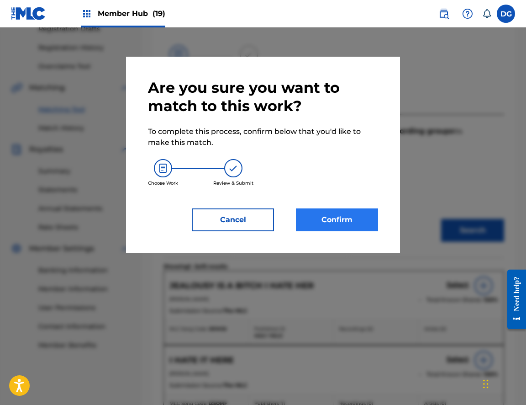
click at [346, 223] on button "Confirm" at bounding box center [337, 219] width 82 height 23
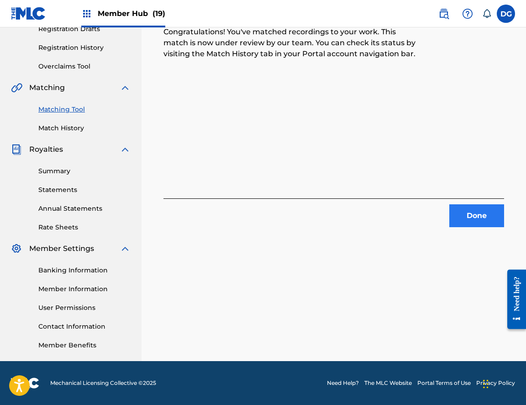
click at [484, 222] on button "Done" at bounding box center [477, 215] width 55 height 23
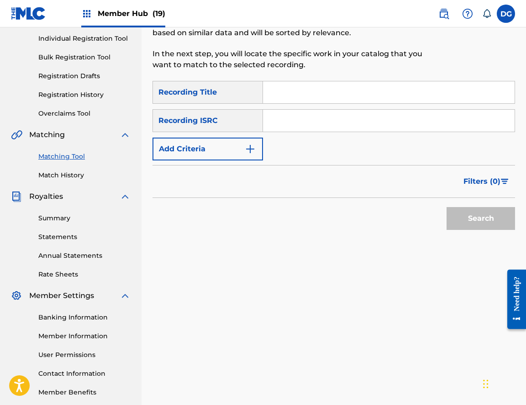
scroll to position [67, 0]
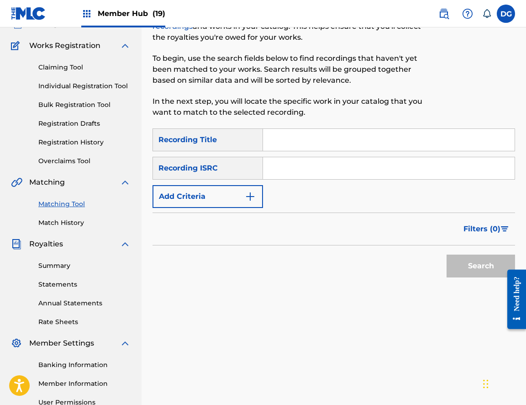
click at [312, 130] on input "Search Form" at bounding box center [389, 140] width 252 height 22
type input "MUST BE NICE"
click at [252, 166] on div "Recording ISRC" at bounding box center [208, 168] width 111 height 23
click at [249, 176] on div "Recording ISRC" at bounding box center [208, 168] width 111 height 23
click at [250, 193] on img "Search Form" at bounding box center [250, 196] width 11 height 11
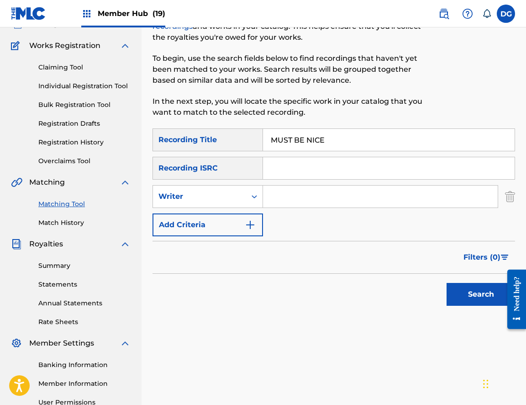
click at [249, 209] on div "SearchWithCriteria85926ae5-7e51-437a-9264-794b49f3426d Recording Title MUST BE …" at bounding box center [334, 182] width 363 height 108
click at [287, 200] on input "Search Form" at bounding box center [380, 197] width 235 height 22
click at [481, 294] on button "Search" at bounding box center [481, 294] width 69 height 23
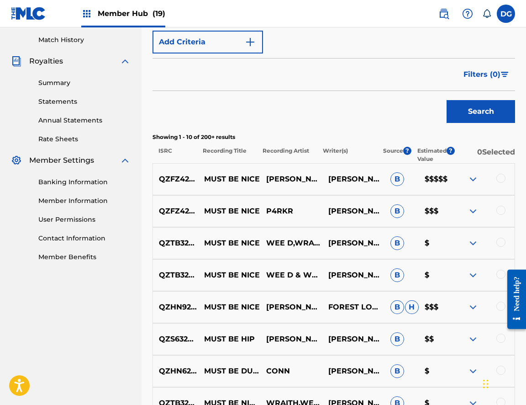
scroll to position [255, 0]
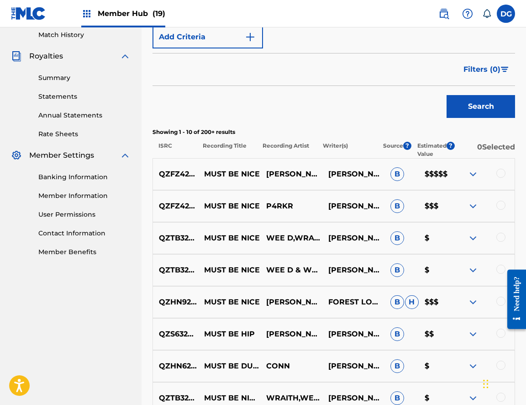
click at [509, 207] on div at bounding box center [484, 206] width 62 height 11
click at [500, 204] on div at bounding box center [501, 205] width 9 height 9
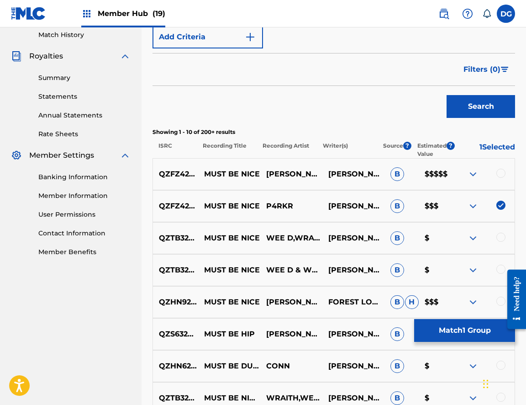
click at [500, 178] on div at bounding box center [484, 174] width 62 height 11
click at [501, 174] on div at bounding box center [501, 173] width 9 height 9
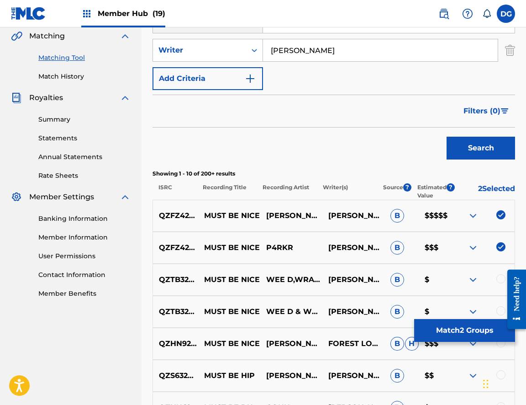
scroll to position [133, 0]
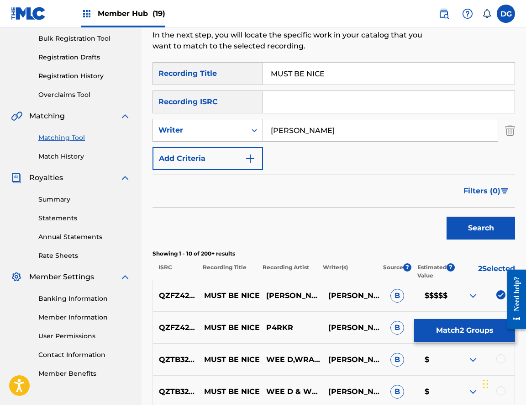
click at [292, 129] on input "[PERSON_NAME]" at bounding box center [380, 130] width 235 height 22
click at [481, 228] on button "Search" at bounding box center [481, 228] width 69 height 23
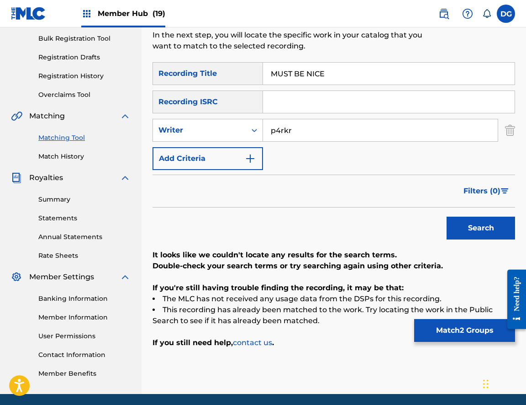
click at [293, 132] on input "p4rkr" at bounding box center [380, 130] width 235 height 22
type input "[PERSON_NAME]"
click at [481, 228] on button "Search" at bounding box center [481, 228] width 69 height 23
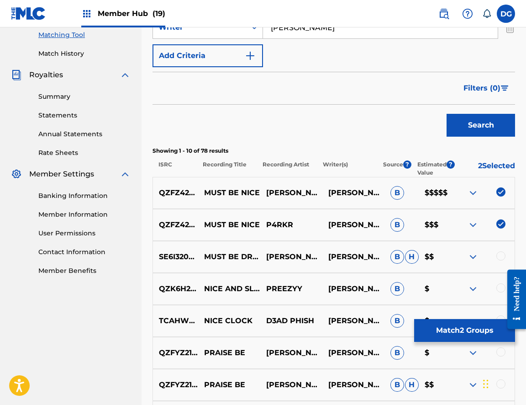
scroll to position [196, 0]
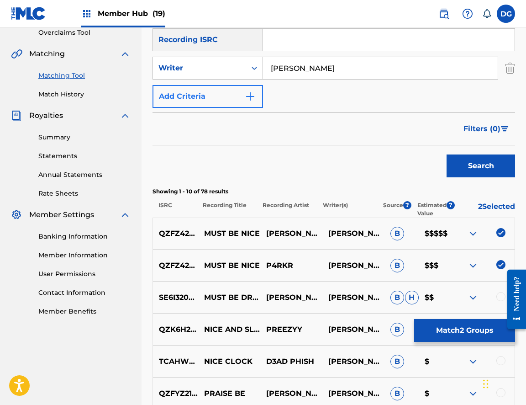
click at [208, 91] on button "Add Criteria" at bounding box center [208, 96] width 111 height 23
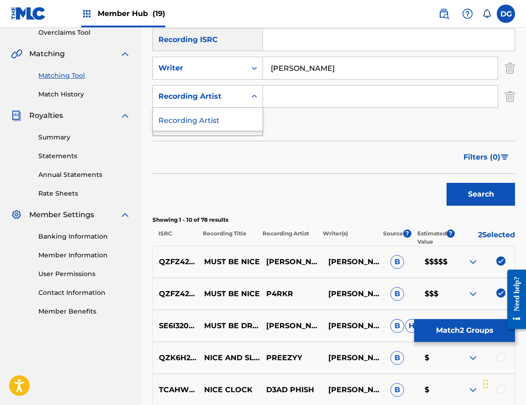
click at [203, 105] on div "Recording Artist" at bounding box center [208, 96] width 111 height 23
click at [304, 74] on input "[PERSON_NAME]" at bounding box center [380, 68] width 235 height 22
click at [298, 106] on input "Search Form" at bounding box center [380, 96] width 235 height 22
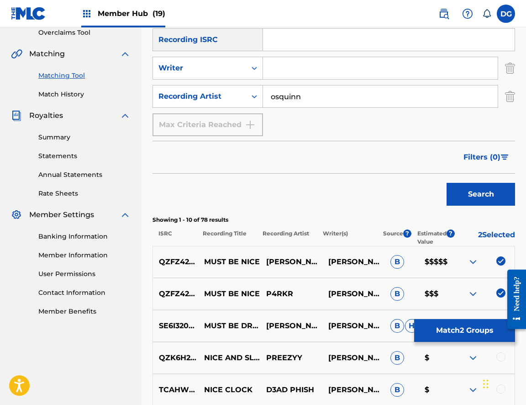
click at [481, 194] on button "Search" at bounding box center [481, 194] width 69 height 23
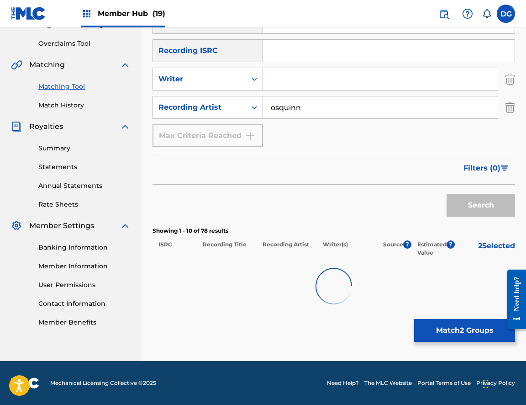
scroll to position [162, 0]
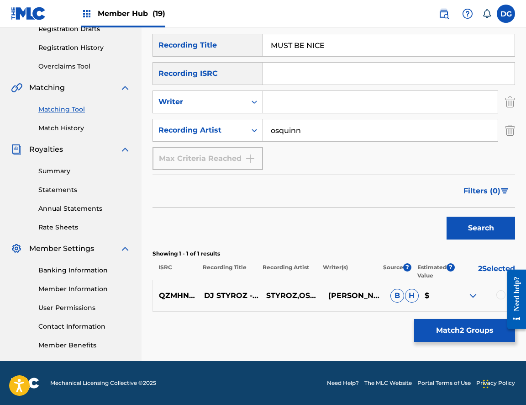
click at [285, 140] on input "osquinn" at bounding box center [380, 130] width 235 height 22
click at [285, 138] on input "osquinn" at bounding box center [380, 130] width 235 height 22
click at [481, 228] on button "Search" at bounding box center [481, 228] width 69 height 23
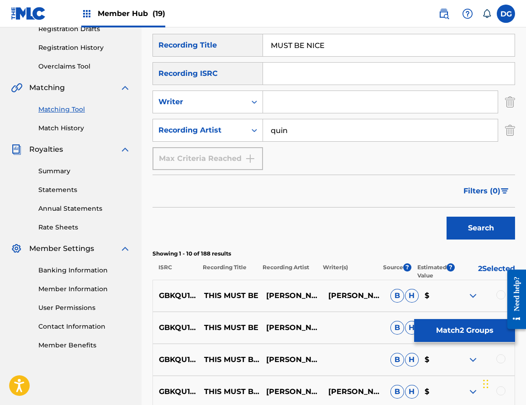
click at [285, 136] on input "quin" at bounding box center [380, 130] width 235 height 22
click at [481, 228] on button "Search" at bounding box center [481, 228] width 69 height 23
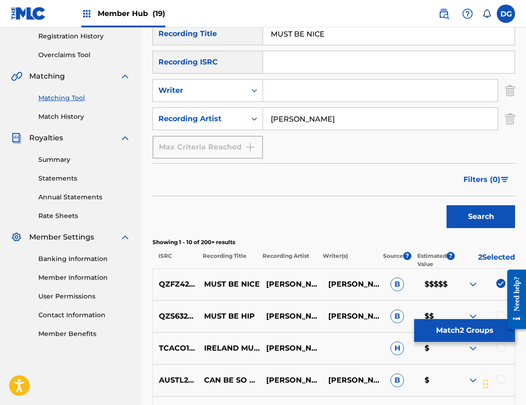
scroll to position [175, 0]
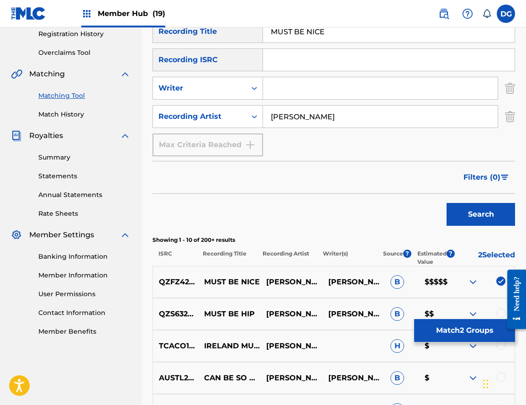
click at [311, 129] on div "SearchWithCriteria85926ae5-7e51-437a-9264-794b49f3426d Recording Title MUST BE …" at bounding box center [334, 88] width 363 height 136
click at [299, 123] on input "[PERSON_NAME]" at bounding box center [380, 117] width 235 height 22
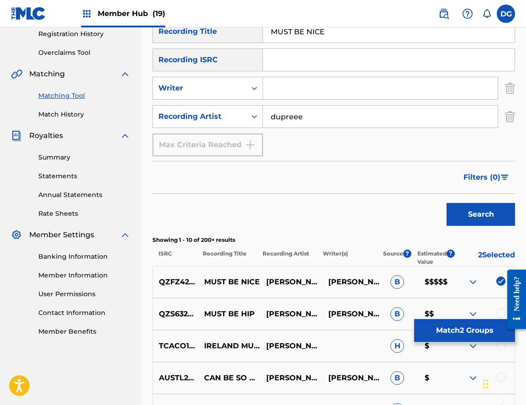
click at [481, 214] on button "Search" at bounding box center [481, 214] width 69 height 23
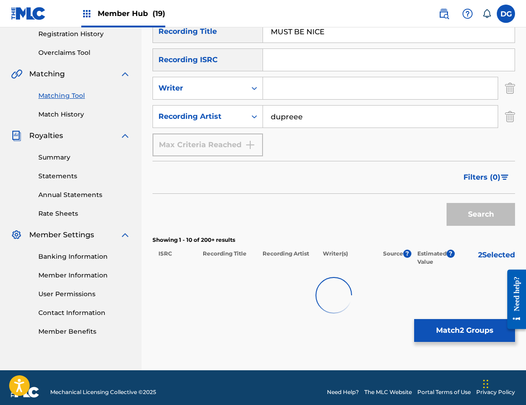
scroll to position [162, 0]
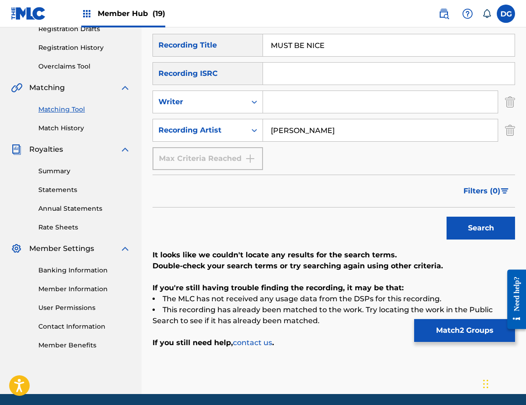
type input "[PERSON_NAME]"
click at [481, 228] on button "Search" at bounding box center [481, 228] width 69 height 23
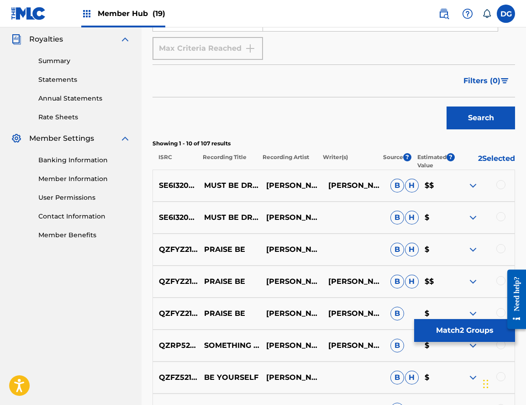
scroll to position [272, 0]
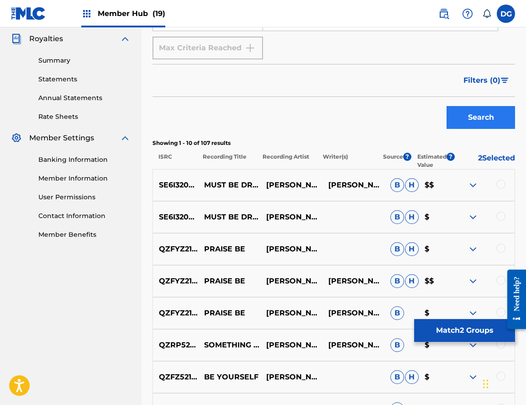
click at [467, 112] on button "Search" at bounding box center [481, 117] width 69 height 23
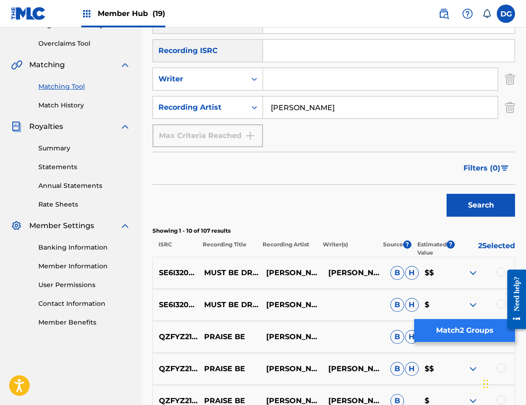
click at [445, 323] on button "Match 2 Groups" at bounding box center [465, 330] width 101 height 23
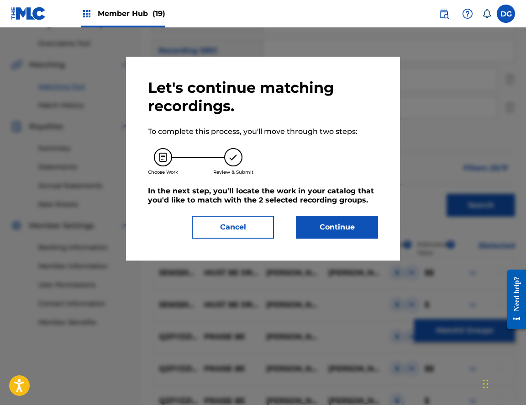
click at [331, 239] on div "Let's continue matching recordings. To complete this process, you'll move throu…" at bounding box center [263, 159] width 274 height 204
click at [331, 232] on button "Continue" at bounding box center [337, 227] width 82 height 23
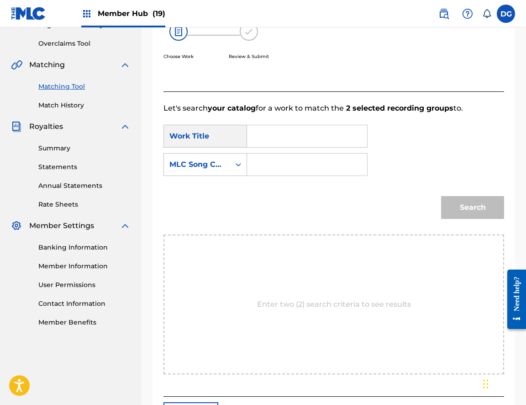
scroll to position [162, 0]
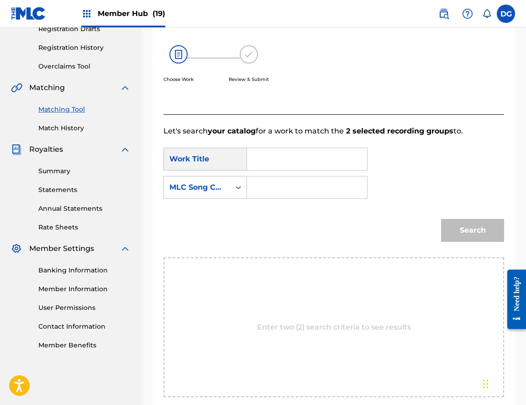
click at [313, 164] on input "Search Form" at bounding box center [307, 159] width 105 height 22
type input "m"
type input "must be nice"
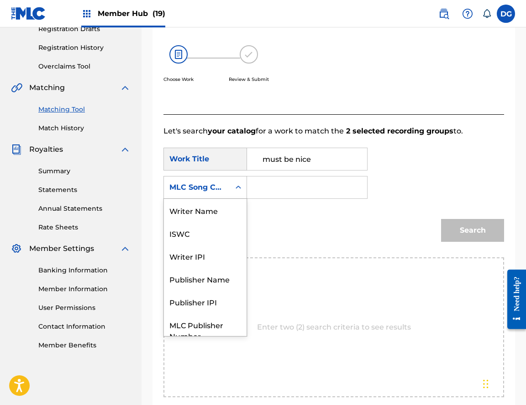
click at [202, 183] on div "MLC Song Code" at bounding box center [197, 187] width 55 height 11
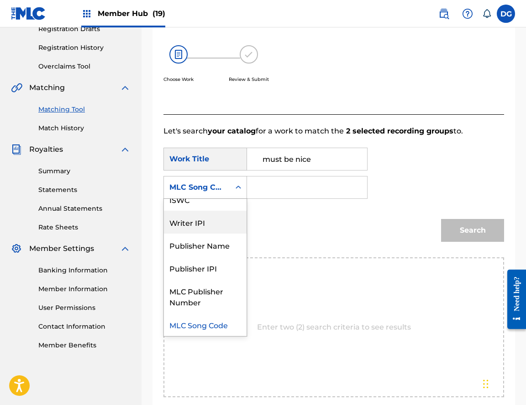
scroll to position [0, 0]
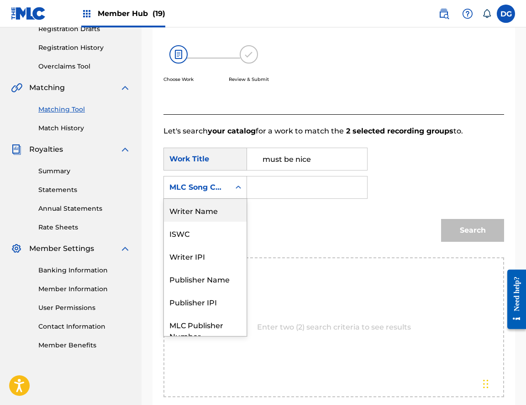
click at [207, 211] on div "Writer Name" at bounding box center [205, 210] width 83 height 23
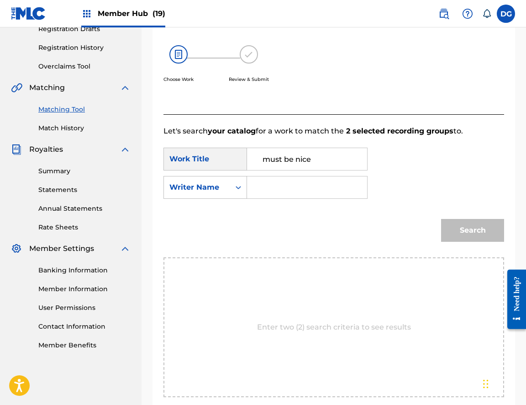
click at [271, 180] on input "Search Form" at bounding box center [307, 187] width 105 height 22
type input "[PERSON_NAME]"
click at [473, 230] on button "Search" at bounding box center [472, 230] width 63 height 23
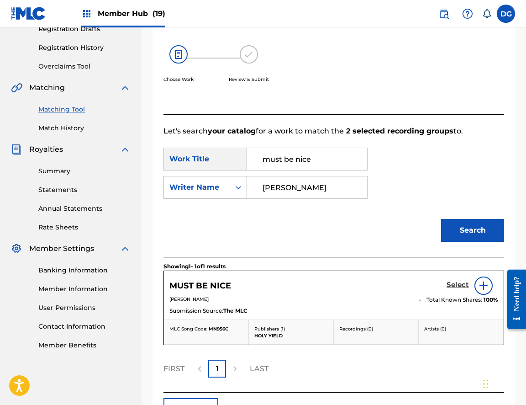
click at [451, 284] on h5 "Select" at bounding box center [458, 285] width 22 height 9
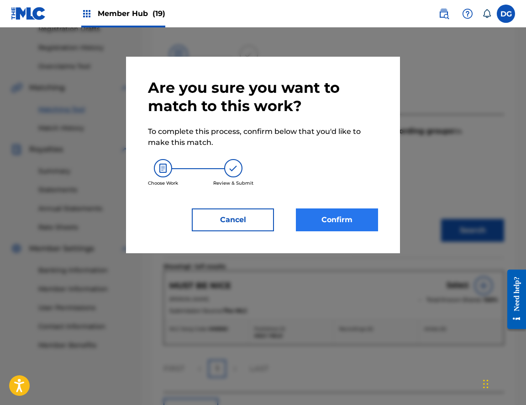
click at [351, 222] on button "Confirm" at bounding box center [337, 219] width 82 height 23
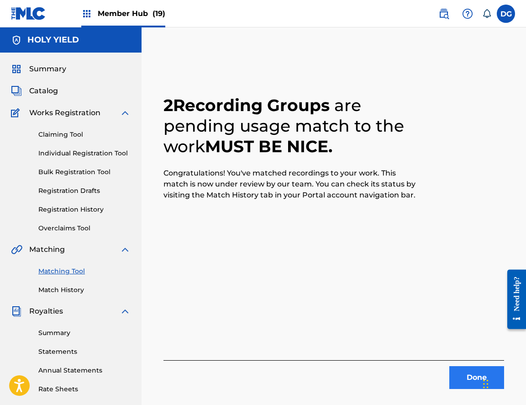
click at [459, 374] on button "Done" at bounding box center [477, 377] width 55 height 23
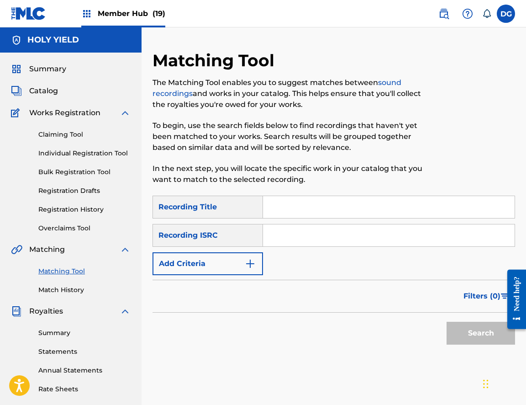
scroll to position [2, 0]
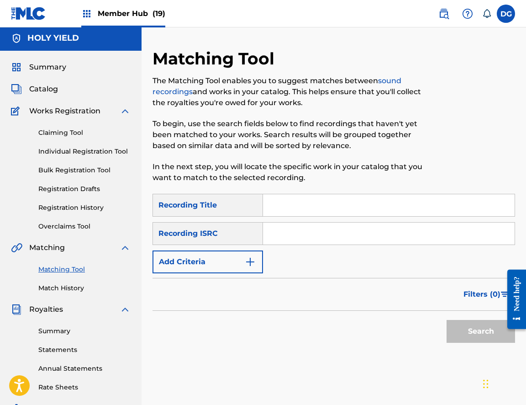
click at [317, 216] on div "Search Form" at bounding box center [389, 205] width 252 height 23
click at [310, 212] on input "Search Form" at bounding box center [389, 205] width 252 height 22
paste input "- Ok cool"
click at [277, 208] on input "- Ok cool" at bounding box center [389, 205] width 252 height 22
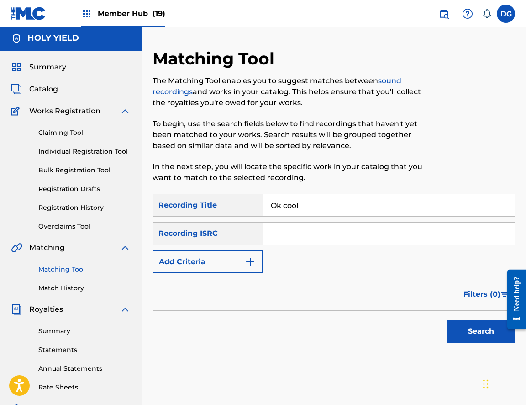
type input "Ok cool"
click at [242, 236] on div "Recording ISRC" at bounding box center [208, 233] width 111 height 23
click at [233, 258] on button "Add Criteria" at bounding box center [208, 261] width 111 height 23
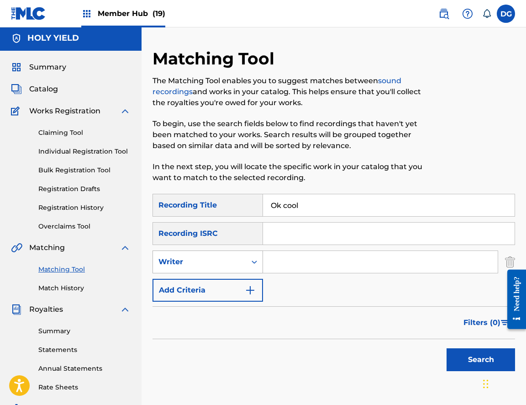
click at [237, 266] on div "Writer" at bounding box center [200, 261] width 82 height 11
click at [284, 270] on input "Search Form" at bounding box center [380, 262] width 235 height 22
click at [481, 360] on button "Search" at bounding box center [481, 359] width 69 height 23
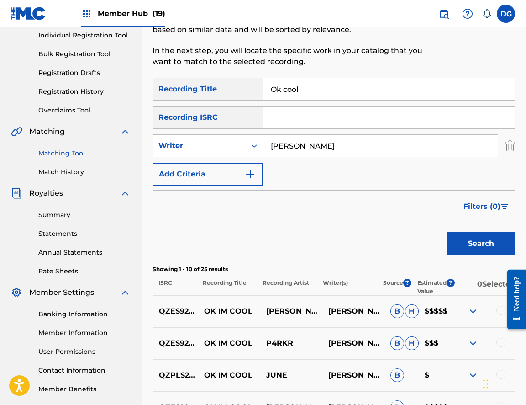
scroll to position [194, 0]
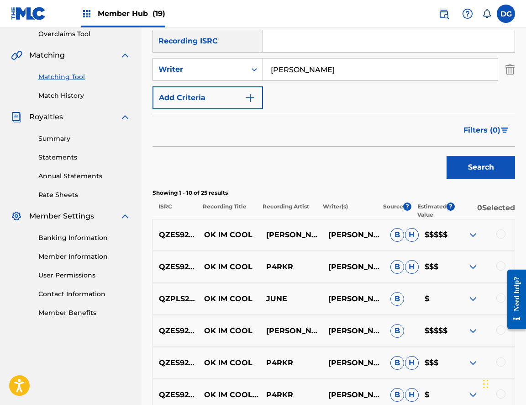
type input "[PERSON_NAME]"
click at [504, 231] on div at bounding box center [501, 233] width 9 height 9
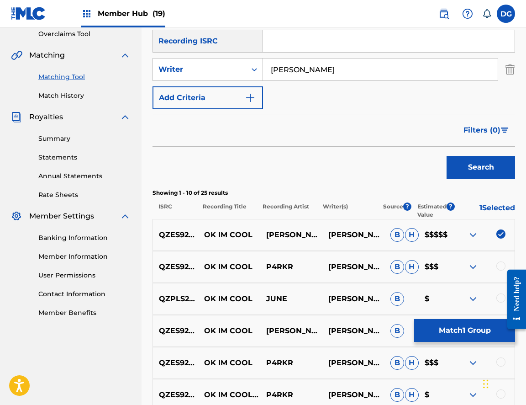
click at [504, 262] on div at bounding box center [513, 299] width 26 height 82
click at [501, 269] on div at bounding box center [514, 300] width 26 height 75
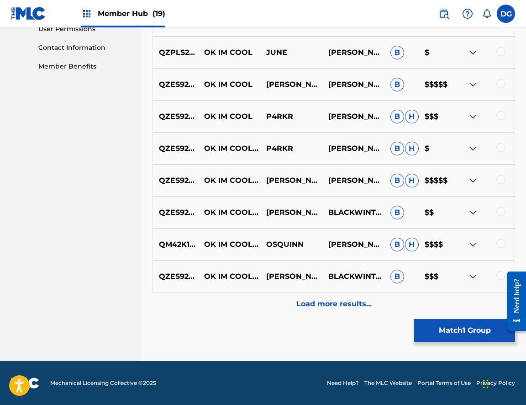
scroll to position [441, 0]
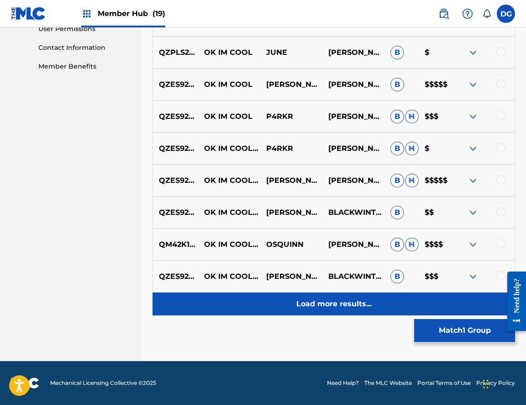
click at [364, 300] on p "Load more results..." at bounding box center [334, 303] width 75 height 11
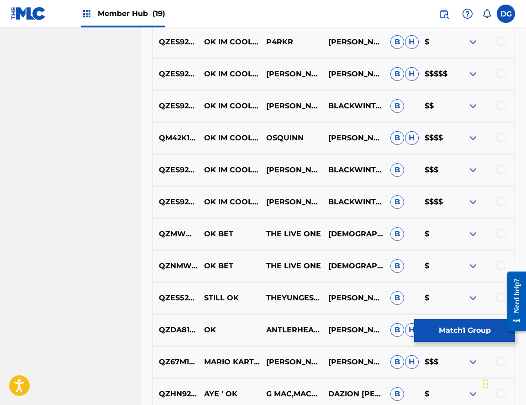
scroll to position [549, 0]
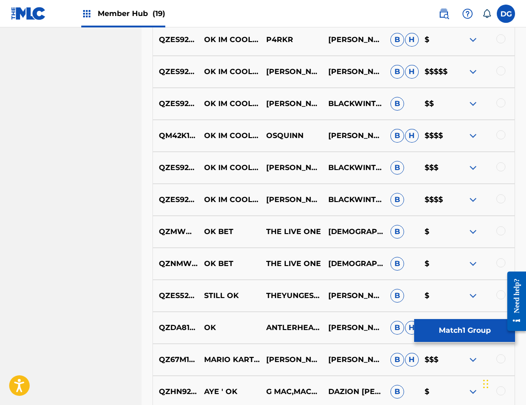
click at [497, 197] on div at bounding box center [484, 199] width 62 height 11
click at [500, 198] on div at bounding box center [501, 198] width 9 height 9
click at [499, 166] on div at bounding box center [501, 166] width 9 height 9
click at [500, 133] on div at bounding box center [501, 134] width 9 height 9
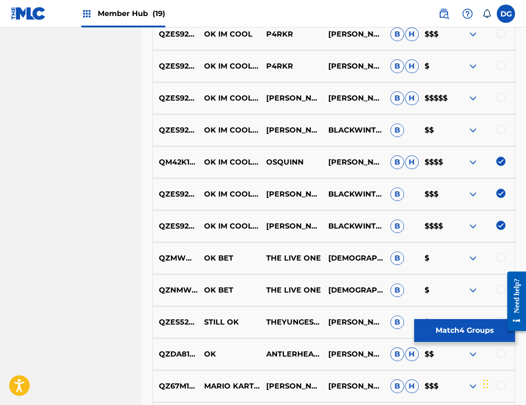
scroll to position [513, 0]
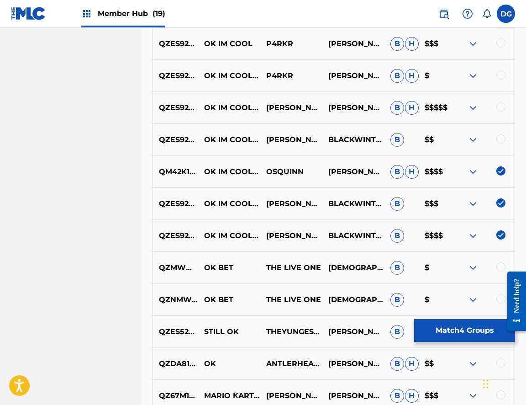
click at [500, 132] on div "QZES92005835 OK IM COOL (FEAT. BLACKWINTERWELLS) [PERSON_NAME] [FEAT. BLACKWINT…" at bounding box center [334, 140] width 363 height 32
click at [501, 138] on div at bounding box center [501, 138] width 9 height 9
click at [500, 111] on div at bounding box center [501, 106] width 9 height 9
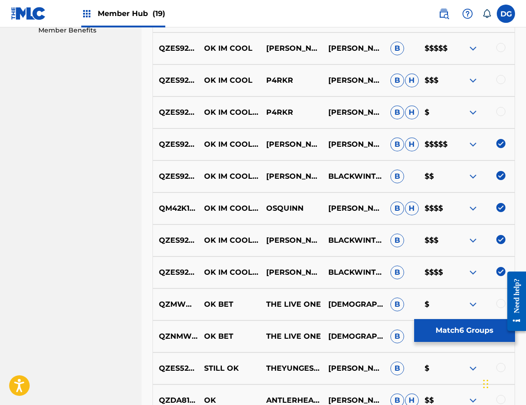
click at [500, 111] on div at bounding box center [501, 111] width 9 height 9
click at [500, 78] on div at bounding box center [501, 79] width 9 height 9
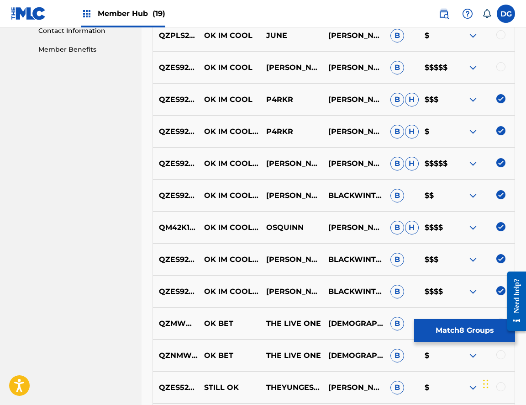
scroll to position [442, 0]
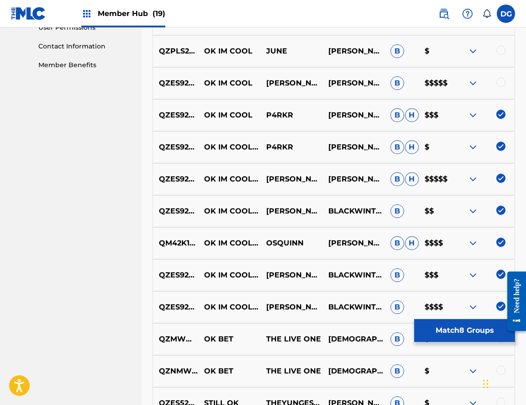
click at [500, 78] on div at bounding box center [501, 82] width 9 height 9
click at [500, 53] on div at bounding box center [501, 50] width 9 height 9
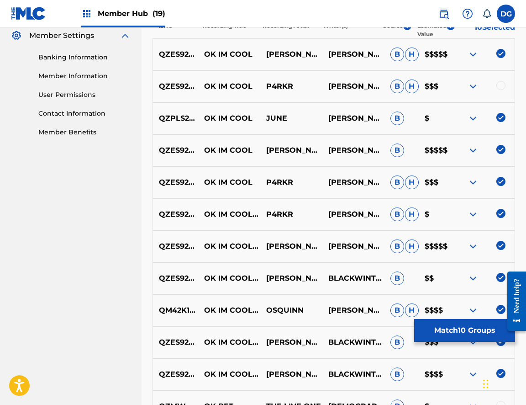
scroll to position [366, 0]
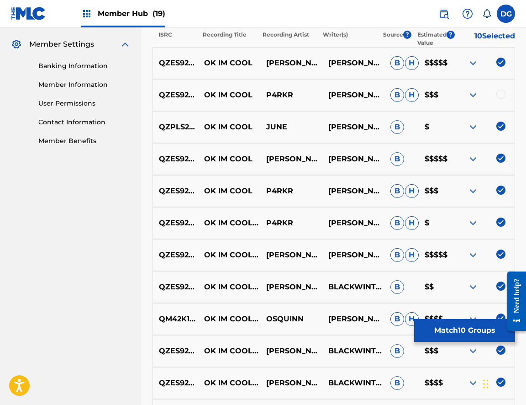
click at [505, 83] on div "QZES92005835 OK IM COOL P4RKR [PERSON_NAME] [PERSON_NAME] $$$" at bounding box center [334, 95] width 363 height 32
click at [502, 92] on div at bounding box center [501, 94] width 9 height 9
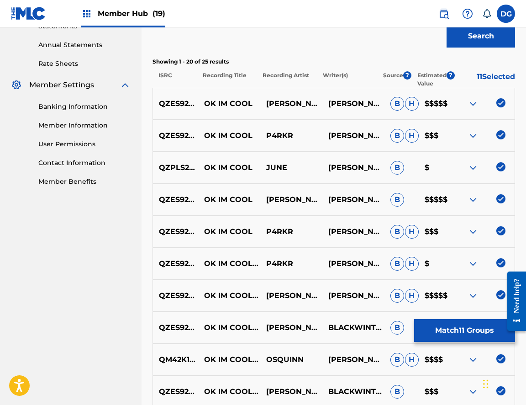
scroll to position [324, 0]
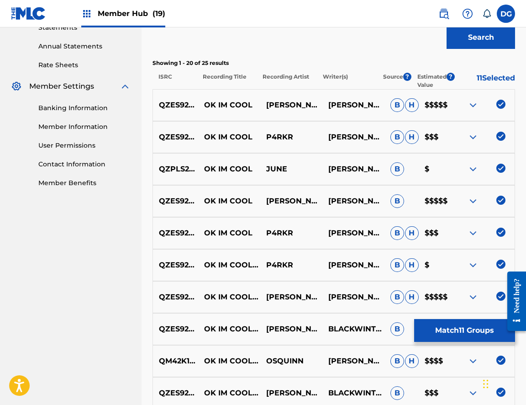
click at [470, 171] on img at bounding box center [473, 169] width 11 height 11
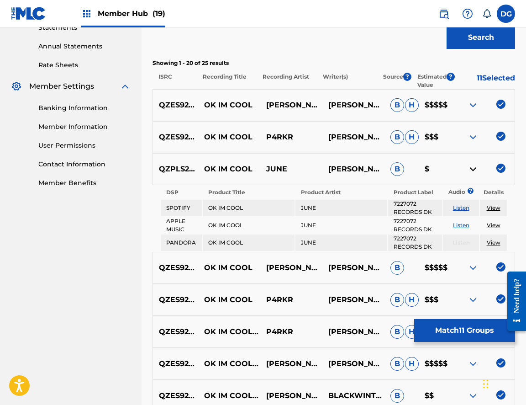
click at [499, 168] on img at bounding box center [501, 168] width 9 height 9
click at [460, 321] on button "Match 10 Groups" at bounding box center [465, 330] width 101 height 23
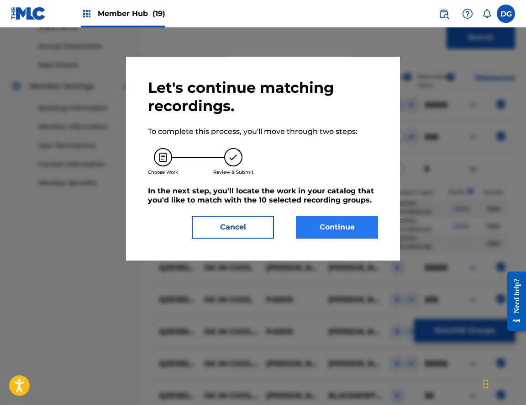
click at [349, 224] on button "Continue" at bounding box center [337, 227] width 82 height 23
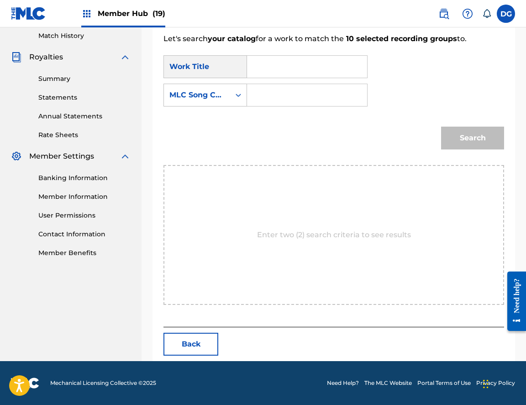
scroll to position [162, 0]
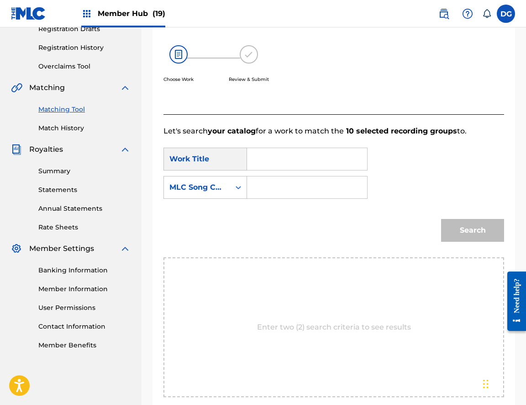
click at [329, 167] on input "Search Form" at bounding box center [307, 159] width 105 height 22
click at [283, 199] on div "SearchWithCriteriae3a72adf-9b8c-4238-8a0d-544567842dc1 Work Title ok cool Searc…" at bounding box center [334, 176] width 341 height 57
click at [268, 168] on input "ok cool" at bounding box center [307, 159] width 105 height 22
click at [267, 183] on strong "ok" at bounding box center [267, 179] width 9 height 9
type input "ok i'm cool"
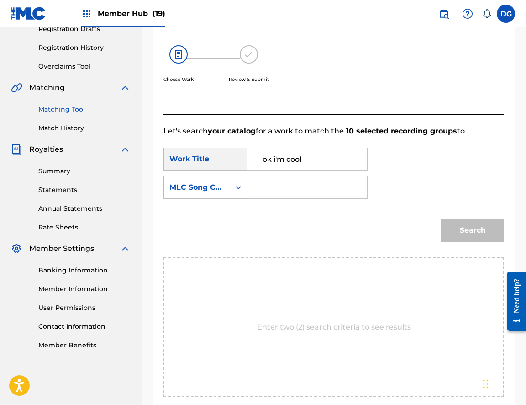
click at [264, 186] on input "Search Form" at bounding box center [307, 187] width 105 height 22
click at [240, 188] on icon "Search Form" at bounding box center [238, 187] width 9 height 9
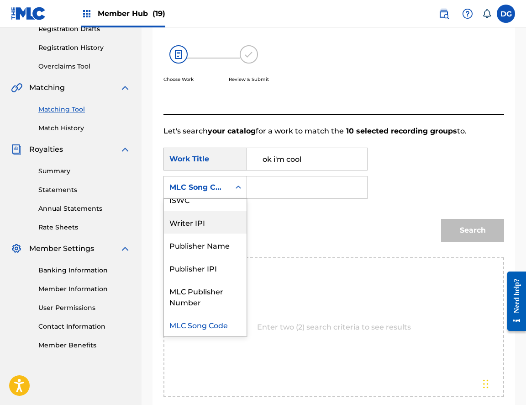
scroll to position [0, 0]
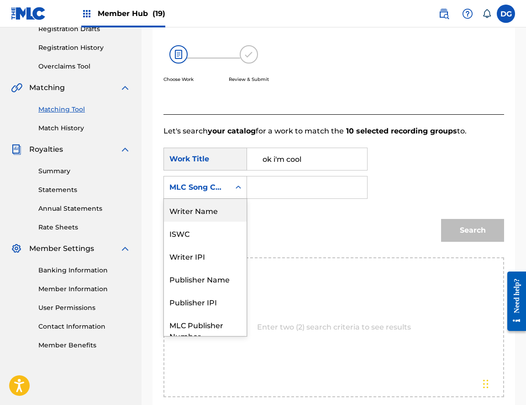
click at [221, 214] on div "Writer Name" at bounding box center [205, 210] width 83 height 23
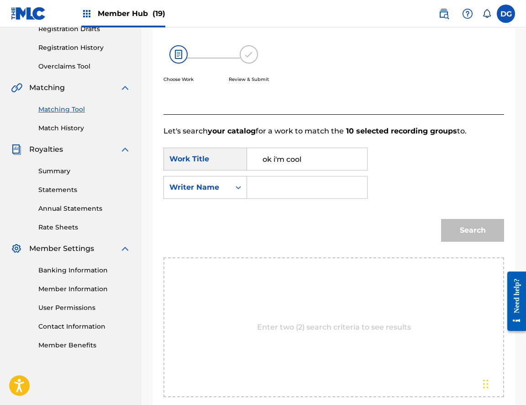
click at [274, 183] on input "Search Form" at bounding box center [307, 187] width 105 height 22
type input "[PERSON_NAME]"
click at [287, 163] on input "ok i'm cool" at bounding box center [307, 159] width 105 height 22
type input "ok cool"
click at [473, 230] on button "Search" at bounding box center [472, 230] width 63 height 23
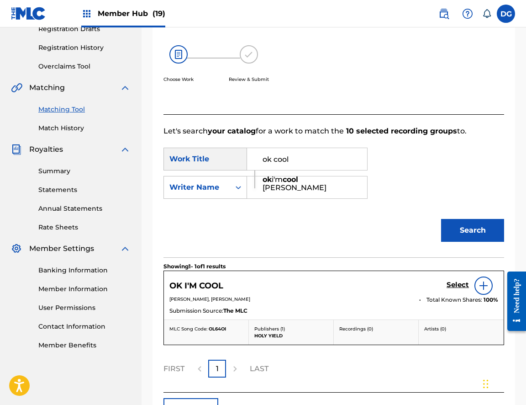
click at [309, 251] on div "Search" at bounding box center [334, 234] width 341 height 48
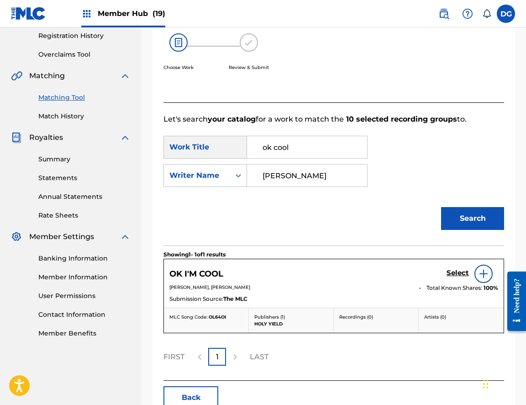
scroll to position [174, 0]
click at [421, 319] on div "Artists ( 0 )" at bounding box center [461, 320] width 85 height 25
click at [454, 274] on h5 "Select" at bounding box center [458, 272] width 22 height 9
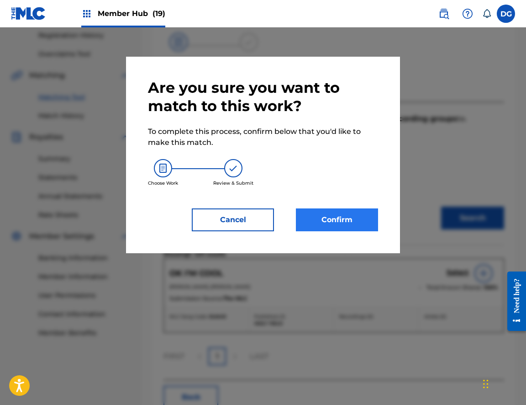
click at [325, 212] on button "Confirm" at bounding box center [337, 219] width 82 height 23
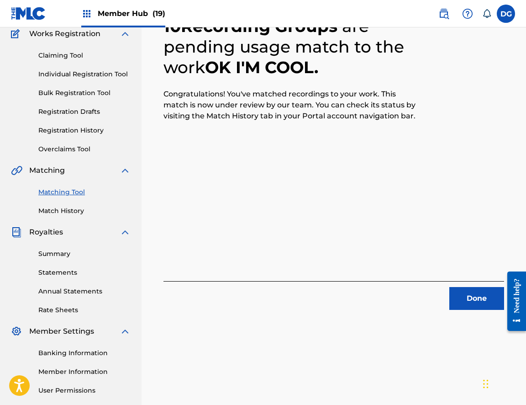
scroll to position [52, 0]
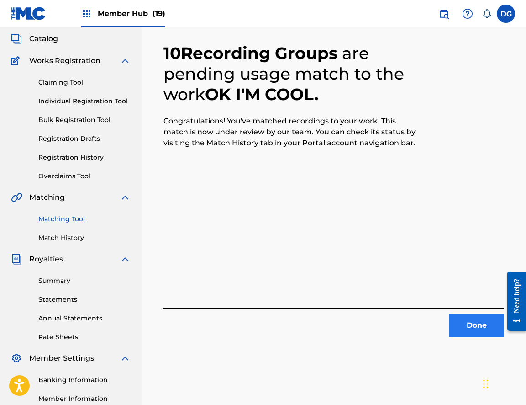
click at [463, 325] on button "Done" at bounding box center [477, 325] width 55 height 23
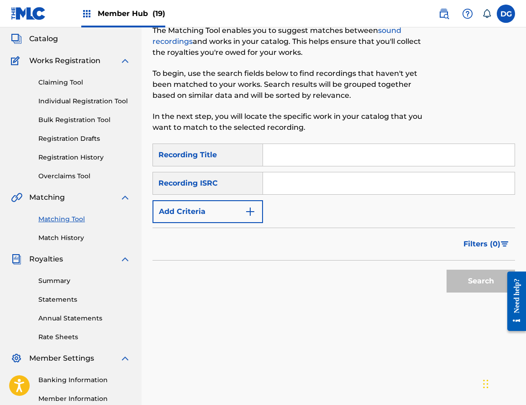
click at [319, 139] on div "Matching Tool The Matching Tool enables you to suggest matches between sound re…" at bounding box center [292, 70] width 279 height 145
click at [314, 151] on input "Search Form" at bounding box center [389, 155] width 252 height 22
type input "one am"
click at [241, 202] on button "Add Criteria" at bounding box center [208, 211] width 111 height 23
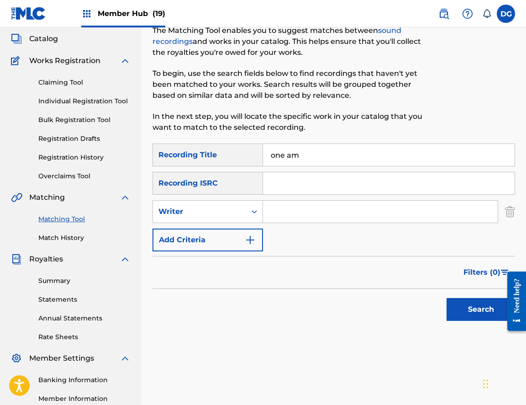
click at [298, 213] on input "Search Form" at bounding box center [380, 212] width 235 height 22
click at [481, 309] on button "Search" at bounding box center [481, 309] width 69 height 23
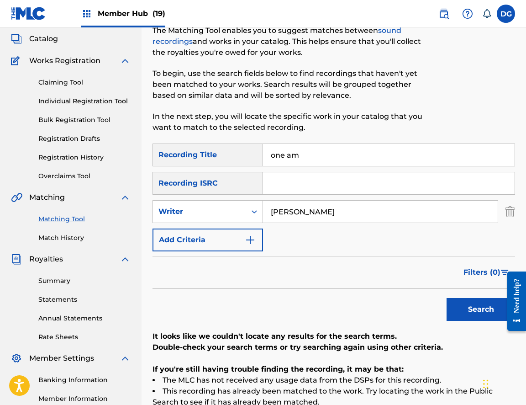
click at [481, 309] on button "Search" at bounding box center [481, 309] width 69 height 23
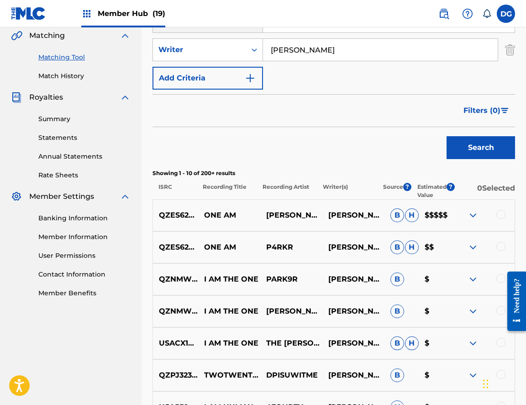
scroll to position [217, 0]
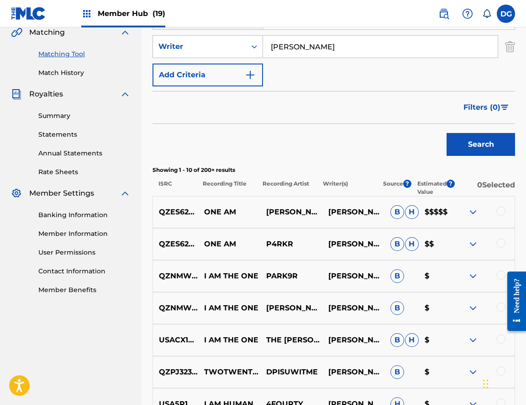
click at [499, 212] on div at bounding box center [501, 211] width 9 height 9
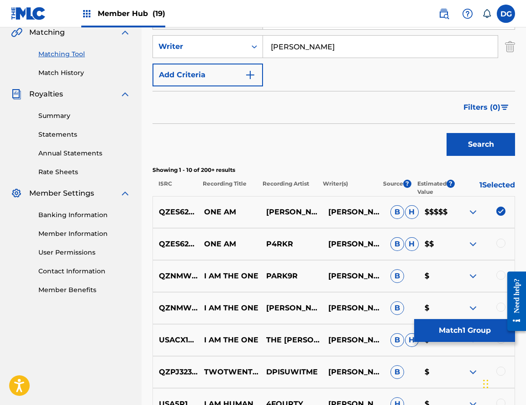
click at [503, 234] on div "QZES62014528 ONE AM P4RKR [PERSON_NAME] [PERSON_NAME] $$" at bounding box center [334, 244] width 363 height 32
click at [504, 240] on div at bounding box center [501, 243] width 9 height 9
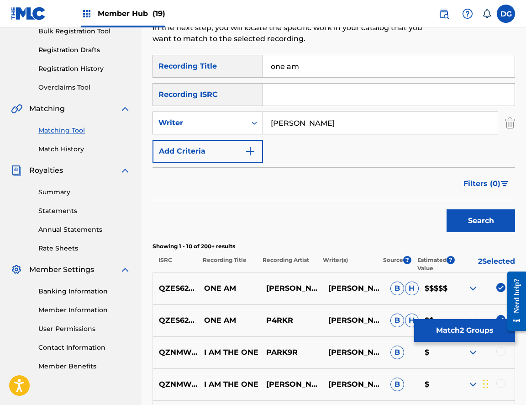
scroll to position [34, 0]
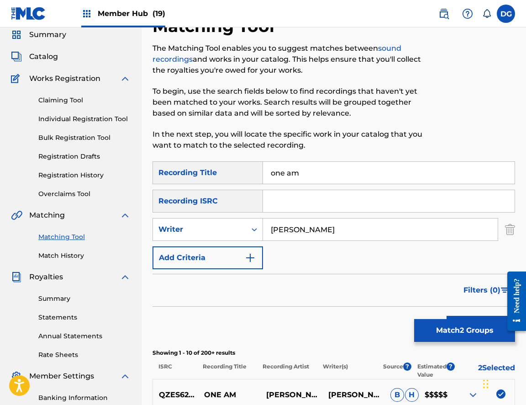
click at [298, 226] on input "[PERSON_NAME]" at bounding box center [380, 229] width 235 height 22
type input "[PERSON_NAME]"
click at [481, 327] on button "Search" at bounding box center [481, 327] width 69 height 23
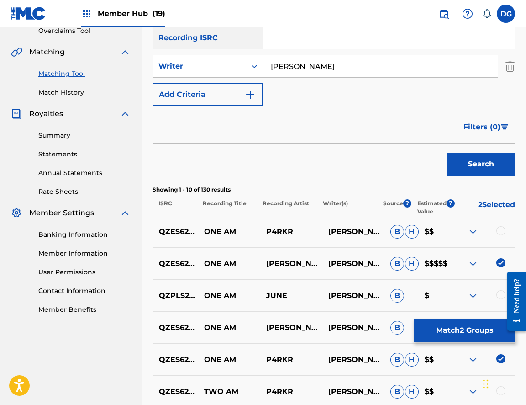
scroll to position [208, 0]
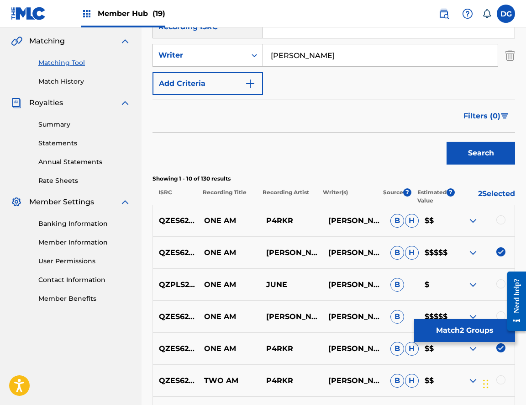
click at [500, 217] on div at bounding box center [501, 219] width 9 height 9
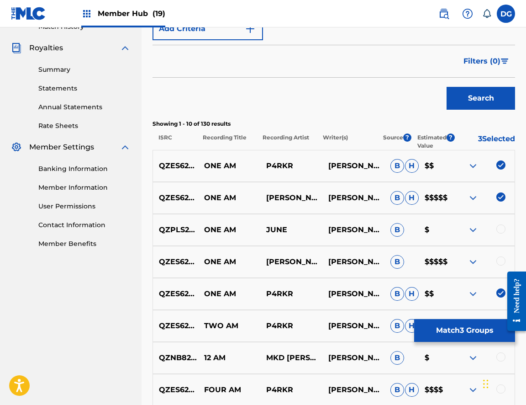
scroll to position [279, 0]
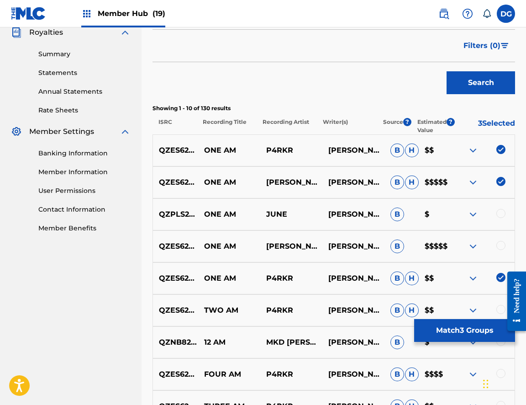
click at [505, 244] on div at bounding box center [501, 245] width 9 height 9
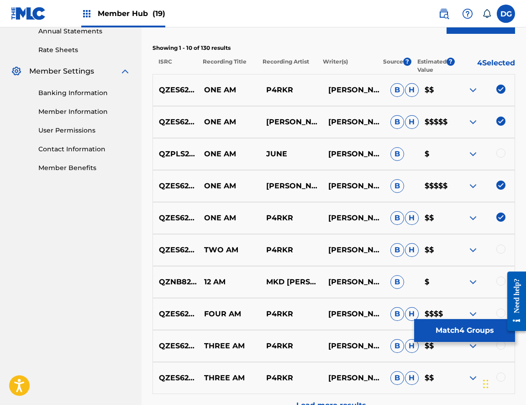
scroll to position [363, 0]
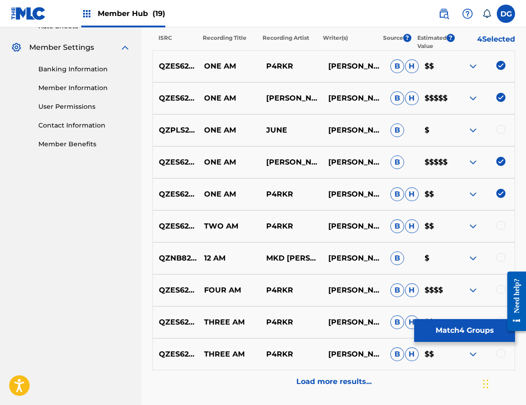
click at [501, 231] on div at bounding box center [484, 226] width 62 height 11
click at [501, 226] on div at bounding box center [501, 225] width 9 height 9
click at [500, 226] on img at bounding box center [501, 225] width 9 height 9
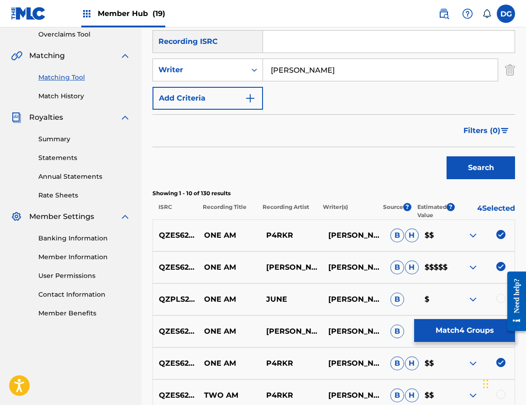
scroll to position [122, 0]
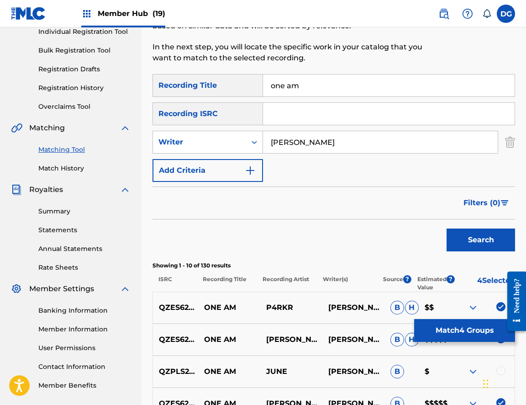
click at [323, 152] on input "[PERSON_NAME]" at bounding box center [380, 142] width 235 height 22
click at [320, 147] on input "[PERSON_NAME]" at bounding box center [380, 142] width 235 height 22
click at [246, 169] on img "Search Form" at bounding box center [250, 170] width 11 height 11
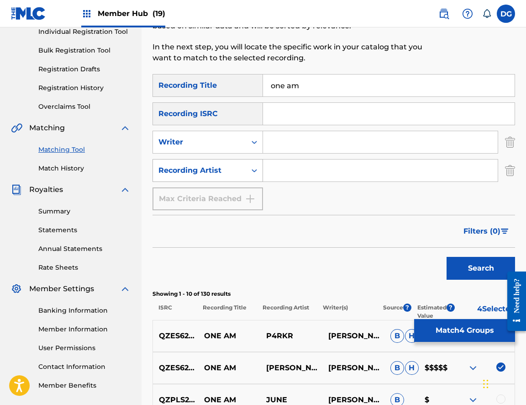
drag, startPoint x: 232, startPoint y: 163, endPoint x: 246, endPoint y: 163, distance: 13.7
click at [232, 163] on div "Recording Artist" at bounding box center [199, 170] width 93 height 17
click at [285, 163] on input "Search Form" at bounding box center [380, 170] width 235 height 22
click at [481, 268] on button "Search" at bounding box center [481, 268] width 69 height 23
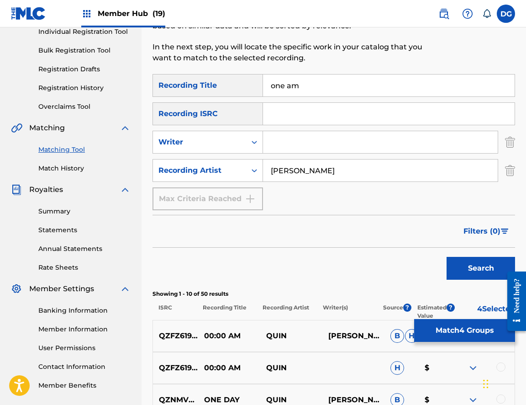
click at [481, 268] on button "Search" at bounding box center [481, 268] width 69 height 23
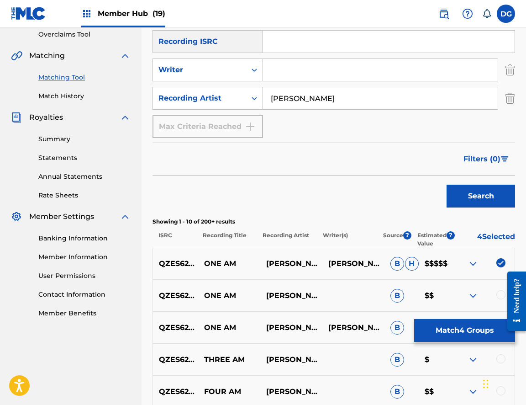
scroll to position [248, 0]
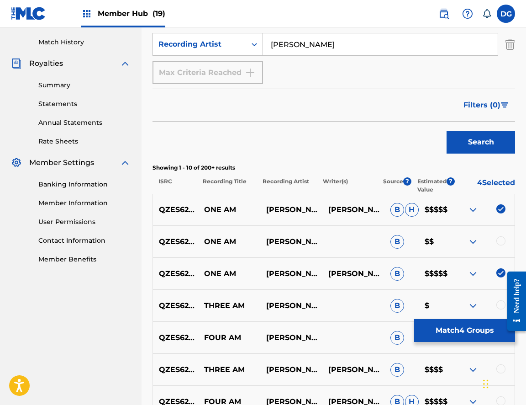
click at [505, 239] on div at bounding box center [501, 240] width 9 height 9
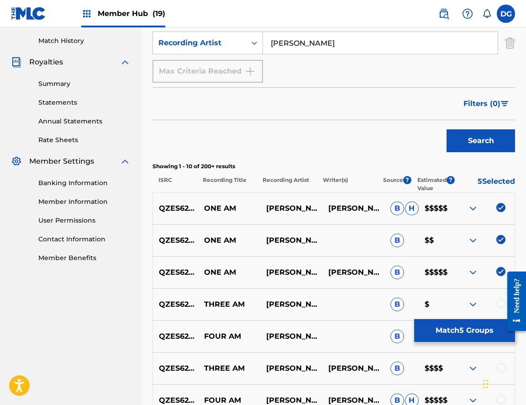
scroll to position [150, 0]
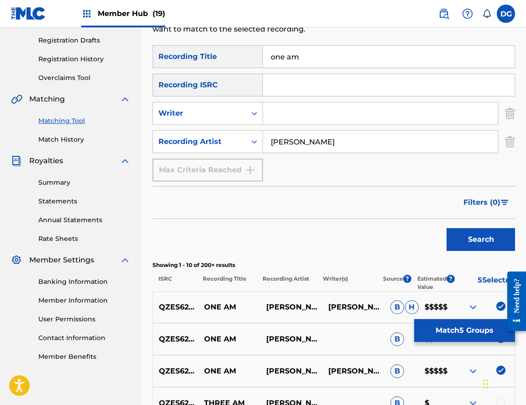
click at [284, 144] on input "[PERSON_NAME]" at bounding box center [380, 142] width 235 height 22
type input "osquinn"
click at [481, 239] on button "Search" at bounding box center [481, 239] width 69 height 23
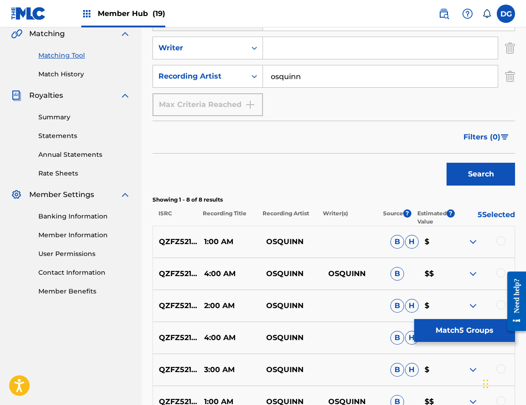
scroll to position [226, 0]
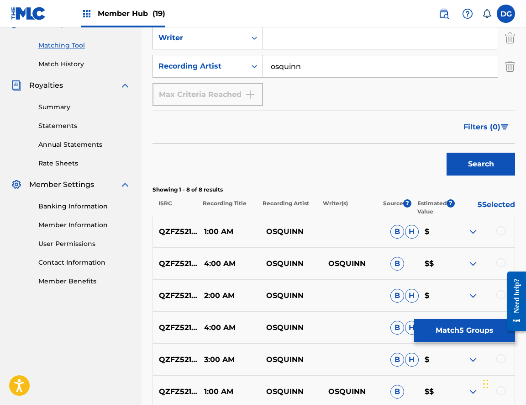
click at [500, 229] on div at bounding box center [501, 230] width 9 height 9
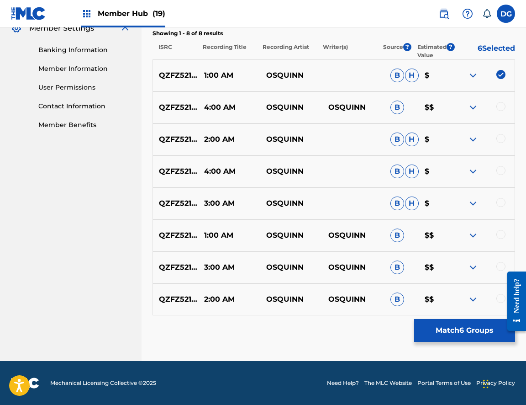
scroll to position [382, 0]
click at [500, 231] on div at bounding box center [501, 234] width 9 height 9
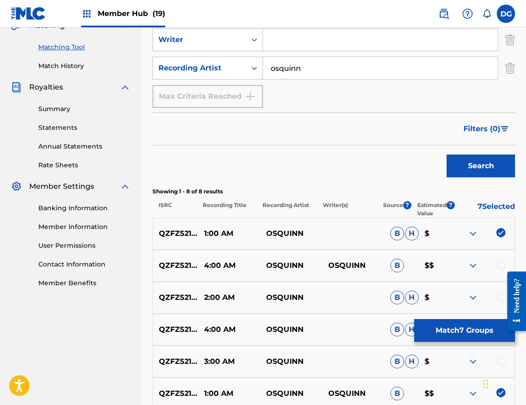
scroll to position [201, 0]
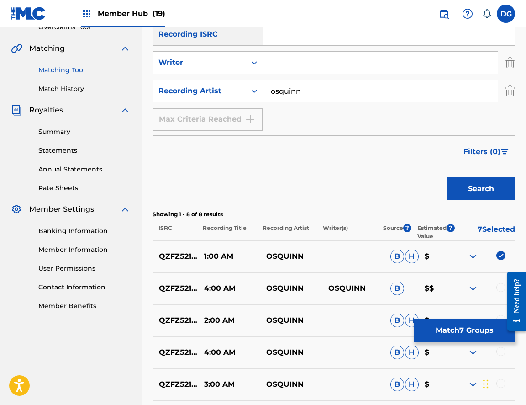
click at [331, 98] on input "osquinn" at bounding box center [380, 91] width 235 height 22
click at [481, 189] on button "Search" at bounding box center [481, 188] width 69 height 23
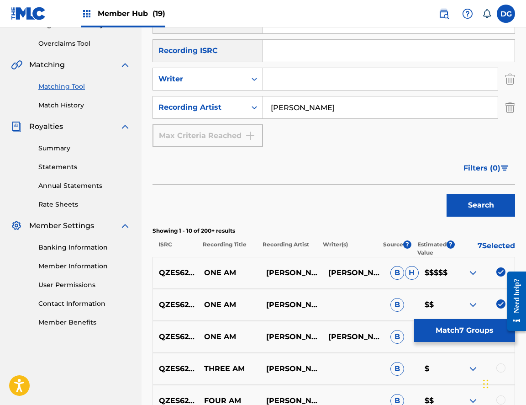
click at [331, 109] on input "[PERSON_NAME]" at bounding box center [380, 107] width 235 height 22
type input "p4rkr"
click at [481, 205] on button "Search" at bounding box center [481, 205] width 69 height 23
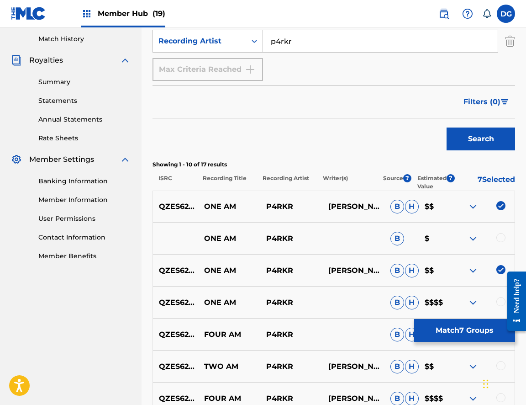
scroll to position [278, 0]
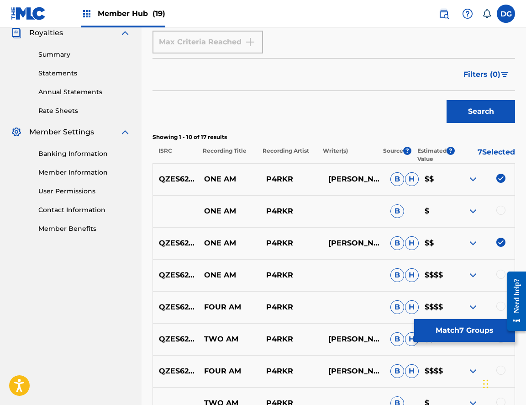
click at [507, 209] on div at bounding box center [484, 211] width 62 height 11
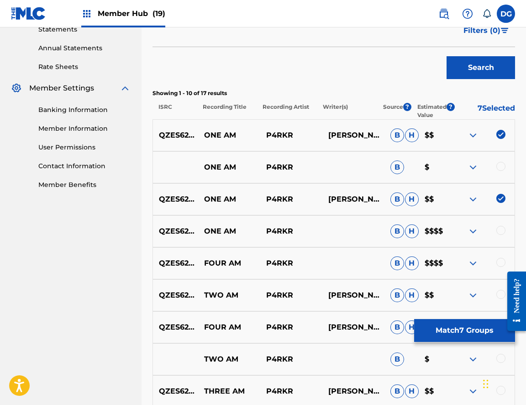
scroll to position [351, 0]
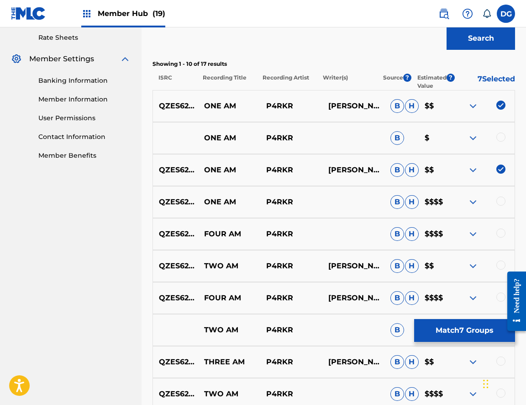
click at [500, 204] on div at bounding box center [501, 201] width 9 height 9
click at [504, 140] on div at bounding box center [501, 137] width 9 height 9
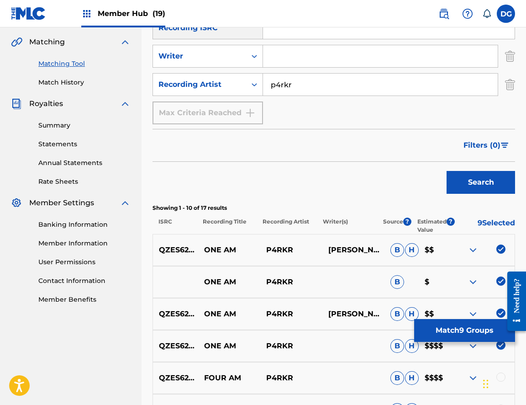
scroll to position [194, 0]
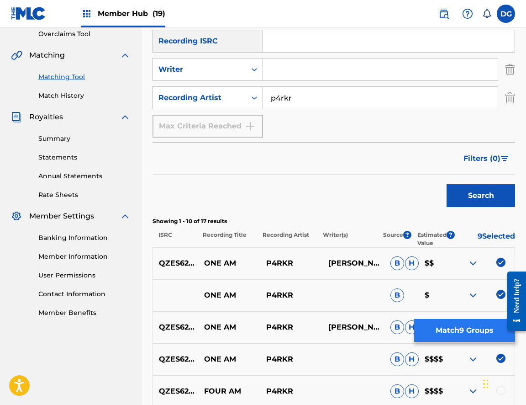
click at [461, 330] on button "Match 9 Groups" at bounding box center [465, 330] width 101 height 23
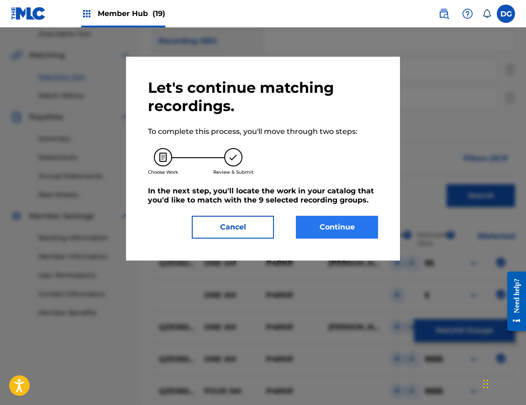
click at [356, 233] on button "Continue" at bounding box center [337, 227] width 82 height 23
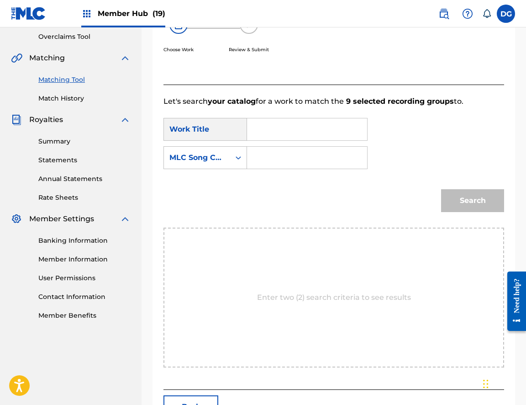
scroll to position [177, 0]
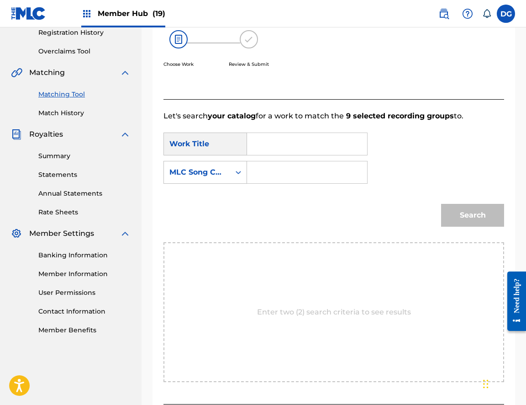
click at [287, 146] on input "Search Form" at bounding box center [307, 144] width 105 height 22
type input "o"
type input "ONE AM"
click at [274, 167] on input "Search Form" at bounding box center [307, 172] width 105 height 22
click at [239, 175] on icon "Search Form" at bounding box center [238, 172] width 9 height 9
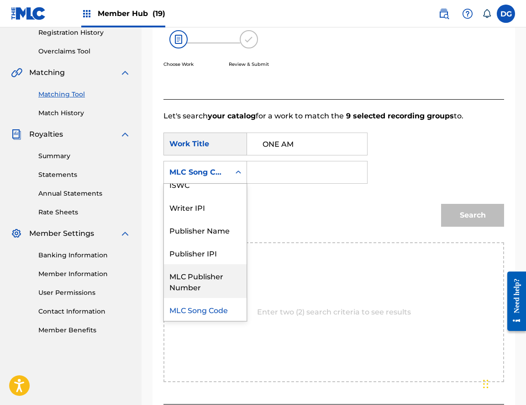
scroll to position [0, 0]
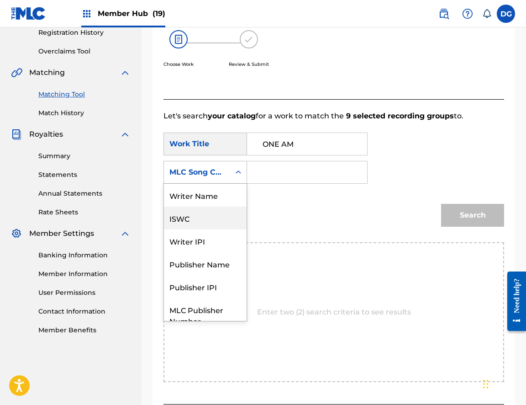
click at [202, 199] on div "Writer Name" at bounding box center [205, 195] width 83 height 23
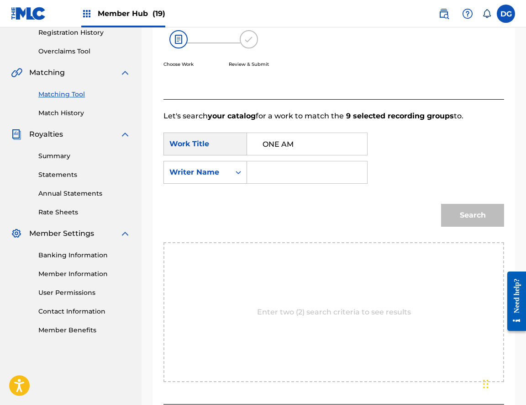
click at [283, 174] on input "Search Form" at bounding box center [307, 172] width 105 height 22
type input "[PERSON_NAME]"
click at [473, 215] on button "Search" at bounding box center [472, 215] width 63 height 23
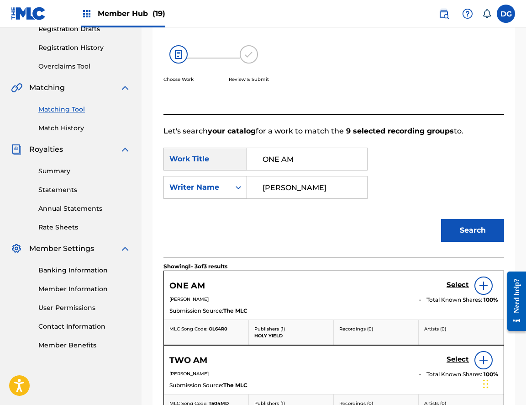
scroll to position [252, 0]
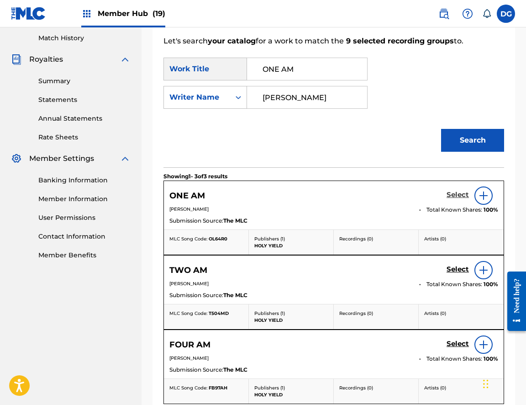
click at [460, 193] on h5 "Select" at bounding box center [458, 195] width 22 height 9
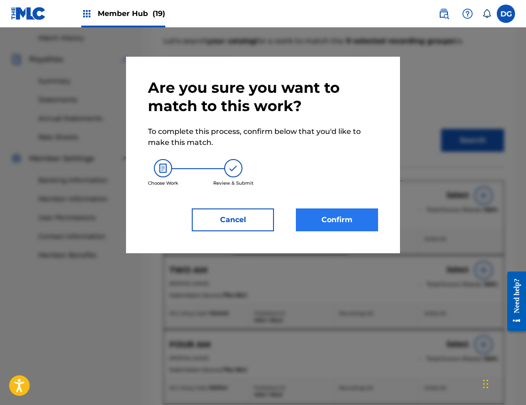
click at [335, 219] on button "Confirm" at bounding box center [337, 219] width 82 height 23
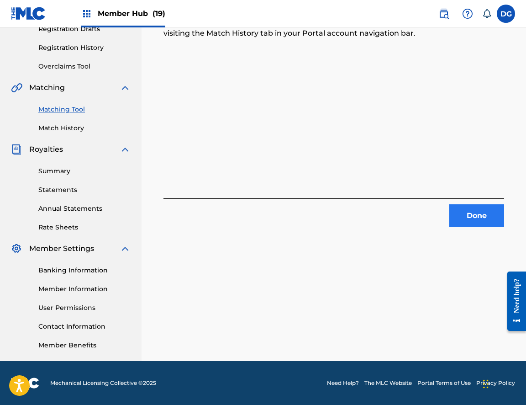
click at [491, 223] on button "Done" at bounding box center [477, 215] width 55 height 23
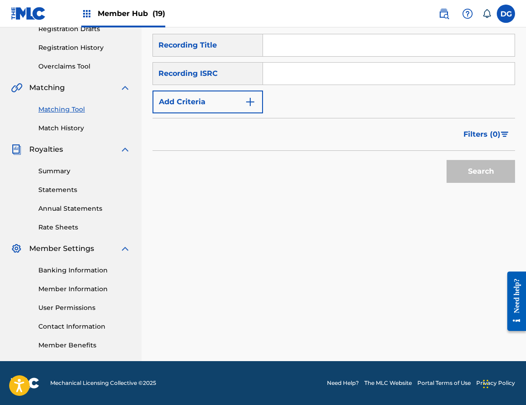
click at [65, 106] on link "Matching Tool" at bounding box center [84, 110] width 92 height 10
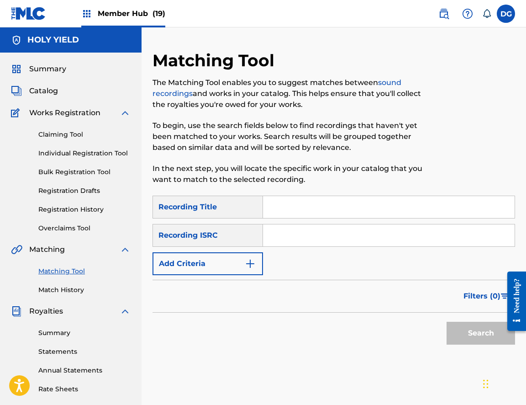
click at [292, 198] on input "Search Form" at bounding box center [389, 207] width 252 height 22
type input "serialkilled"
click at [249, 235] on div "Recording ISRC" at bounding box center [208, 235] width 111 height 23
click at [291, 237] on input "Search Form" at bounding box center [389, 235] width 252 height 22
click at [481, 333] on button "Search" at bounding box center [481, 333] width 69 height 23
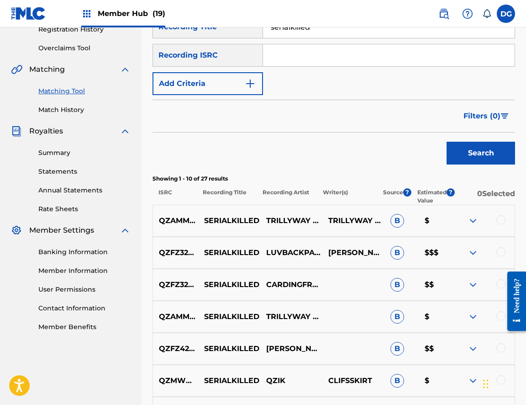
scroll to position [181, 0]
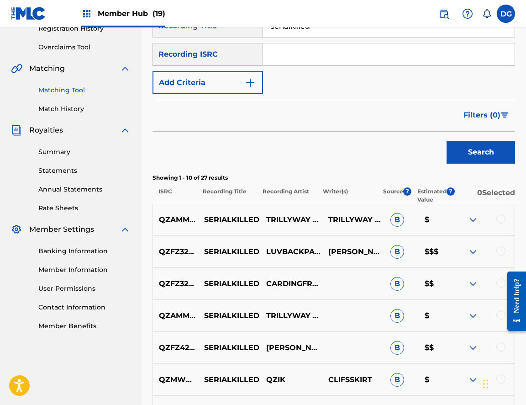
click at [471, 255] on img at bounding box center [473, 251] width 11 height 11
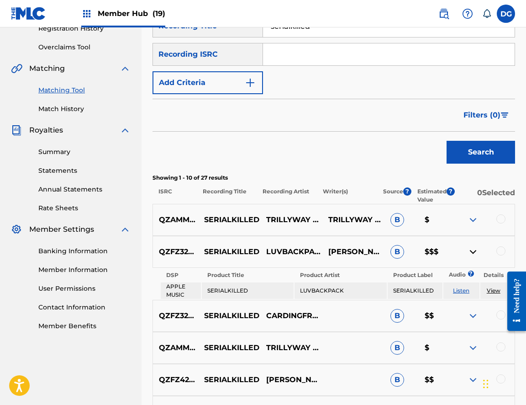
click at [472, 252] on img at bounding box center [473, 251] width 11 height 11
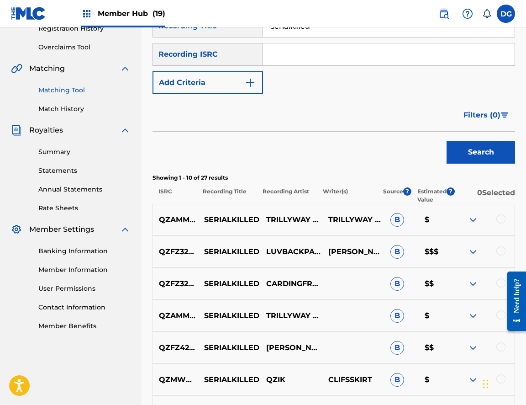
click at [474, 220] on img at bounding box center [473, 219] width 11 height 11
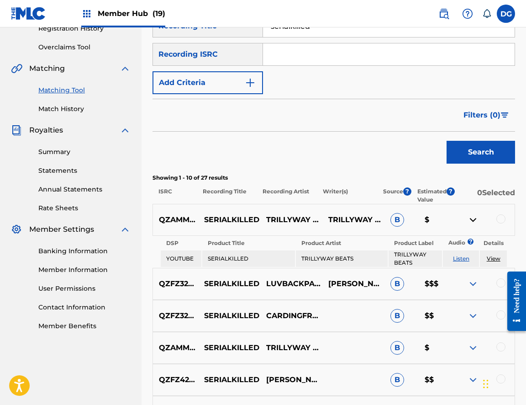
click at [474, 221] on img at bounding box center [473, 219] width 11 height 11
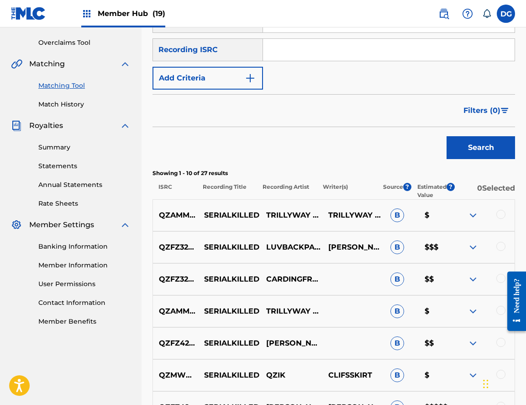
scroll to position [186, 0]
click at [500, 247] on div at bounding box center [501, 246] width 9 height 9
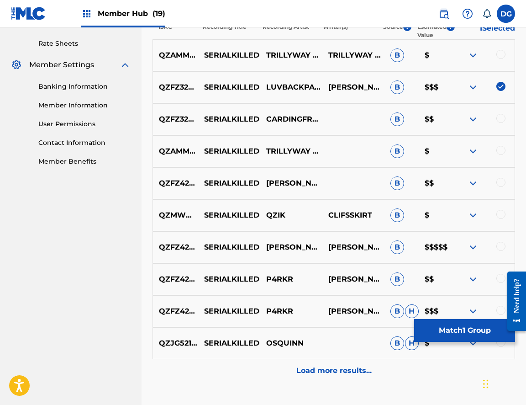
click at [502, 240] on div "QZFZ42062770 SERIALKILLED [PERSON_NAME] B $$$$$" at bounding box center [334, 247] width 363 height 32
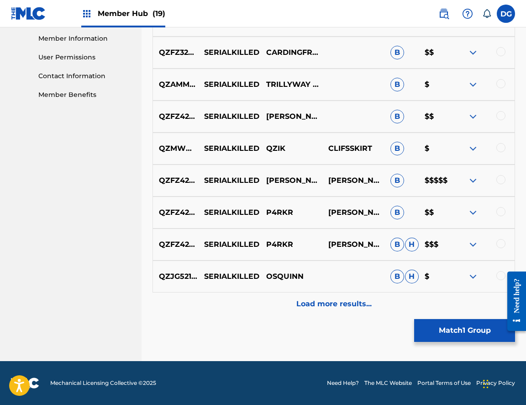
scroll to position [412, 0]
click at [502, 241] on div at bounding box center [501, 243] width 9 height 9
click at [502, 212] on div at bounding box center [501, 211] width 9 height 9
click at [495, 274] on div at bounding box center [484, 276] width 62 height 11
click at [499, 275] on div at bounding box center [501, 275] width 9 height 9
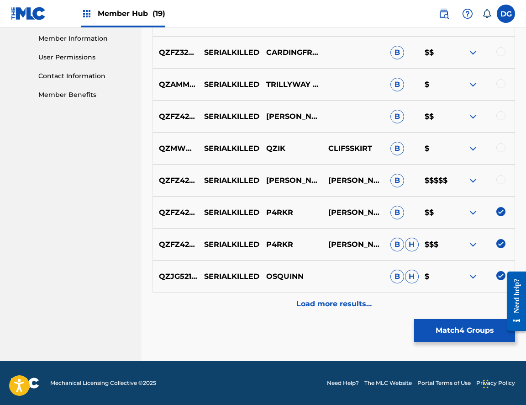
click at [504, 183] on div at bounding box center [501, 179] width 9 height 9
click at [503, 120] on div at bounding box center [501, 115] width 9 height 9
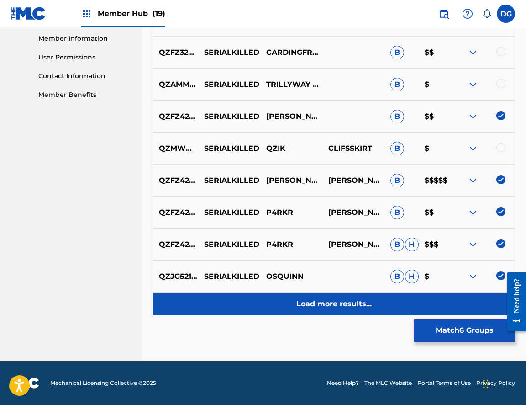
click at [375, 300] on div "Load more results..." at bounding box center [334, 303] width 363 height 23
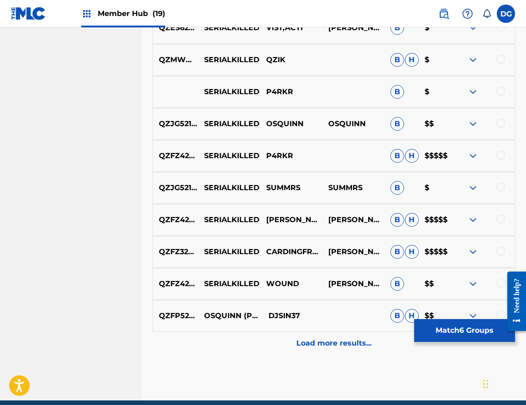
scroll to position [696, 0]
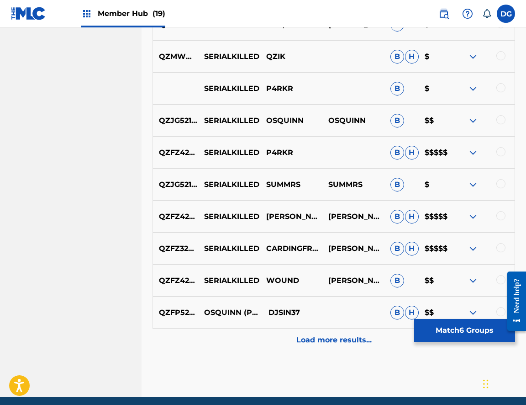
click at [500, 157] on div at bounding box center [484, 152] width 62 height 11
click at [500, 154] on div at bounding box center [501, 151] width 9 height 9
click at [500, 212] on div at bounding box center [501, 215] width 9 height 9
click at [503, 249] on div at bounding box center [501, 247] width 9 height 9
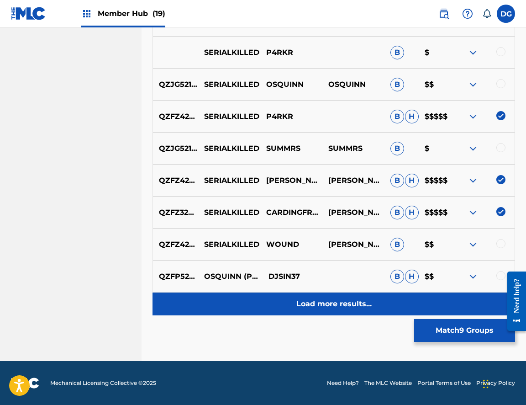
click at [408, 305] on div "Load more results..." at bounding box center [334, 303] width 363 height 23
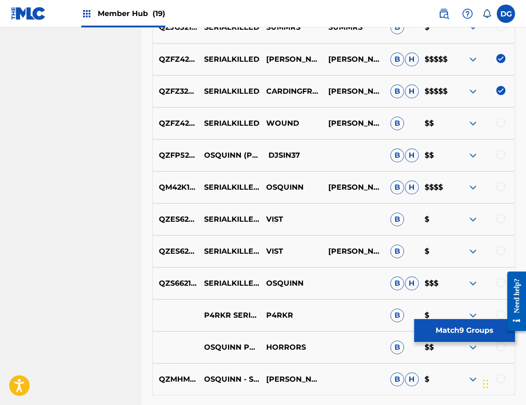
scroll to position [853, 0]
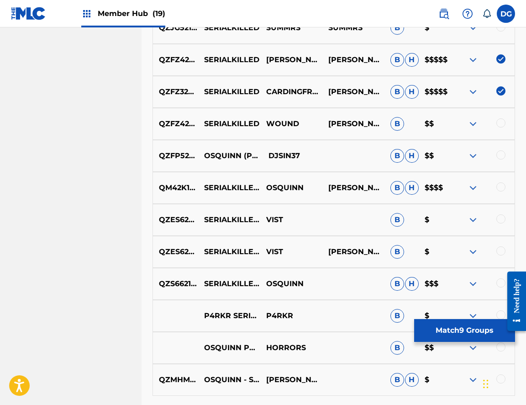
click at [504, 189] on div at bounding box center [501, 186] width 9 height 9
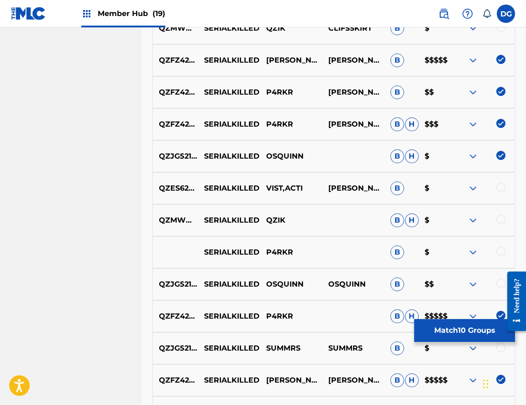
scroll to position [533, 0]
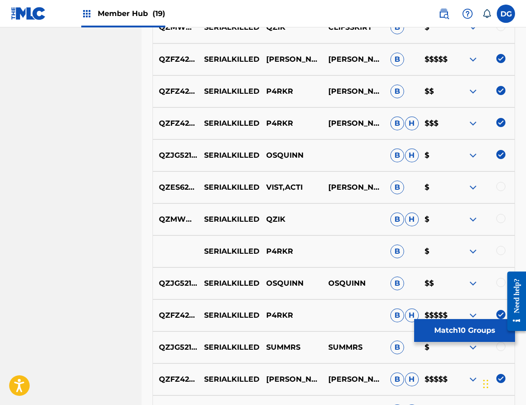
click at [499, 250] on div at bounding box center [501, 250] width 9 height 9
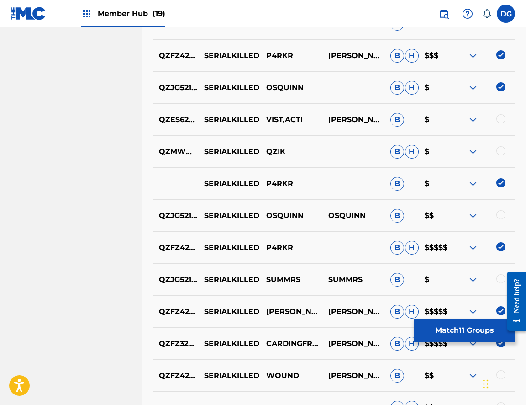
scroll to position [603, 0]
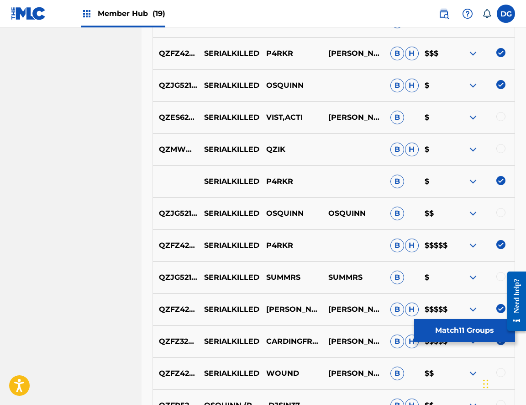
click at [498, 216] on div at bounding box center [484, 213] width 62 height 11
click at [502, 215] on div at bounding box center [501, 212] width 9 height 9
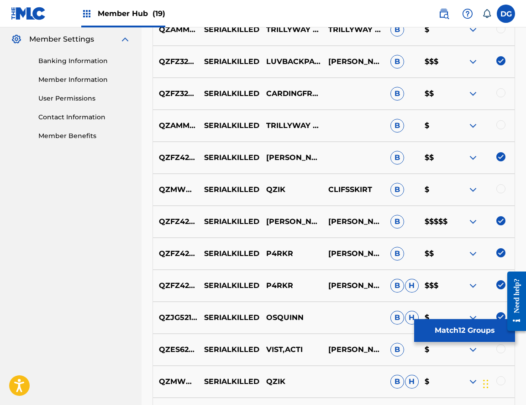
scroll to position [314, 0]
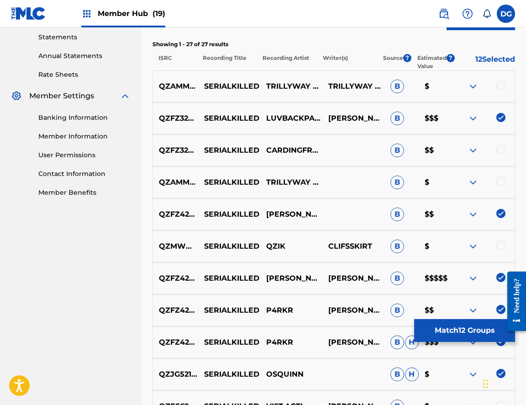
click at [468, 148] on div at bounding box center [484, 150] width 62 height 11
click at [471, 149] on img at bounding box center [473, 150] width 11 height 11
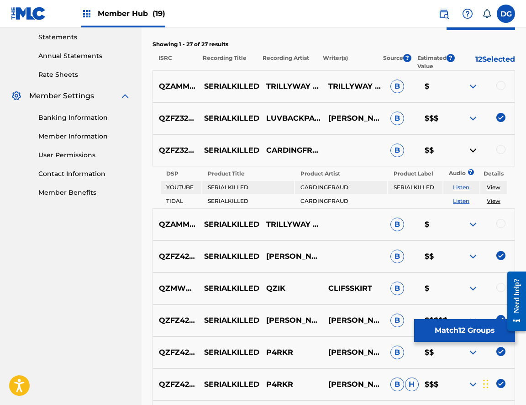
click at [470, 149] on img at bounding box center [473, 150] width 11 height 11
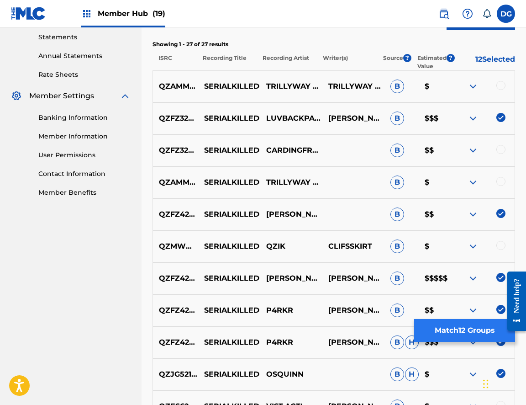
click at [462, 322] on button "Match 12 Groups" at bounding box center [465, 330] width 101 height 23
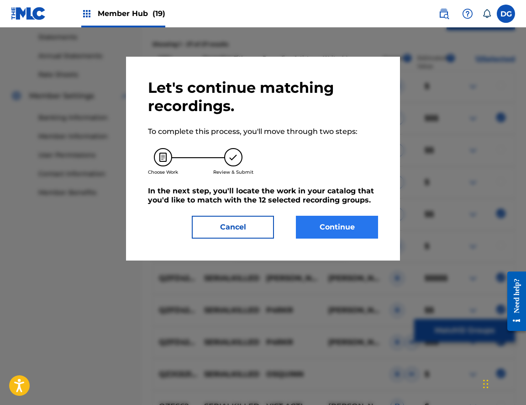
click at [335, 235] on button "Continue" at bounding box center [337, 227] width 82 height 23
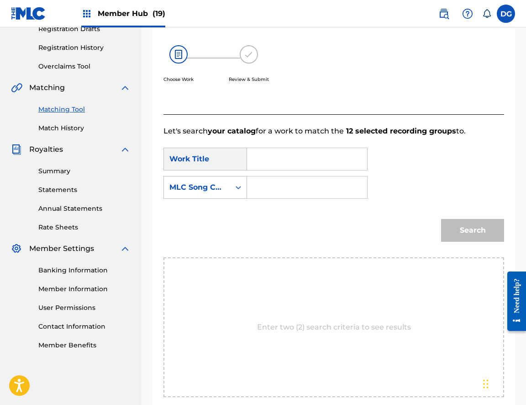
click at [300, 178] on input "Search Form" at bounding box center [307, 187] width 105 height 22
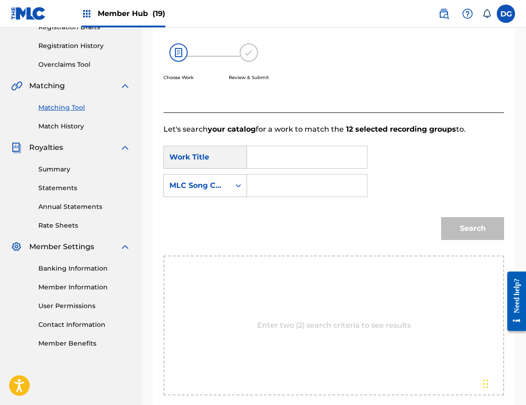
click at [277, 165] on input "Search Form" at bounding box center [307, 157] width 105 height 22
type input "serialkilled"
click at [266, 185] on div "serialkilled" at bounding box center [263, 178] width 16 height 16
drag, startPoint x: 242, startPoint y: 190, endPoint x: 237, endPoint y: 189, distance: 5.1
click at [237, 189] on icon "Search Form" at bounding box center [238, 185] width 9 height 9
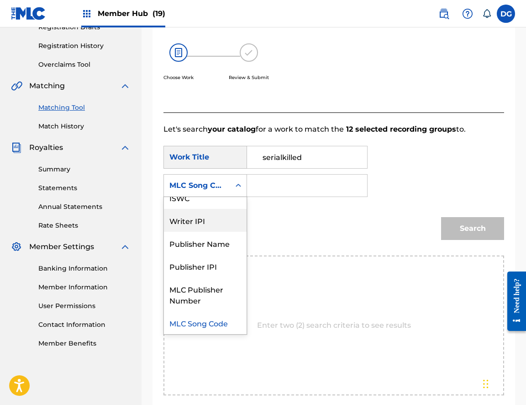
scroll to position [0, 0]
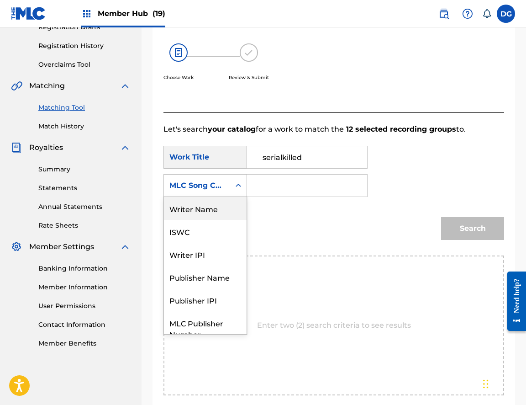
click at [233, 212] on div "Writer Name" at bounding box center [205, 208] width 83 height 23
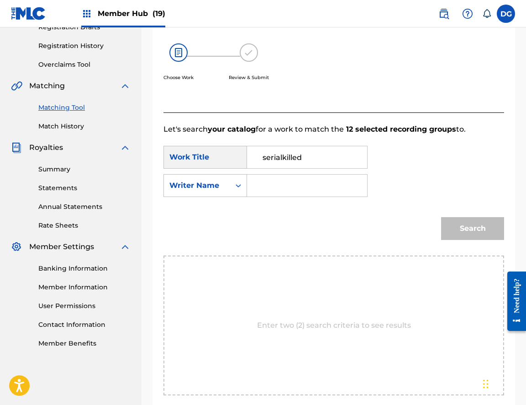
click at [277, 187] on input "Search Form" at bounding box center [307, 186] width 105 height 22
click at [473, 229] on button "Search" at bounding box center [472, 228] width 63 height 23
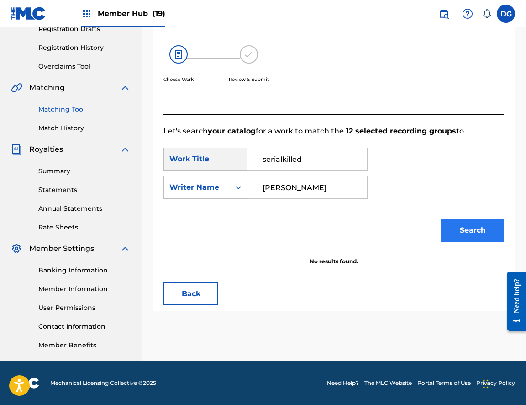
type input "[PERSON_NAME]"
click at [473, 230] on button "Search" at bounding box center [472, 230] width 63 height 23
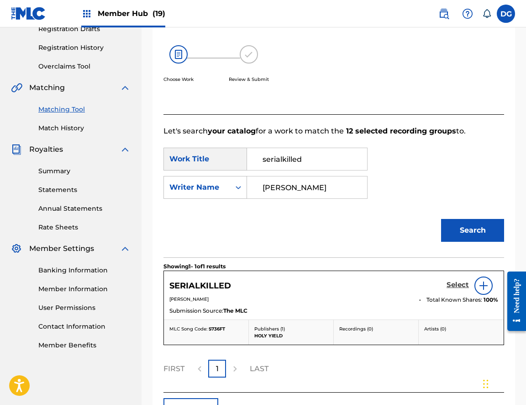
click at [462, 286] on h5 "Select" at bounding box center [458, 285] width 22 height 9
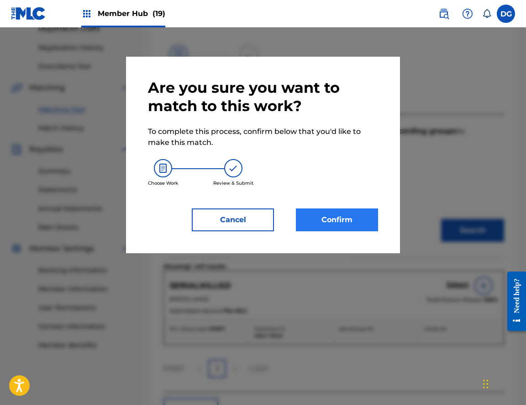
click at [359, 228] on button "Confirm" at bounding box center [337, 219] width 82 height 23
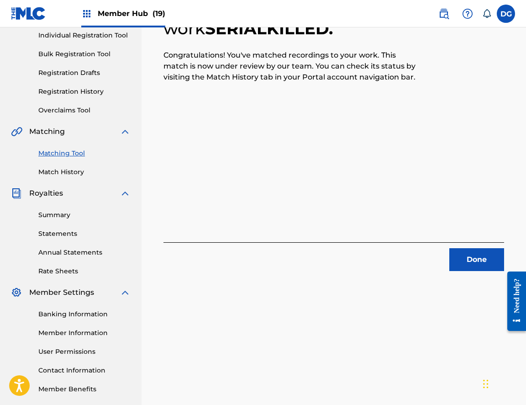
scroll to position [117, 0]
click at [470, 264] on button "Done" at bounding box center [477, 260] width 55 height 23
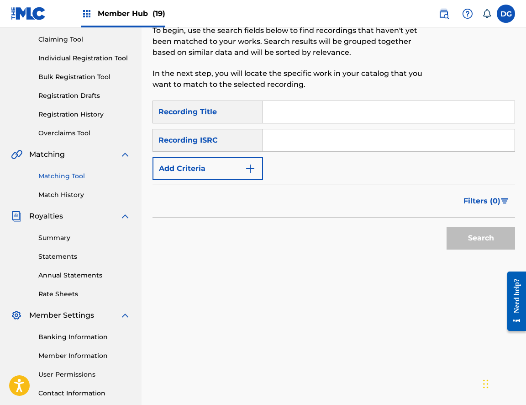
scroll to position [78, 0]
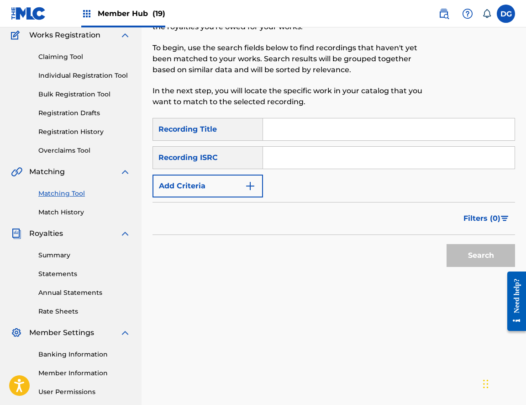
click at [304, 134] on input "Search Form" at bounding box center [389, 129] width 252 height 22
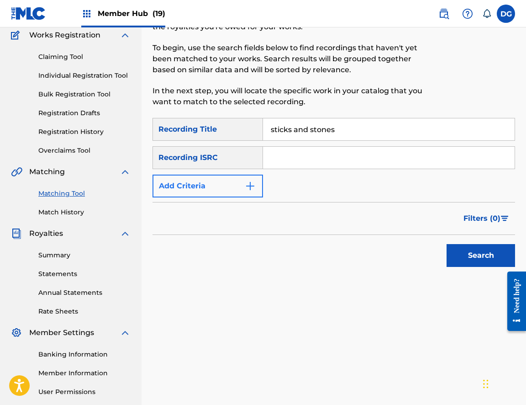
type input "sticks and stones"
click at [240, 180] on button "Add Criteria" at bounding box center [208, 186] width 111 height 23
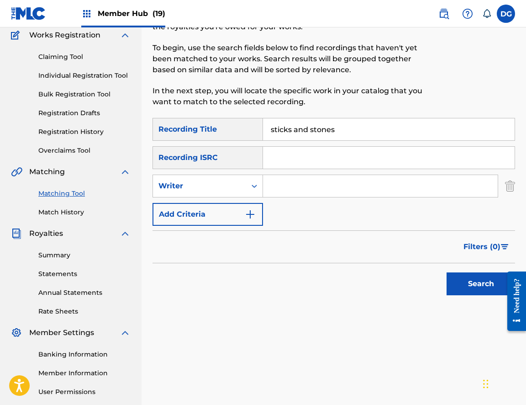
click at [270, 185] on input "Search Form" at bounding box center [380, 186] width 235 height 22
click at [481, 284] on button "Search" at bounding box center [481, 283] width 69 height 23
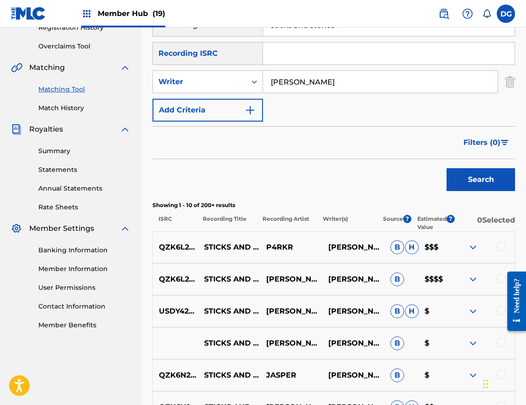
scroll to position [258, 0]
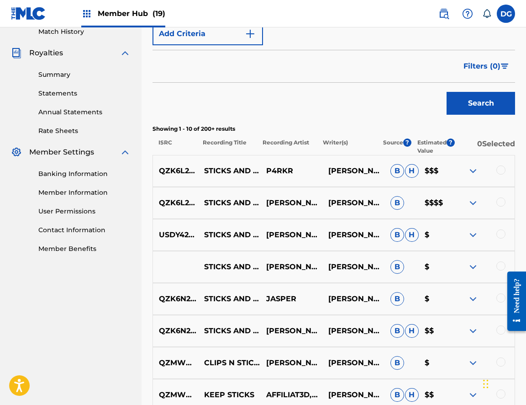
click at [504, 170] on div at bounding box center [501, 169] width 9 height 9
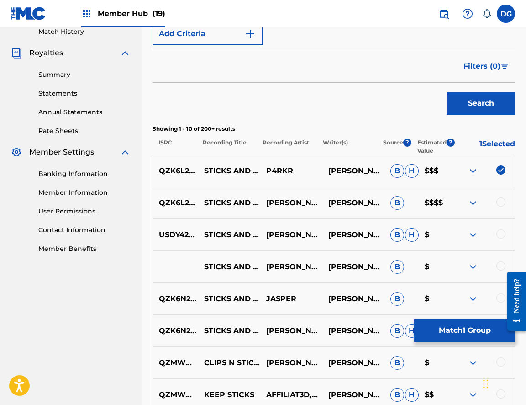
click at [503, 198] on div at bounding box center [501, 201] width 9 height 9
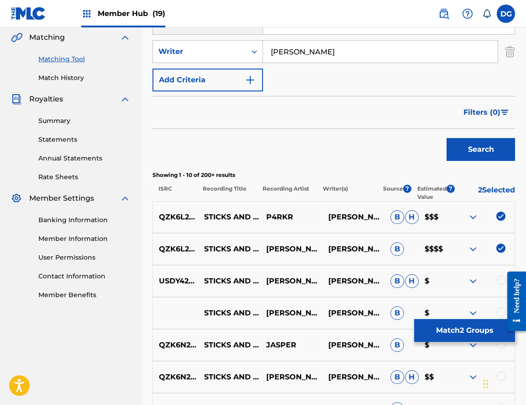
scroll to position [196, 0]
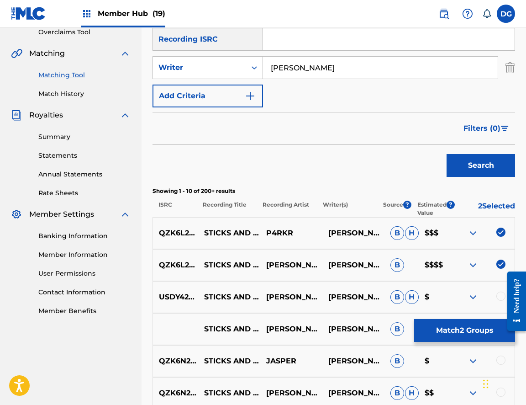
click at [290, 71] on input "[PERSON_NAME]" at bounding box center [380, 68] width 235 height 22
click at [481, 165] on button "Search" at bounding box center [481, 165] width 69 height 23
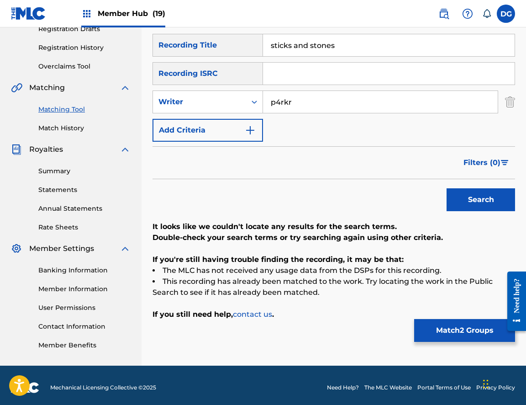
click at [284, 111] on input "p4rkr" at bounding box center [380, 102] width 235 height 22
type input "[PERSON_NAME]"
click at [481, 200] on button "Search" at bounding box center [481, 199] width 69 height 23
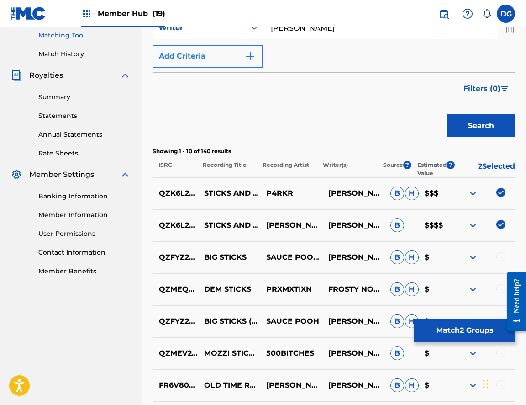
scroll to position [193, 0]
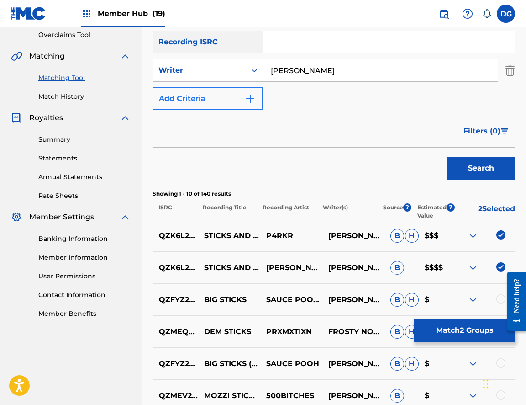
click at [241, 93] on button "Add Criteria" at bounding box center [208, 98] width 111 height 23
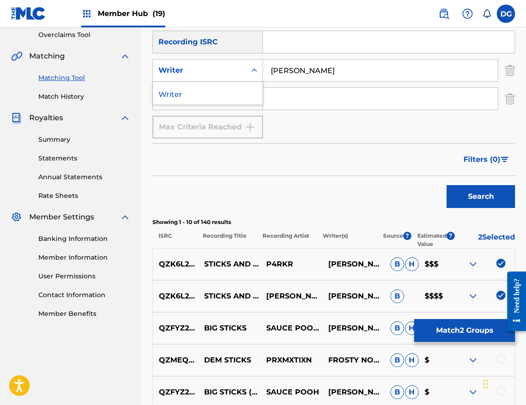
click at [241, 76] on div "Writer" at bounding box center [199, 70] width 93 height 17
click at [513, 73] on img "Search Form" at bounding box center [510, 70] width 10 height 23
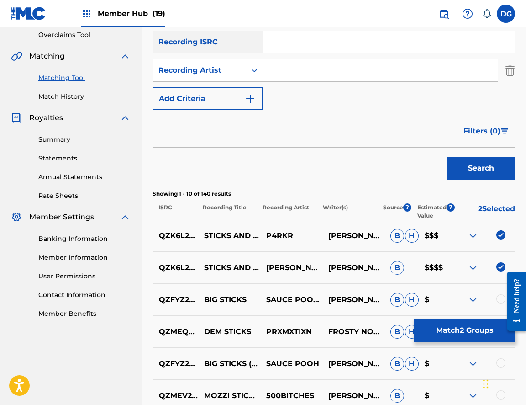
click at [337, 69] on input "Search Form" at bounding box center [380, 70] width 235 height 22
click at [481, 168] on button "Search" at bounding box center [481, 168] width 69 height 23
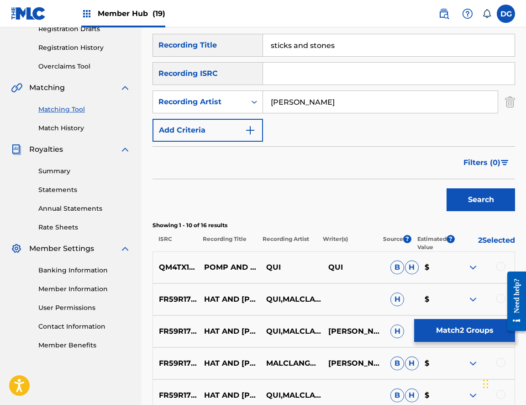
click at [481, 200] on button "Search" at bounding box center [481, 199] width 69 height 23
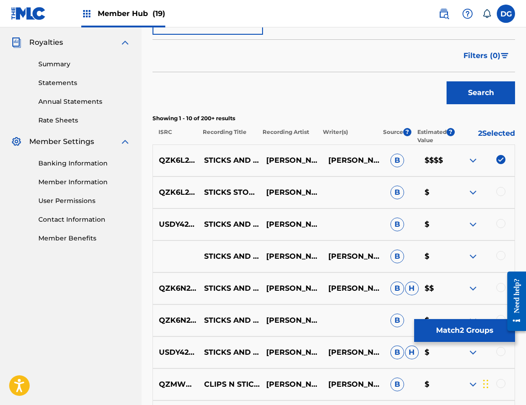
scroll to position [273, 0]
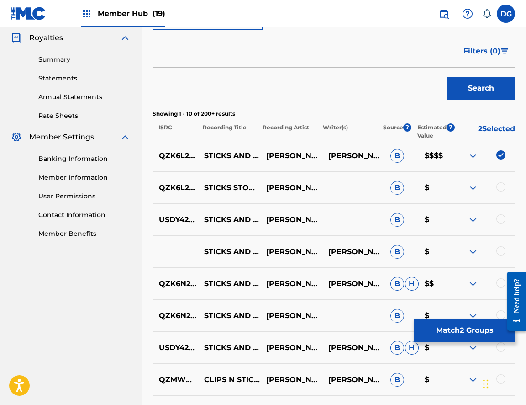
click at [501, 184] on div at bounding box center [501, 186] width 9 height 9
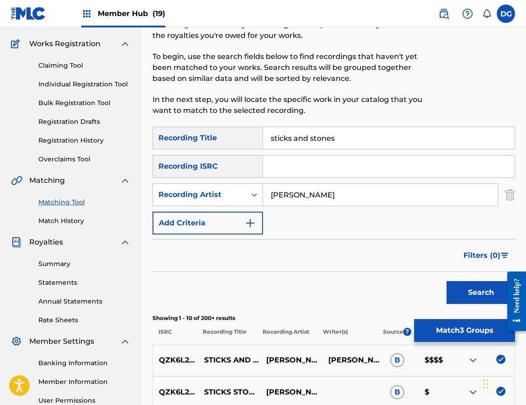
scroll to position [39, 0]
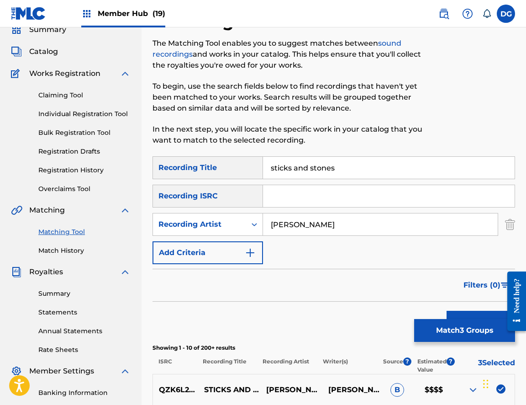
click at [288, 229] on input "[PERSON_NAME]" at bounding box center [380, 224] width 235 height 22
click at [481, 322] on button "Search" at bounding box center [481, 322] width 69 height 23
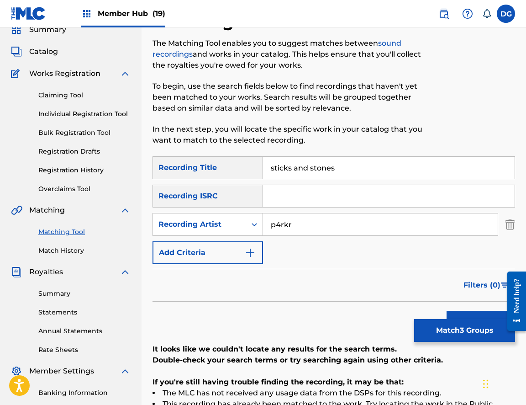
click at [481, 322] on button "Search" at bounding box center [481, 322] width 69 height 23
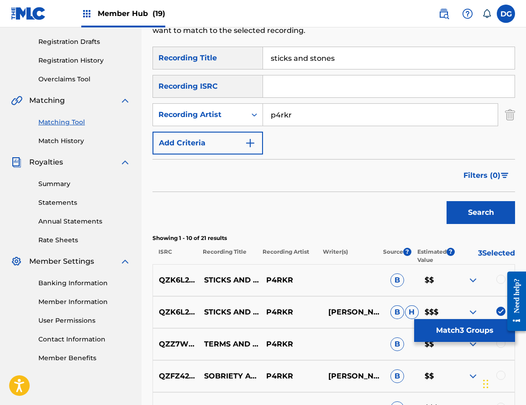
scroll to position [241, 0]
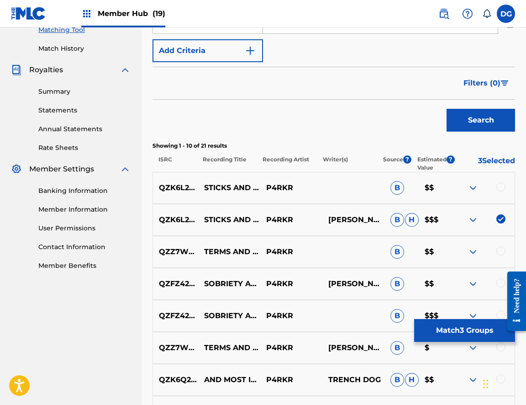
click at [504, 188] on div at bounding box center [501, 186] width 9 height 9
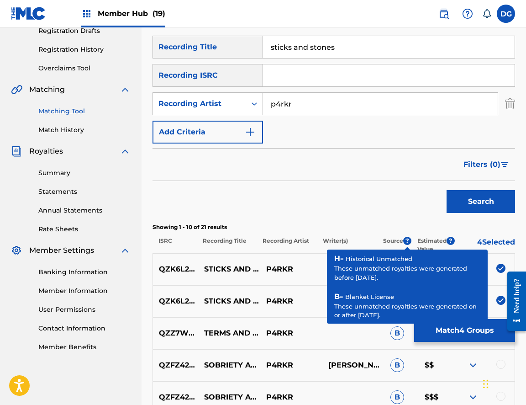
scroll to position [133, 0]
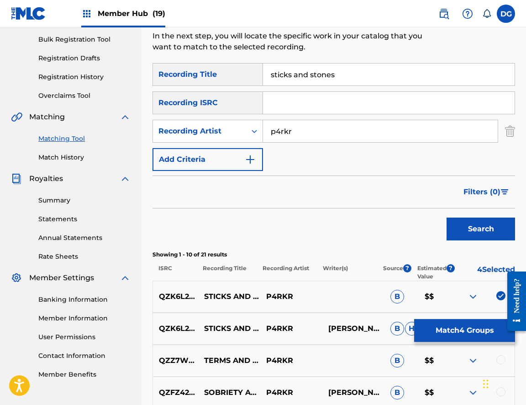
click at [298, 135] on input "p4rkr" at bounding box center [380, 131] width 235 height 22
type input "d"
type input "osquinn"
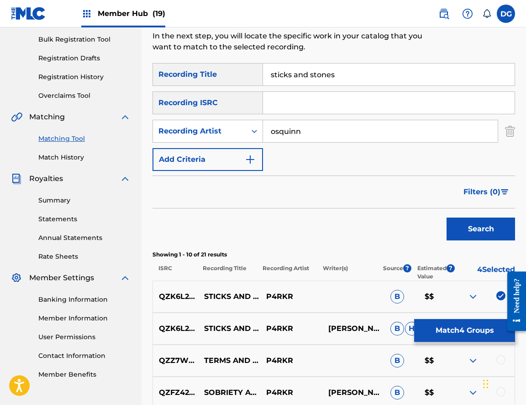
click at [481, 229] on button "Search" at bounding box center [481, 229] width 69 height 23
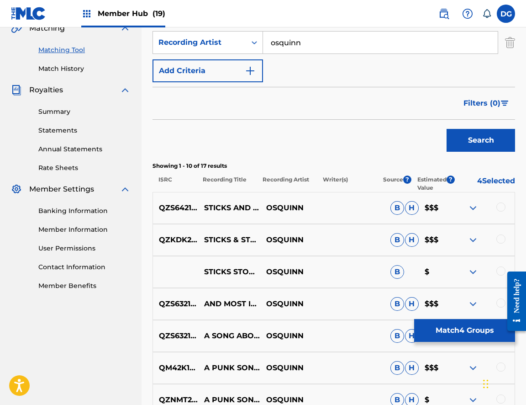
scroll to position [239, 0]
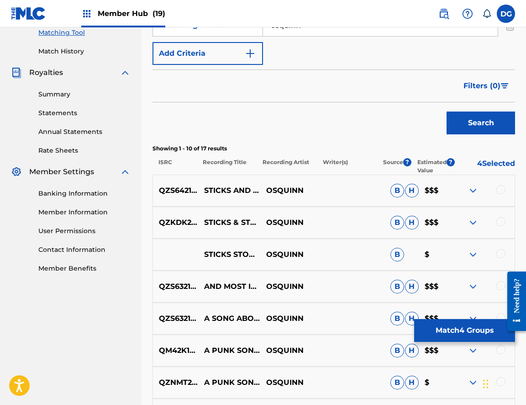
click at [500, 189] on div at bounding box center [501, 189] width 9 height 9
click at [495, 221] on div at bounding box center [484, 222] width 62 height 11
click at [498, 223] on div at bounding box center [501, 221] width 9 height 9
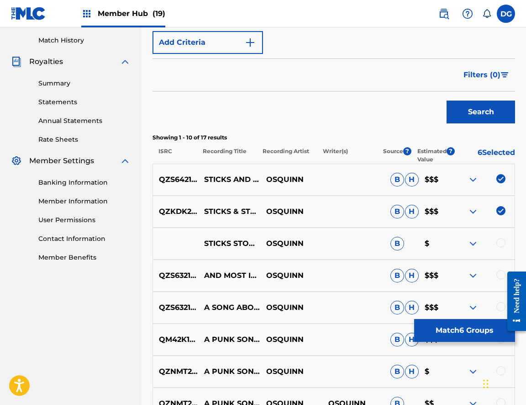
click at [498, 241] on div at bounding box center [501, 242] width 9 height 9
click at [467, 327] on button "Match 7 Groups" at bounding box center [465, 330] width 101 height 23
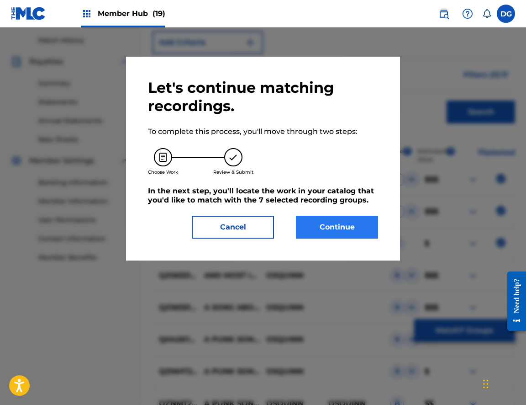
click at [365, 229] on button "Continue" at bounding box center [337, 227] width 82 height 23
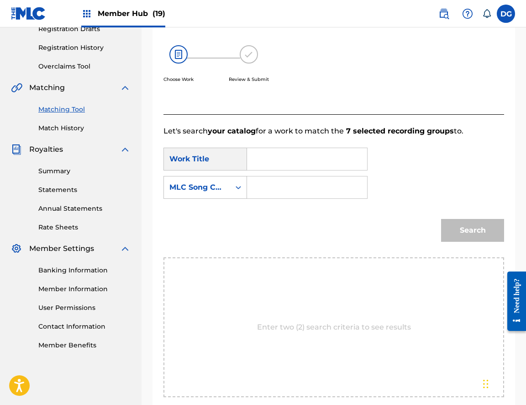
click at [290, 162] on input "Search Form" at bounding box center [307, 159] width 105 height 22
type input "sticks and stones"
click at [269, 200] on strong "stones" at bounding box center [276, 201] width 26 height 9
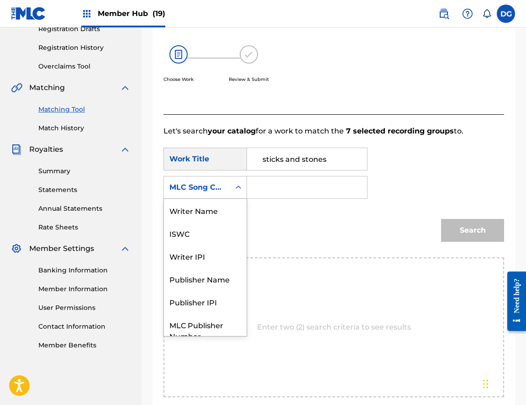
click at [232, 192] on div "Search Form" at bounding box center [238, 187] width 16 height 16
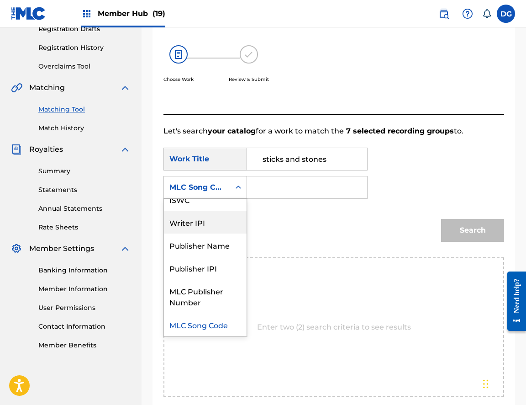
scroll to position [0, 0]
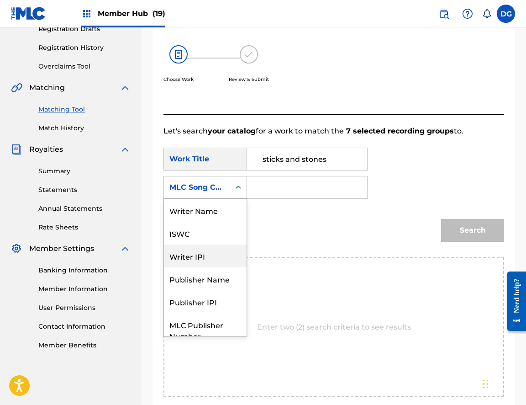
click at [215, 213] on div "Writer Name" at bounding box center [205, 210] width 83 height 23
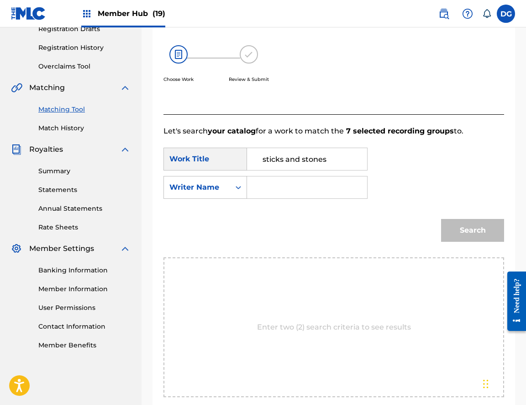
click at [266, 190] on input "Search Form" at bounding box center [307, 187] width 105 height 22
click at [473, 230] on button "Search" at bounding box center [472, 230] width 63 height 23
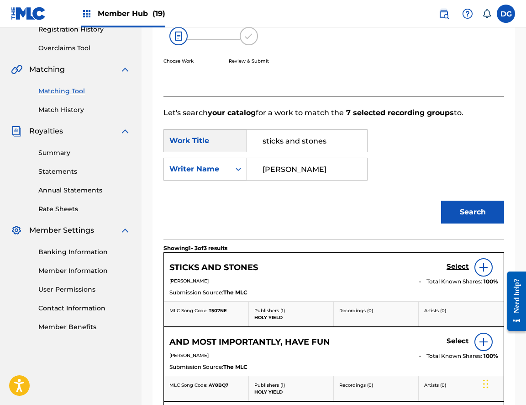
scroll to position [217, 0]
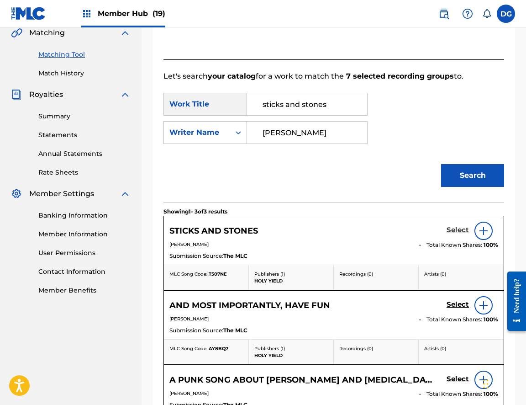
type input "[PERSON_NAME]"
click at [455, 228] on h5 "Select" at bounding box center [458, 230] width 22 height 9
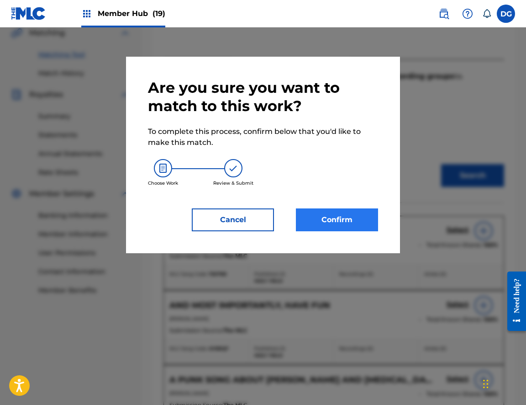
click at [352, 225] on button "Confirm" at bounding box center [337, 219] width 82 height 23
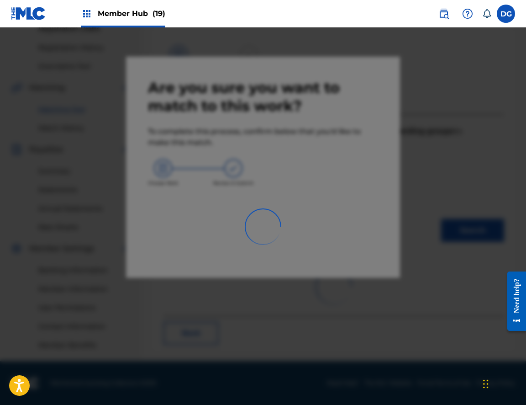
scroll to position [162, 0]
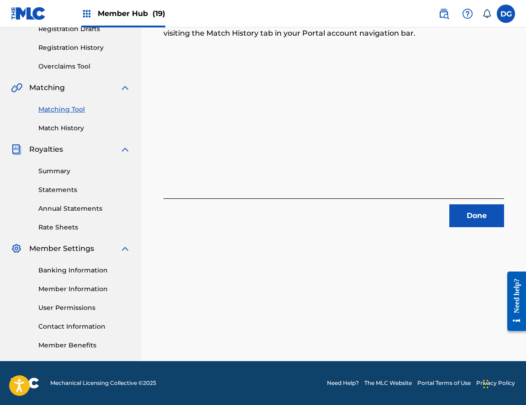
click at [397, 277] on div "7 Recording Groups are pending usage match to the work STICKS AND STONES . Cong…" at bounding box center [334, 124] width 385 height 473
click at [476, 207] on button "Done" at bounding box center [477, 215] width 55 height 23
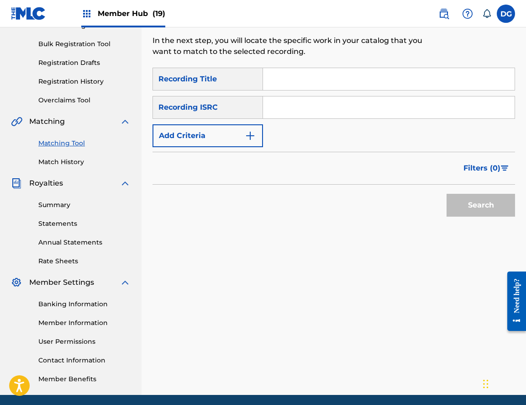
scroll to position [110, 0]
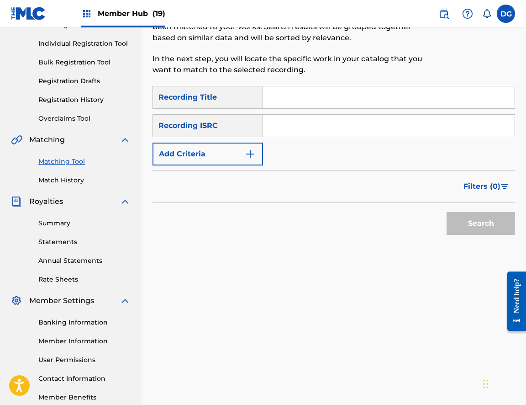
click at [290, 103] on input "Search Form" at bounding box center [389, 97] width 252 height 22
type input "strength bonus"
click at [247, 127] on div "Recording ISRC" at bounding box center [208, 125] width 111 height 23
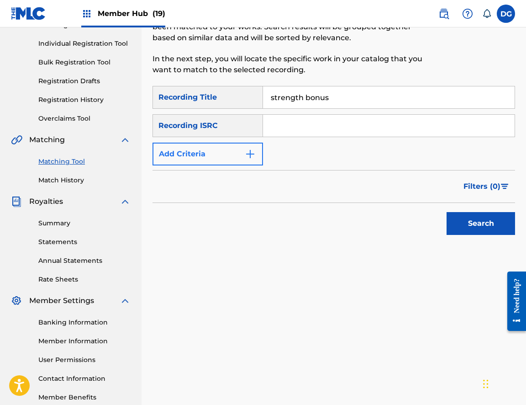
click at [244, 156] on button "Add Criteria" at bounding box center [208, 154] width 111 height 23
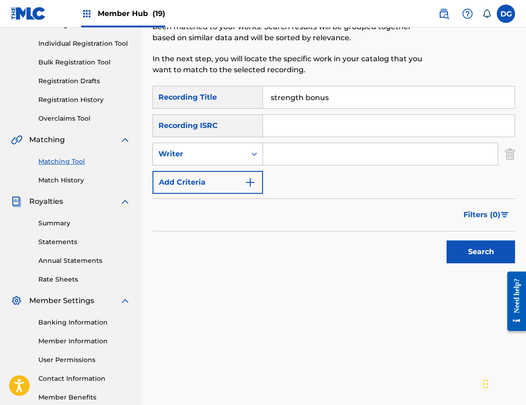
click at [240, 154] on div "Writer" at bounding box center [200, 154] width 82 height 11
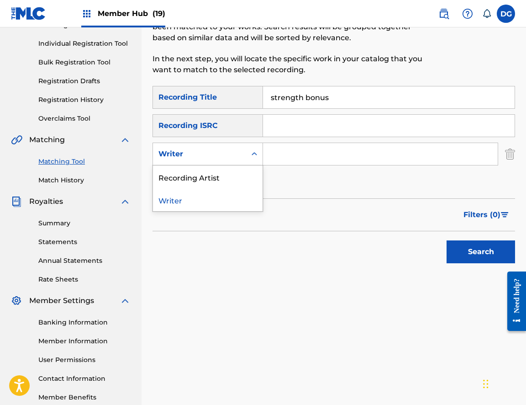
click at [286, 153] on input "Search Form" at bounding box center [380, 154] width 235 height 22
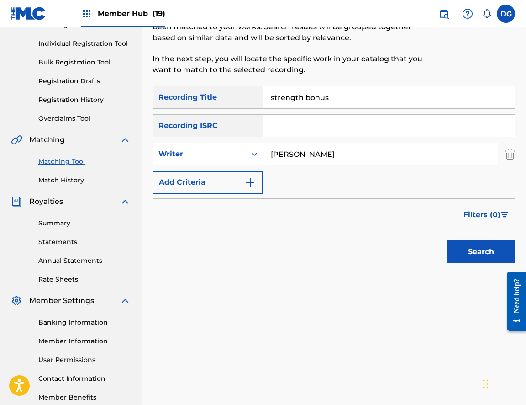
click at [481, 252] on button "Search" at bounding box center [481, 251] width 69 height 23
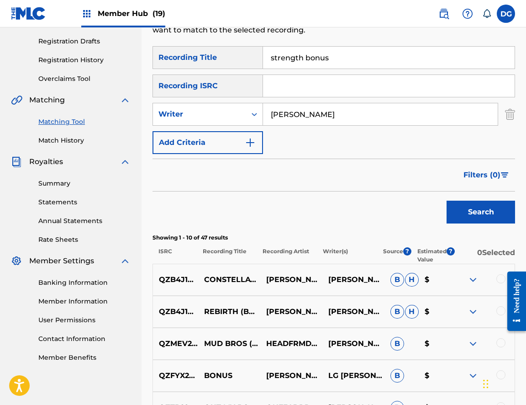
scroll to position [110, 0]
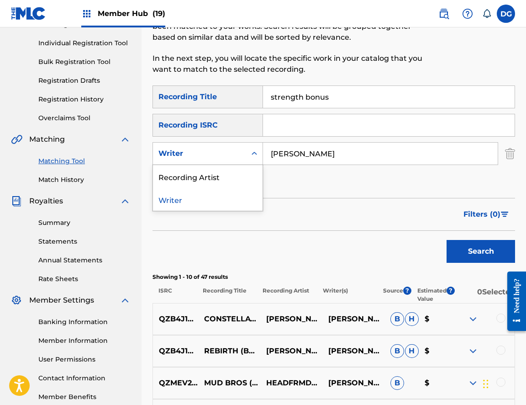
click at [237, 160] on div "Writer" at bounding box center [199, 153] width 93 height 17
click at [306, 154] on input "[PERSON_NAME]" at bounding box center [380, 154] width 235 height 22
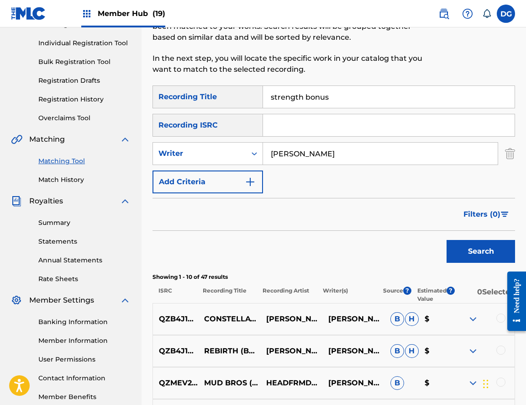
click at [306, 154] on input "[PERSON_NAME]" at bounding box center [380, 154] width 235 height 22
click at [481, 251] on button "Search" at bounding box center [481, 251] width 69 height 23
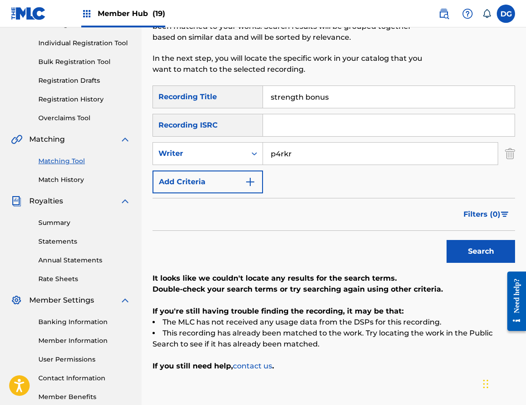
click at [306, 154] on input "p4rkr" at bounding box center [380, 154] width 235 height 22
click at [481, 251] on button "Search" at bounding box center [481, 251] width 69 height 23
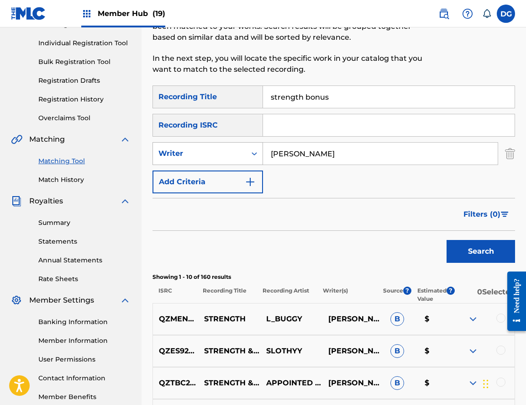
type input "[PERSON_NAME]"
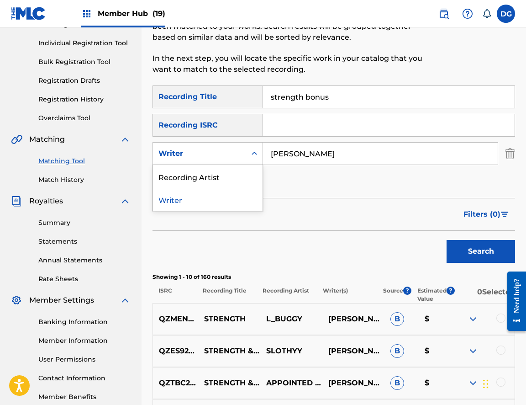
click at [245, 156] on div "Writer" at bounding box center [199, 153] width 93 height 17
click at [233, 193] on div "Writer" at bounding box center [208, 199] width 110 height 23
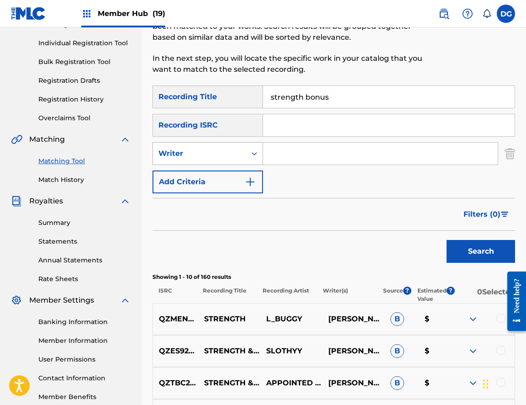
click at [249, 154] on div "Search Form" at bounding box center [254, 153] width 16 height 16
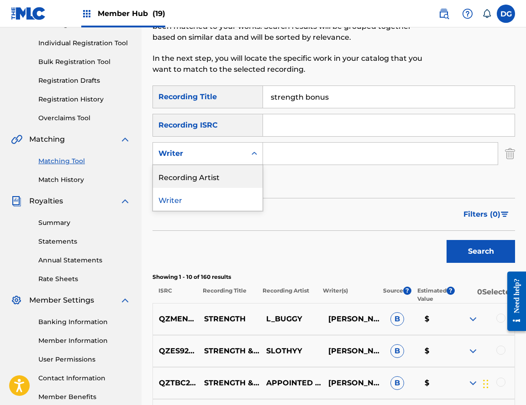
click at [239, 180] on div "Recording Artist" at bounding box center [208, 176] width 110 height 23
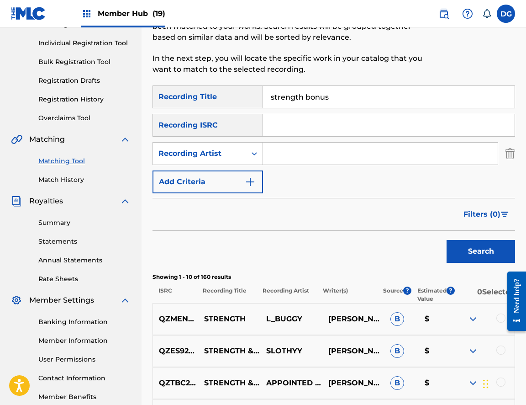
click at [280, 159] on input "Search Form" at bounding box center [380, 154] width 235 height 22
click at [481, 251] on button "Search" at bounding box center [481, 251] width 69 height 23
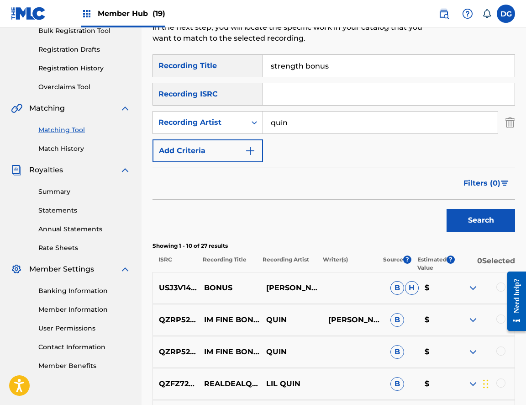
scroll to position [141, 0]
click at [481, 220] on button "Search" at bounding box center [481, 220] width 69 height 23
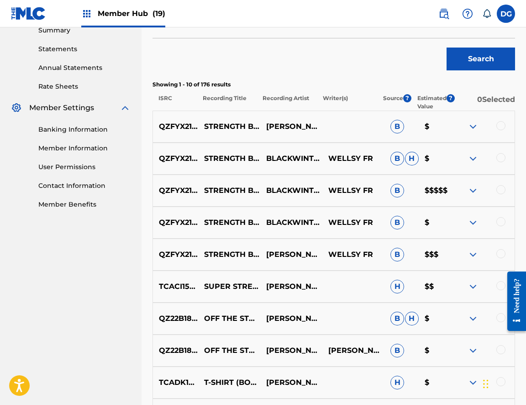
scroll to position [308, 0]
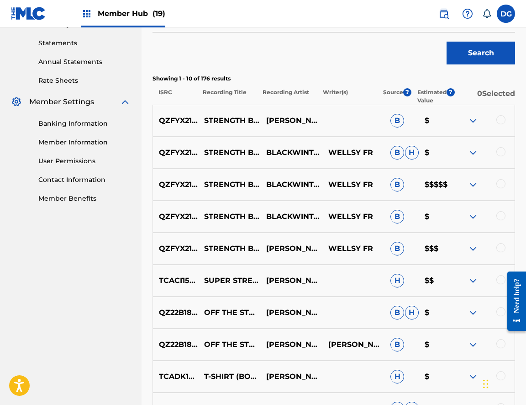
type input "[PERSON_NAME]"
click at [505, 250] on div at bounding box center [501, 247] width 9 height 9
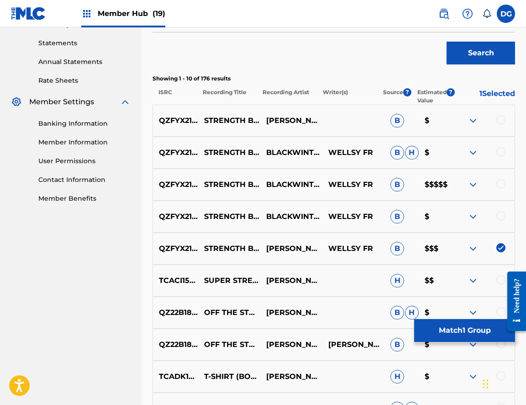
click at [503, 218] on div at bounding box center [501, 215] width 9 height 9
click at [503, 182] on div at bounding box center [501, 183] width 9 height 9
click at [501, 152] on div at bounding box center [501, 151] width 9 height 9
click at [501, 117] on div at bounding box center [501, 119] width 9 height 9
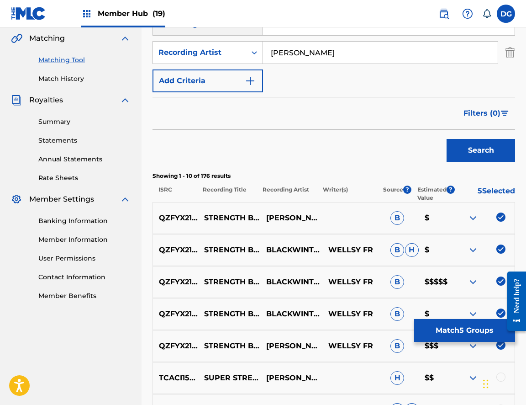
scroll to position [191, 0]
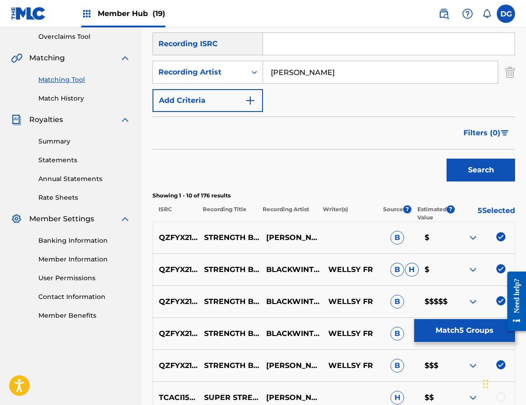
click at [293, 69] on input "[PERSON_NAME]" at bounding box center [380, 72] width 235 height 22
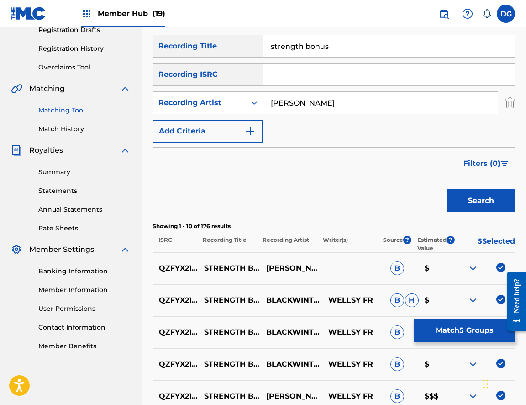
scroll to position [156, 0]
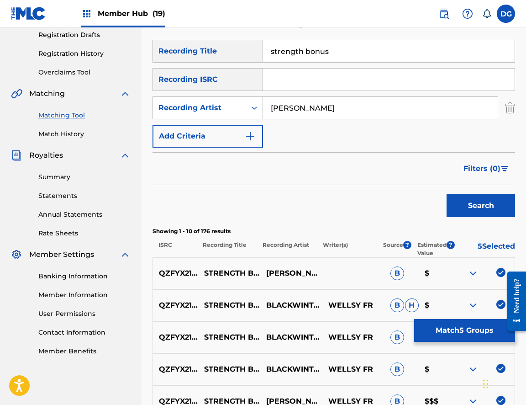
click at [481, 206] on button "Search" at bounding box center [481, 205] width 69 height 23
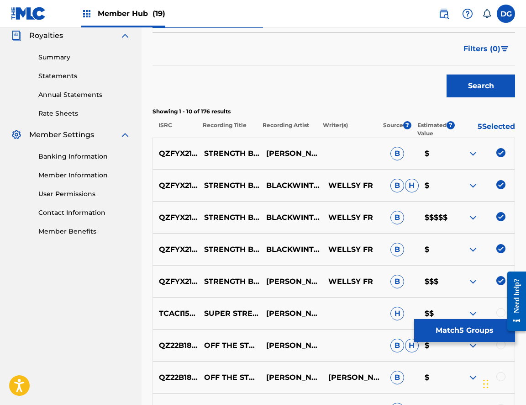
scroll to position [61, 0]
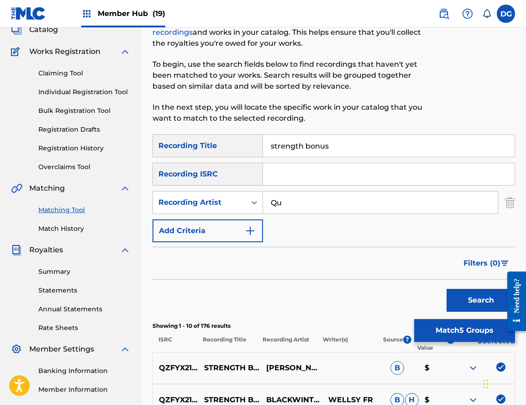
type input "Q"
click at [481, 300] on button "Search" at bounding box center [481, 300] width 69 height 23
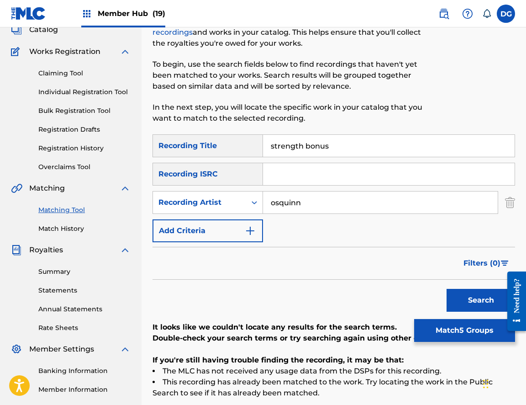
click at [481, 300] on button "Search" at bounding box center [481, 300] width 69 height 23
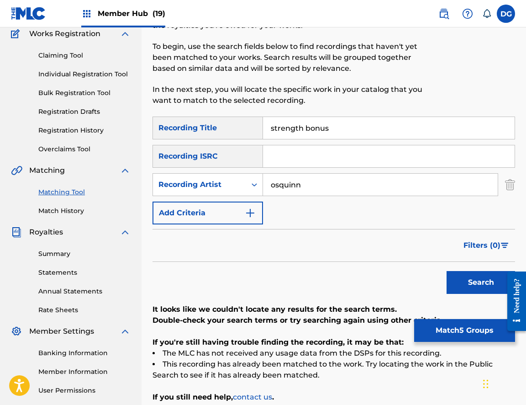
scroll to position [90, 0]
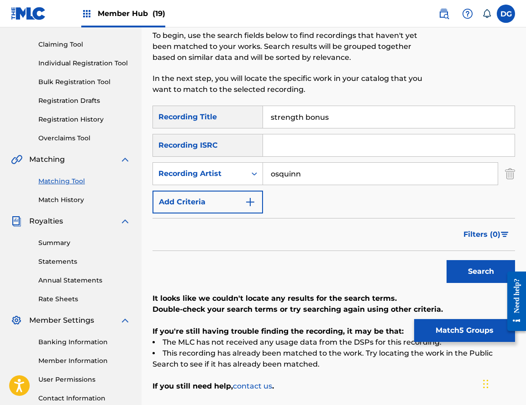
click at [328, 179] on input "osquinn" at bounding box center [380, 174] width 235 height 22
click at [328, 178] on input "osquinn" at bounding box center [380, 174] width 235 height 22
click at [481, 271] on button "Search" at bounding box center [481, 271] width 69 height 23
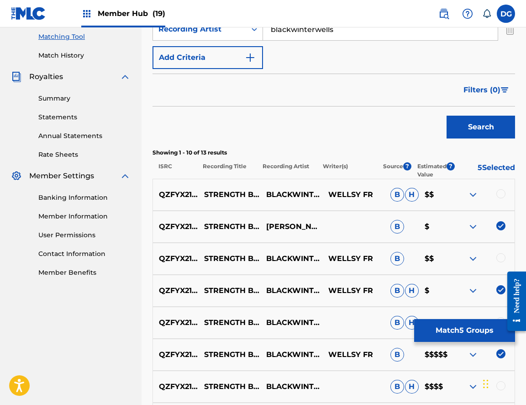
scroll to position [241, 0]
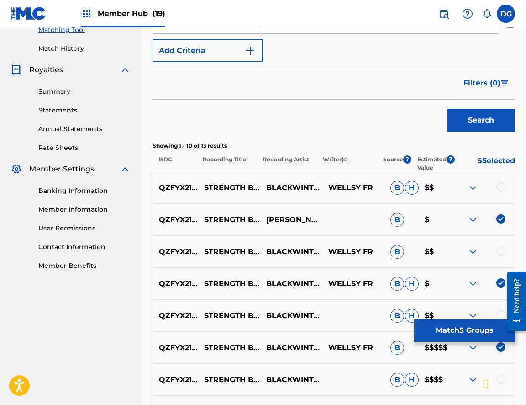
click at [472, 186] on img at bounding box center [473, 187] width 11 height 11
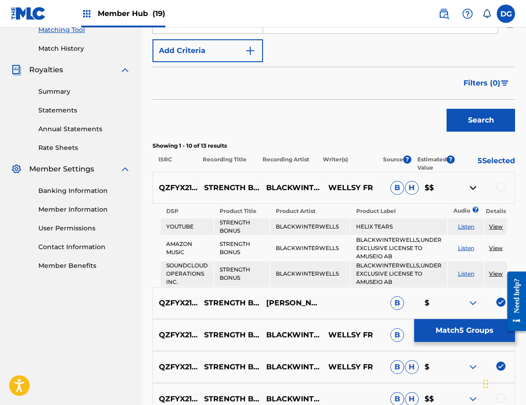
click at [495, 227] on link "View" at bounding box center [496, 226] width 14 height 7
click at [469, 226] on link "Listen" at bounding box center [466, 226] width 16 height 7
click at [502, 186] on div at bounding box center [501, 186] width 9 height 9
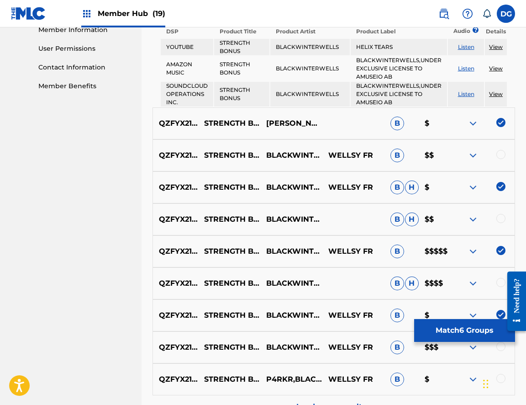
scroll to position [422, 0]
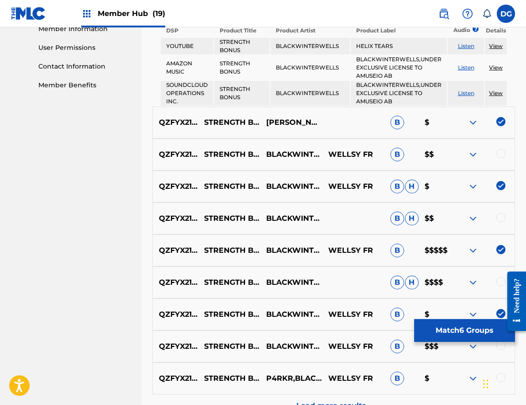
click at [500, 219] on div at bounding box center [501, 217] width 9 height 9
click at [502, 159] on div at bounding box center [484, 154] width 62 height 11
click at [500, 154] on div at bounding box center [501, 153] width 9 height 9
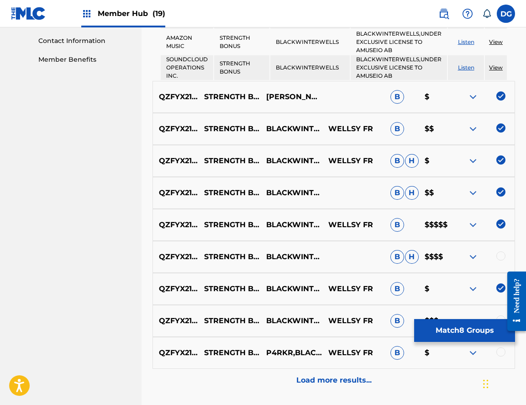
scroll to position [456, 0]
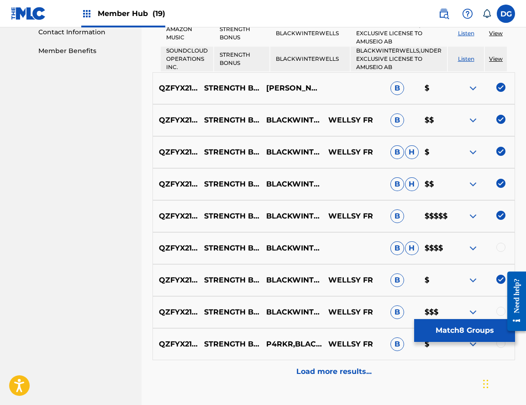
click at [503, 252] on div at bounding box center [484, 248] width 62 height 11
click at [501, 248] on div at bounding box center [501, 247] width 9 height 9
click at [471, 248] on img at bounding box center [473, 248] width 11 height 11
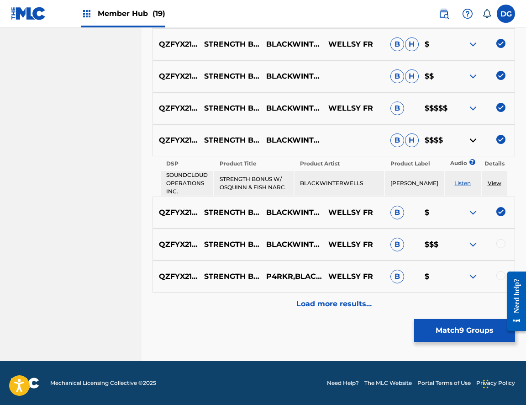
scroll to position [568, 0]
click at [494, 274] on div at bounding box center [484, 276] width 62 height 11
click at [498, 277] on div at bounding box center [501, 275] width 9 height 9
click at [503, 242] on div at bounding box center [501, 243] width 9 height 9
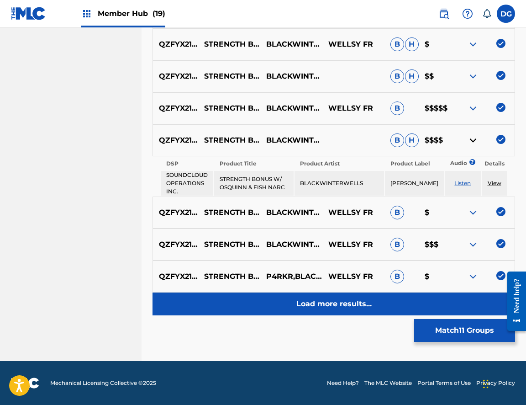
click at [371, 299] on p "Load more results..." at bounding box center [334, 303] width 75 height 11
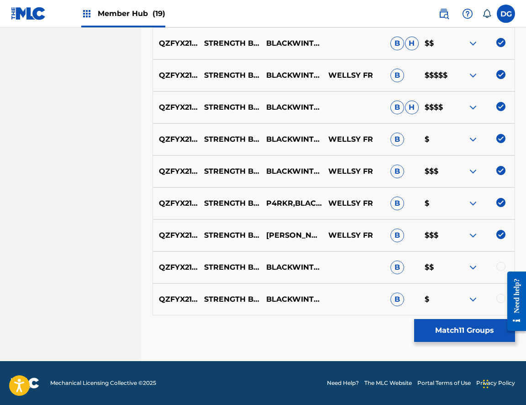
scroll to position [514, 0]
click at [501, 265] on div at bounding box center [514, 300] width 26 height 75
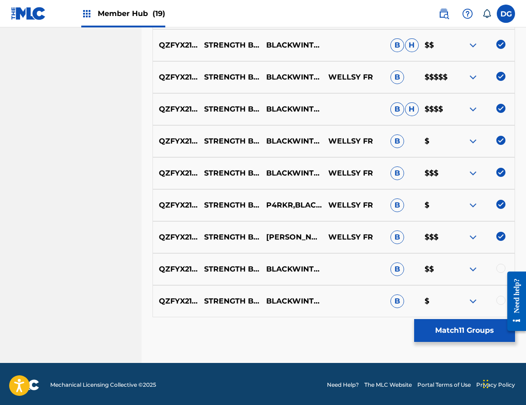
click at [500, 303] on div at bounding box center [501, 300] width 9 height 9
click at [501, 272] on div at bounding box center [514, 300] width 26 height 75
click at [502, 268] on div at bounding box center [514, 300] width 26 height 75
click at [502, 265] on div at bounding box center [514, 300] width 26 height 75
click at [498, 269] on div at bounding box center [501, 268] width 9 height 9
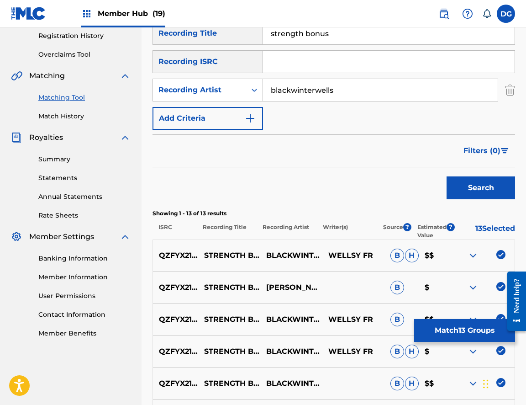
scroll to position [166, 0]
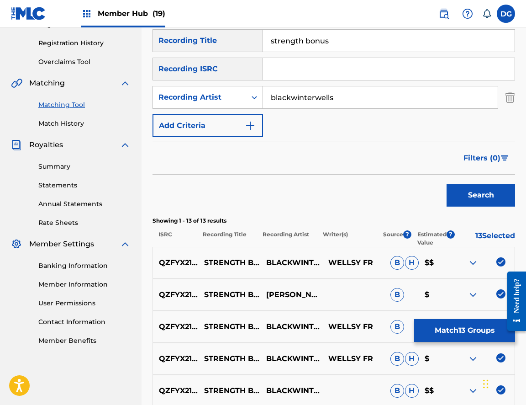
click at [330, 106] on input "blackwinterwells" at bounding box center [380, 97] width 235 height 22
type input "fish narc"
click at [481, 195] on button "Search" at bounding box center [481, 195] width 69 height 23
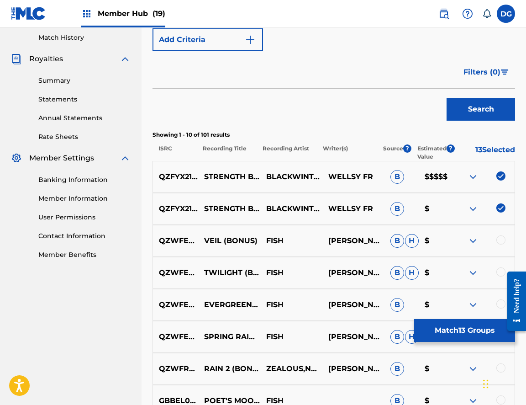
scroll to position [253, 0]
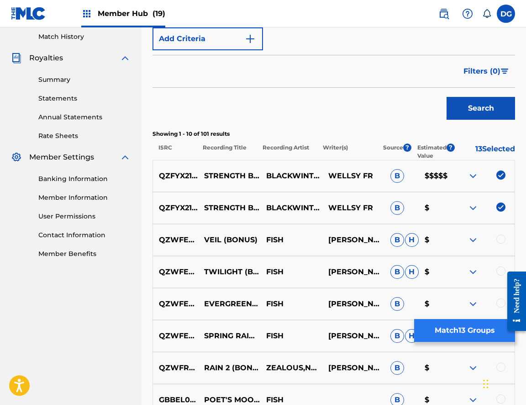
click at [445, 330] on button "Match 13 Groups" at bounding box center [465, 330] width 101 height 23
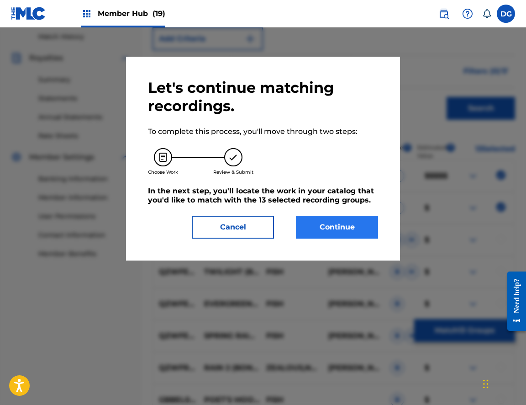
click at [347, 228] on button "Continue" at bounding box center [337, 227] width 82 height 23
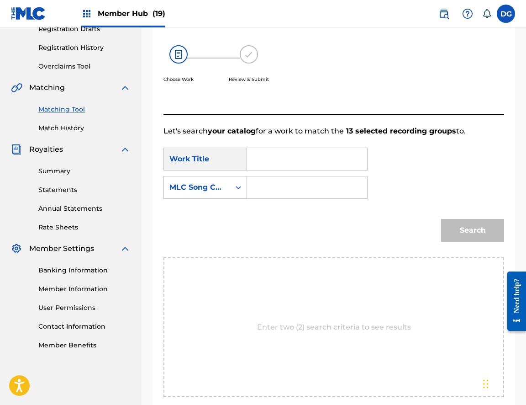
click at [276, 157] on input "Search Form" at bounding box center [307, 159] width 105 height 22
type input "strength bonus"
click at [271, 185] on input "Search Form" at bounding box center [307, 187] width 105 height 22
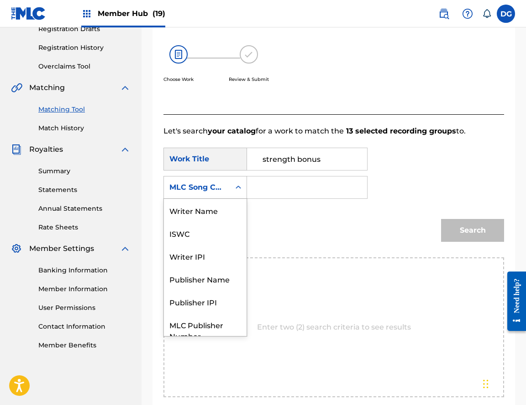
click at [236, 184] on icon "Search Form" at bounding box center [238, 187] width 9 height 9
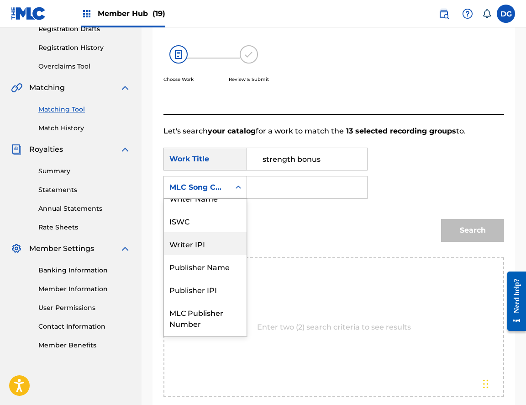
scroll to position [0, 0]
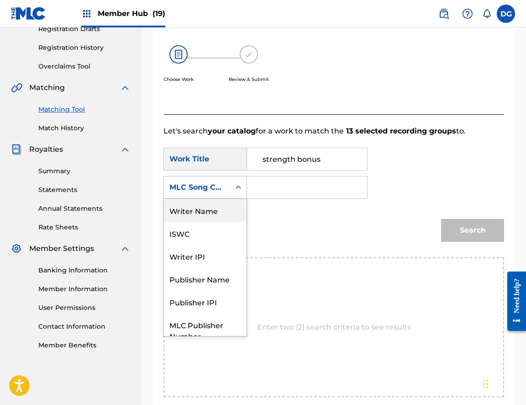
click at [202, 212] on div "Writer Name" at bounding box center [205, 210] width 83 height 23
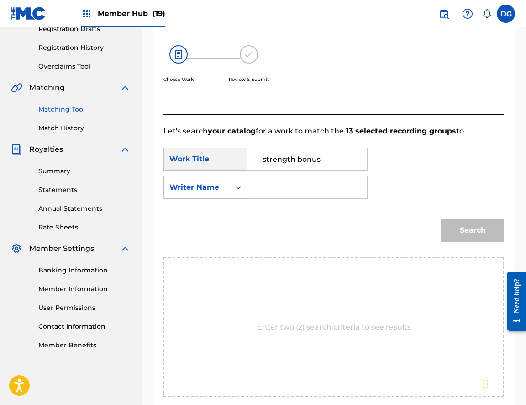
click at [254, 189] on div "Search Form" at bounding box center [307, 187] width 121 height 23
click at [261, 187] on input "Search Form" at bounding box center [307, 187] width 105 height 22
click at [473, 230] on button "Search" at bounding box center [472, 230] width 63 height 23
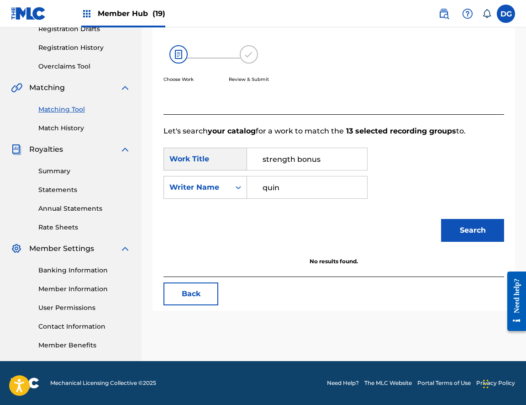
click at [473, 230] on button "Search" at bounding box center [472, 230] width 63 height 23
type input "q"
type input "[PERSON_NAME]"
click at [473, 230] on button "Search" at bounding box center [472, 230] width 63 height 23
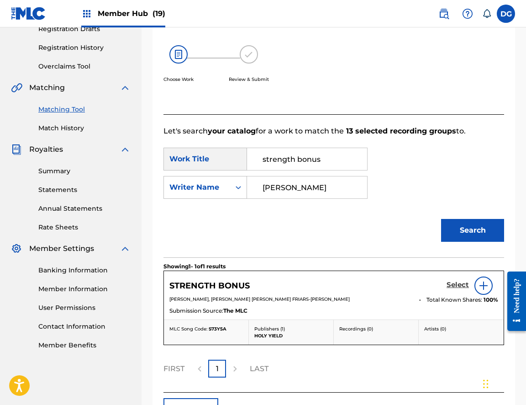
click at [457, 289] on link "Select" at bounding box center [458, 286] width 22 height 10
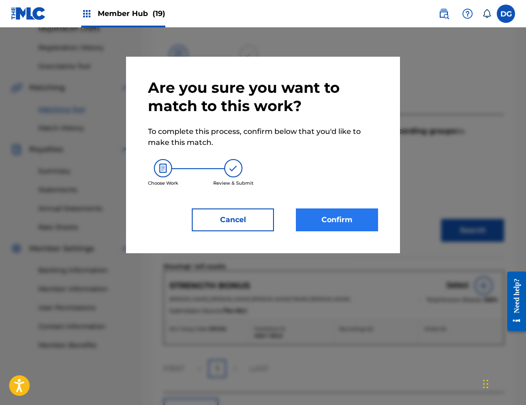
click at [321, 230] on button "Confirm" at bounding box center [337, 219] width 82 height 23
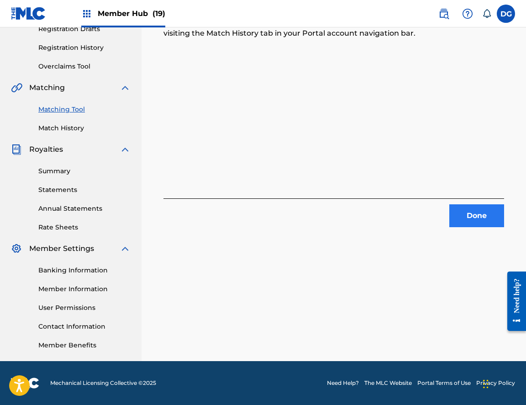
click at [476, 221] on button "Done" at bounding box center [477, 215] width 55 height 23
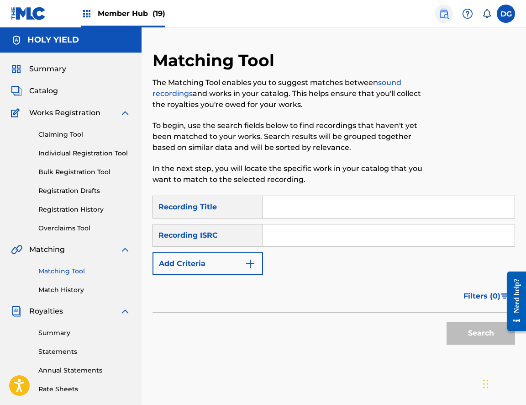
click at [446, 15] on img at bounding box center [444, 13] width 11 height 11
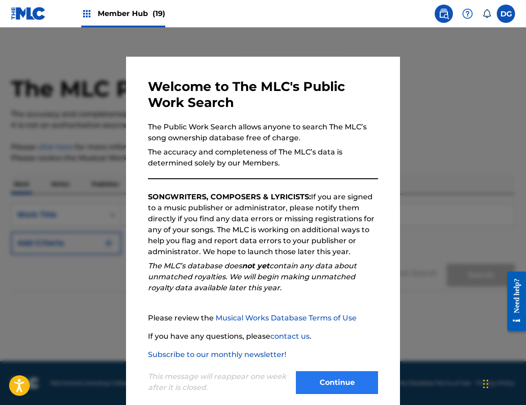
click at [344, 372] on button "Continue" at bounding box center [337, 382] width 82 height 23
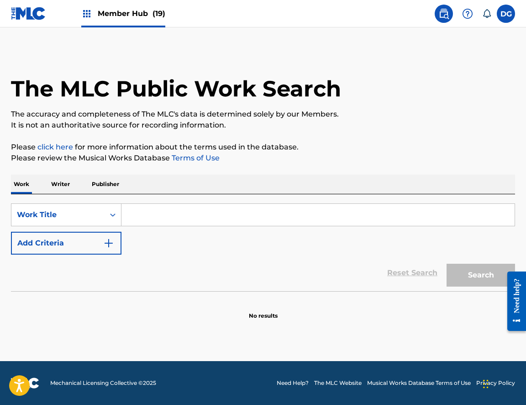
click at [68, 180] on p "Writer" at bounding box center [60, 184] width 24 height 19
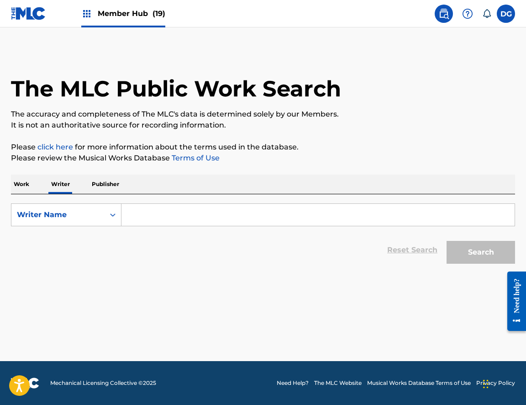
click at [27, 184] on p "Work" at bounding box center [21, 184] width 21 height 19
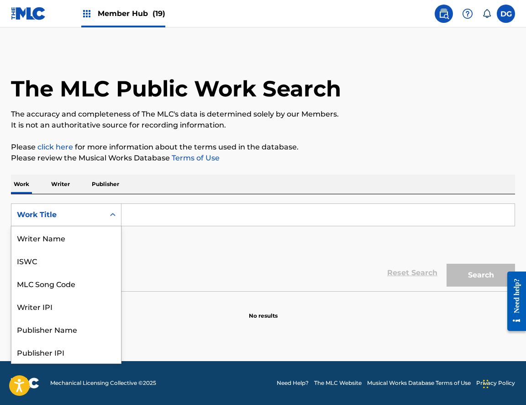
click at [111, 213] on icon "Search Form" at bounding box center [112, 214] width 9 height 9
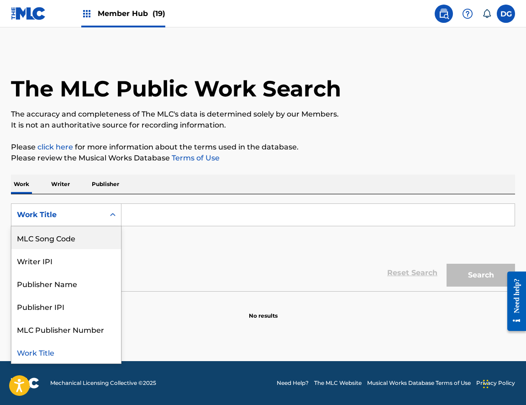
click at [71, 189] on p "Writer" at bounding box center [60, 184] width 24 height 19
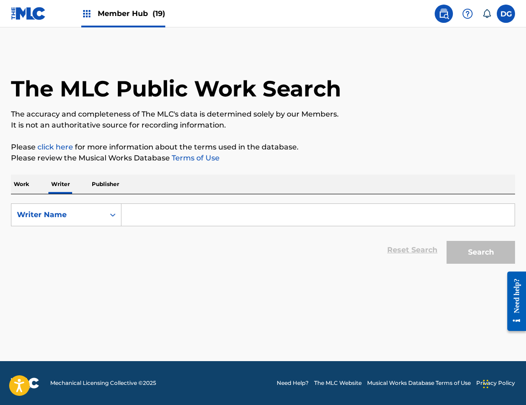
click at [140, 213] on input "Search Form" at bounding box center [318, 215] width 393 height 22
click at [112, 174] on div "The MLC Public Work Search The accuracy and completeness of The MLC's data is d…" at bounding box center [263, 159] width 526 height 218
click at [112, 183] on p "Publisher" at bounding box center [105, 184] width 33 height 19
click at [33, 185] on div "Work Writer Publisher" at bounding box center [263, 184] width 505 height 19
click at [20, 186] on p "Work" at bounding box center [21, 184] width 21 height 19
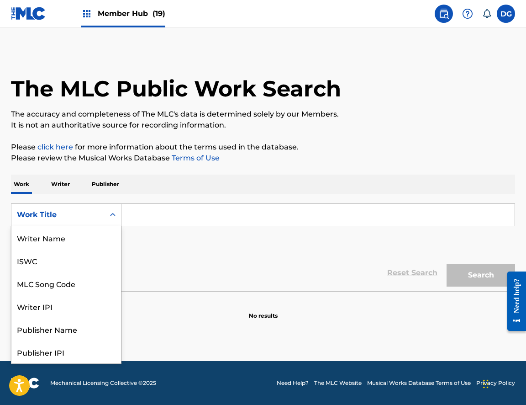
click at [69, 208] on div "Work Title" at bounding box center [57, 214] width 93 height 17
click at [85, 245] on div "Writer Name" at bounding box center [66, 237] width 110 height 23
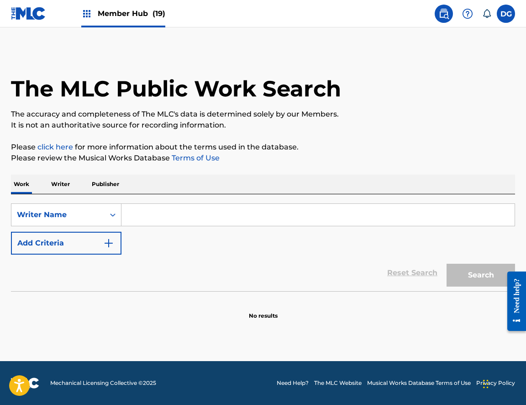
click at [138, 218] on input "Search Form" at bounding box center [318, 215] width 393 height 22
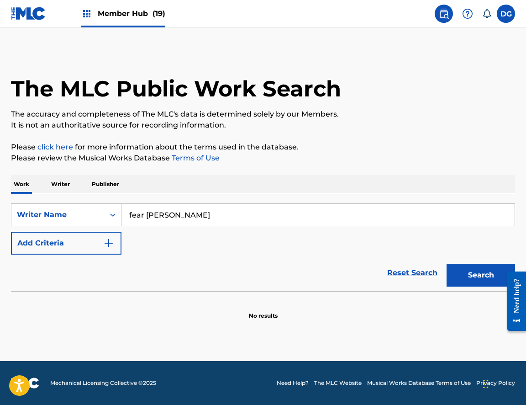
click at [481, 275] on button "Search" at bounding box center [481, 275] width 69 height 23
click at [138, 218] on input "fear [PERSON_NAME]" at bounding box center [318, 215] width 393 height 22
click at [181, 215] on input "fear [PERSON_NAME]" at bounding box center [318, 215] width 393 height 22
type input "fear [PERSON_NAME]"
click at [481, 275] on button "Search" at bounding box center [481, 275] width 69 height 23
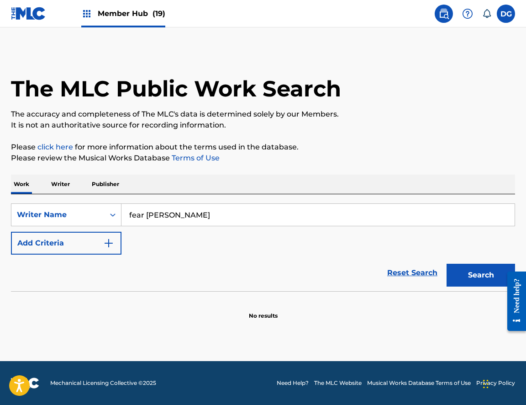
click at [64, 188] on p "Writer" at bounding box center [60, 184] width 24 height 19
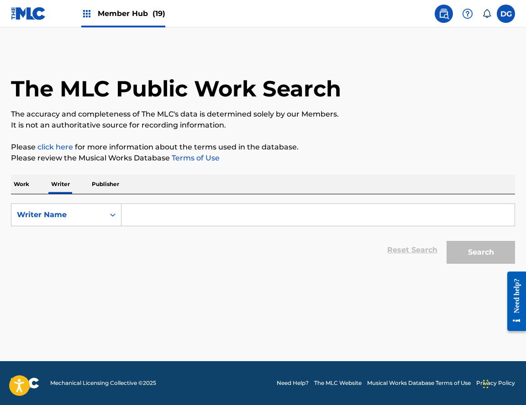
click at [135, 208] on input "Search Form" at bounding box center [318, 215] width 393 height 22
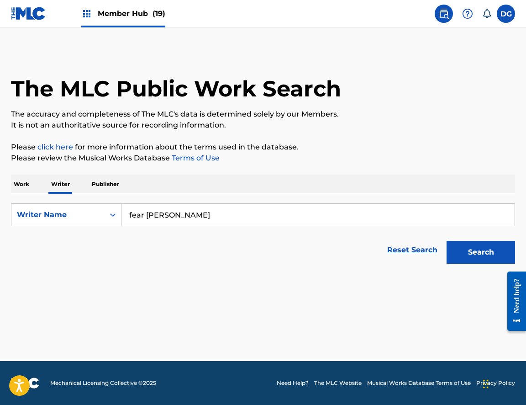
type input "fear [PERSON_NAME]"
click at [481, 252] on button "Search" at bounding box center [481, 252] width 69 height 23
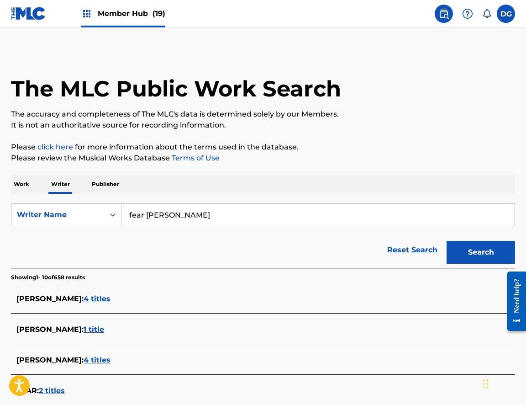
click at [21, 181] on p "Work" at bounding box center [21, 184] width 21 height 19
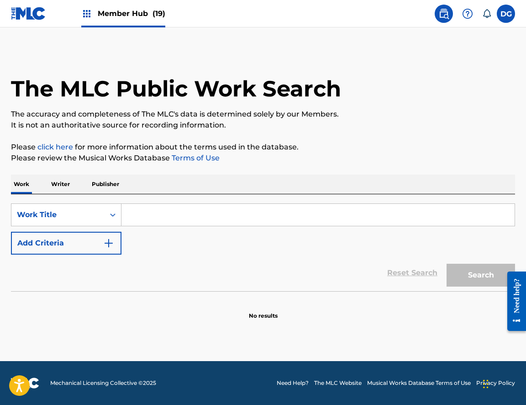
click at [150, 208] on input "Search Form" at bounding box center [318, 215] width 393 height 22
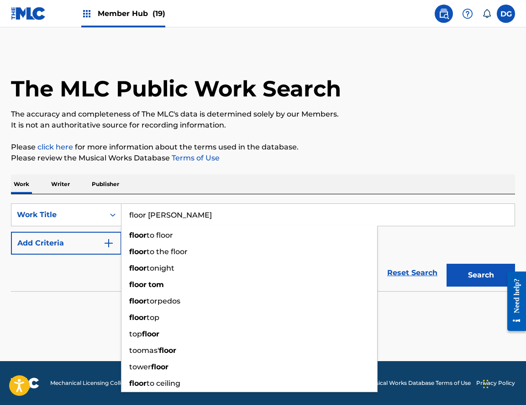
type input "floor [PERSON_NAME]"
click at [481, 275] on button "Search" at bounding box center [481, 275] width 69 height 23
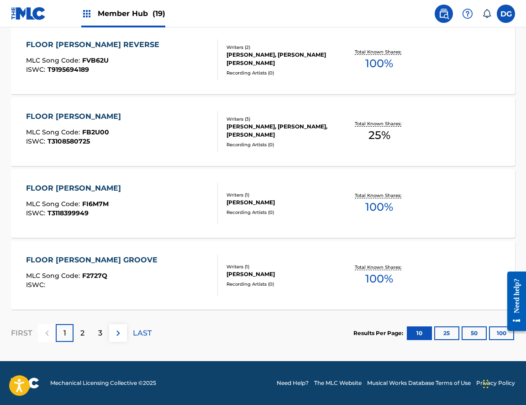
scroll to position [714, 0]
click at [80, 332] on p "2" at bounding box center [82, 333] width 4 height 11
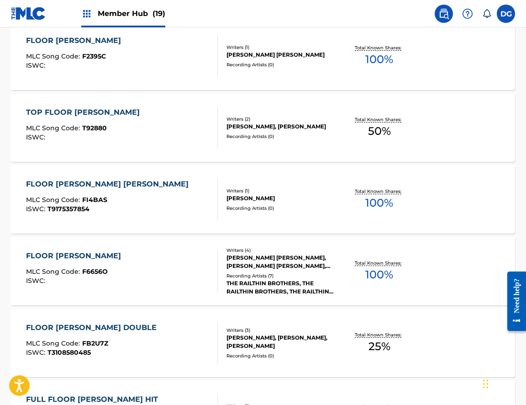
scroll to position [345, 0]
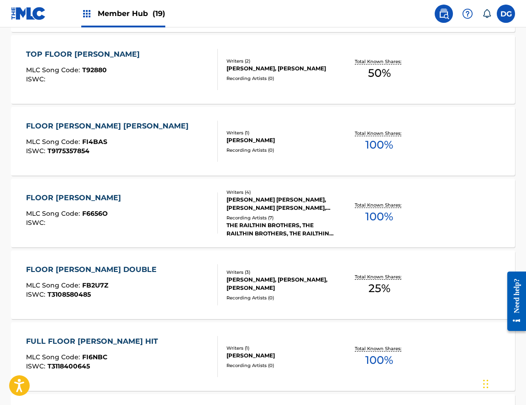
click at [293, 270] on div "Writers ( 3 )" at bounding box center [282, 272] width 111 height 7
